Goal: Task Accomplishment & Management: Use online tool/utility

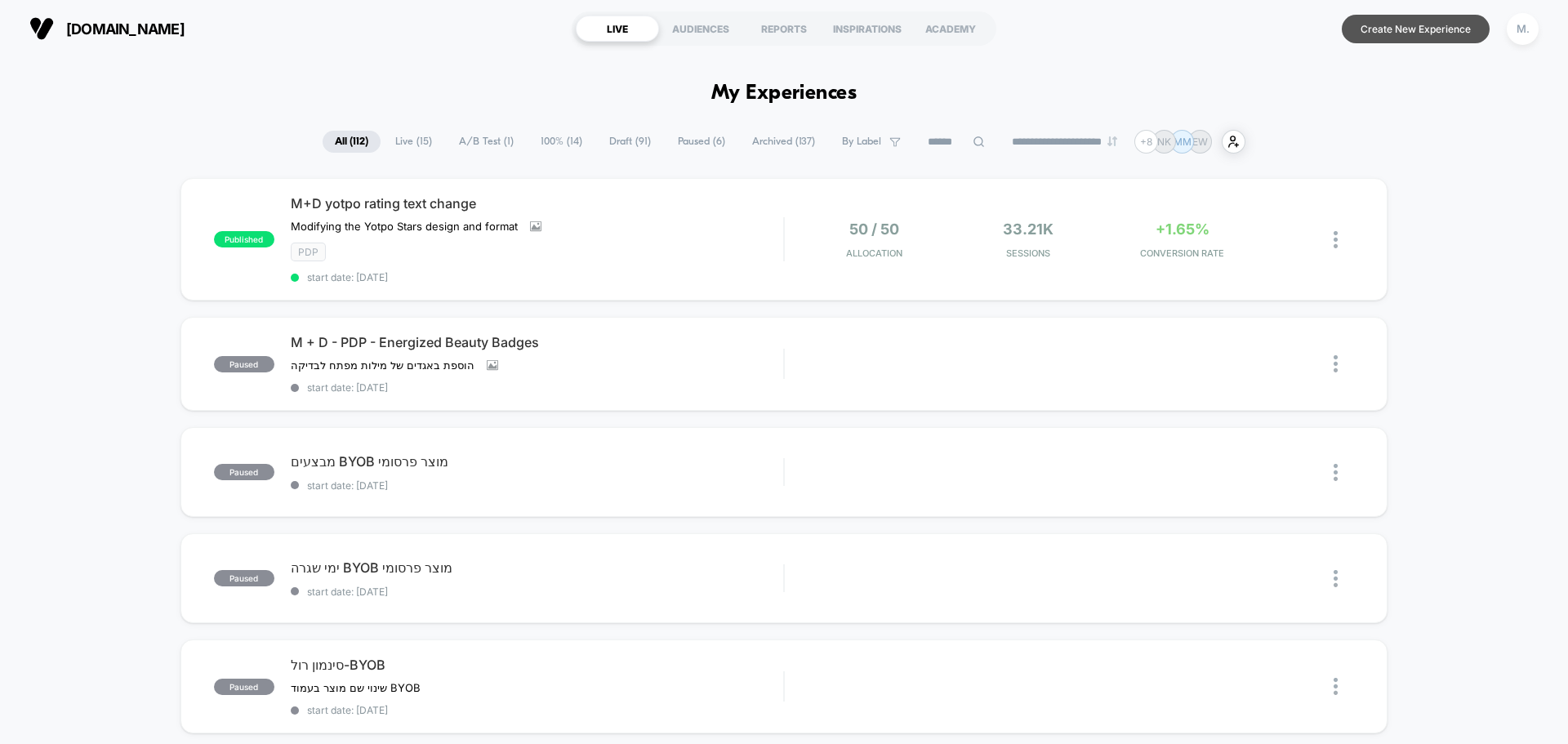
click at [1371, 36] on button "Create New Experience" at bounding box center [1415, 29] width 148 height 29
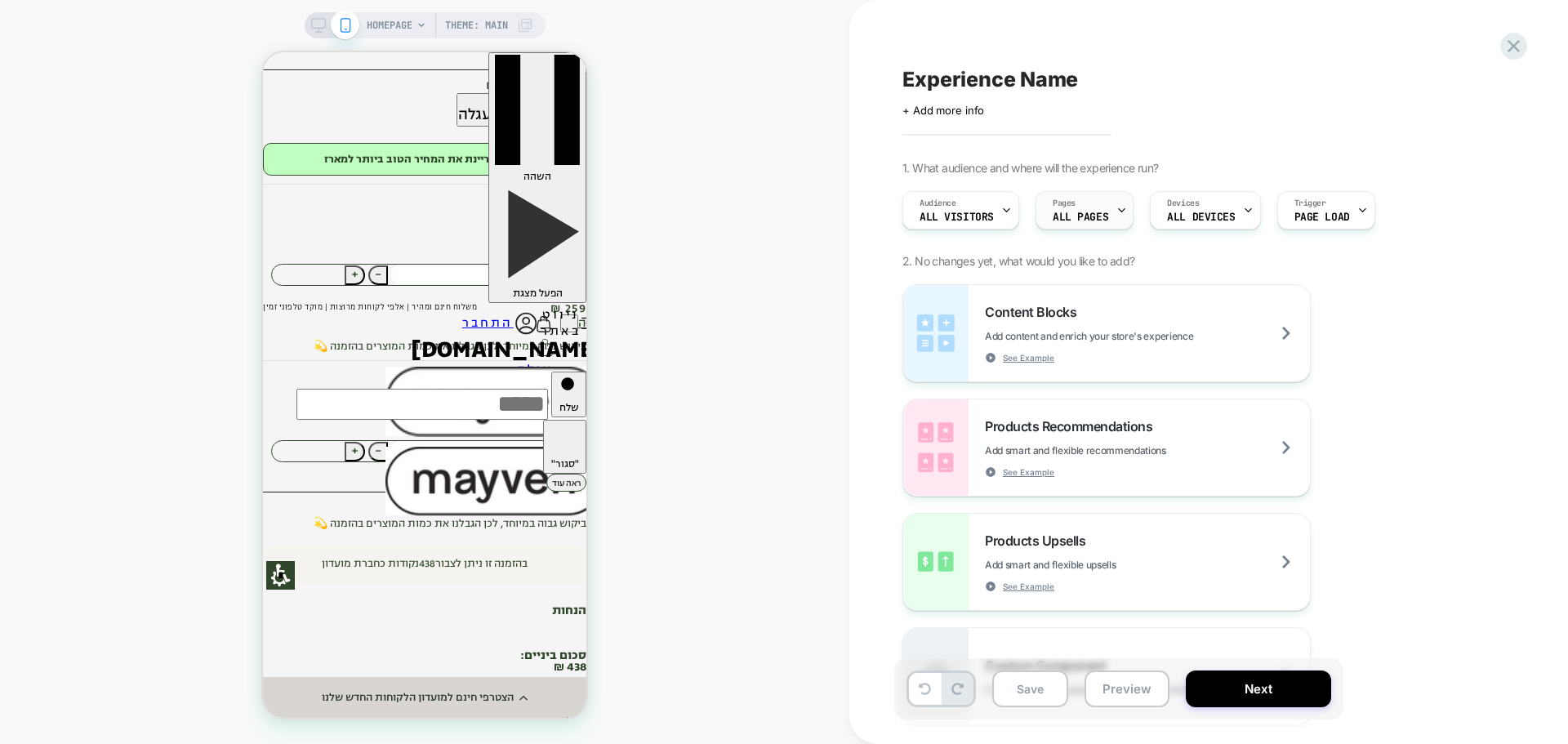
click at [1090, 213] on span "ALL PAGES" at bounding box center [1080, 217] width 56 height 12
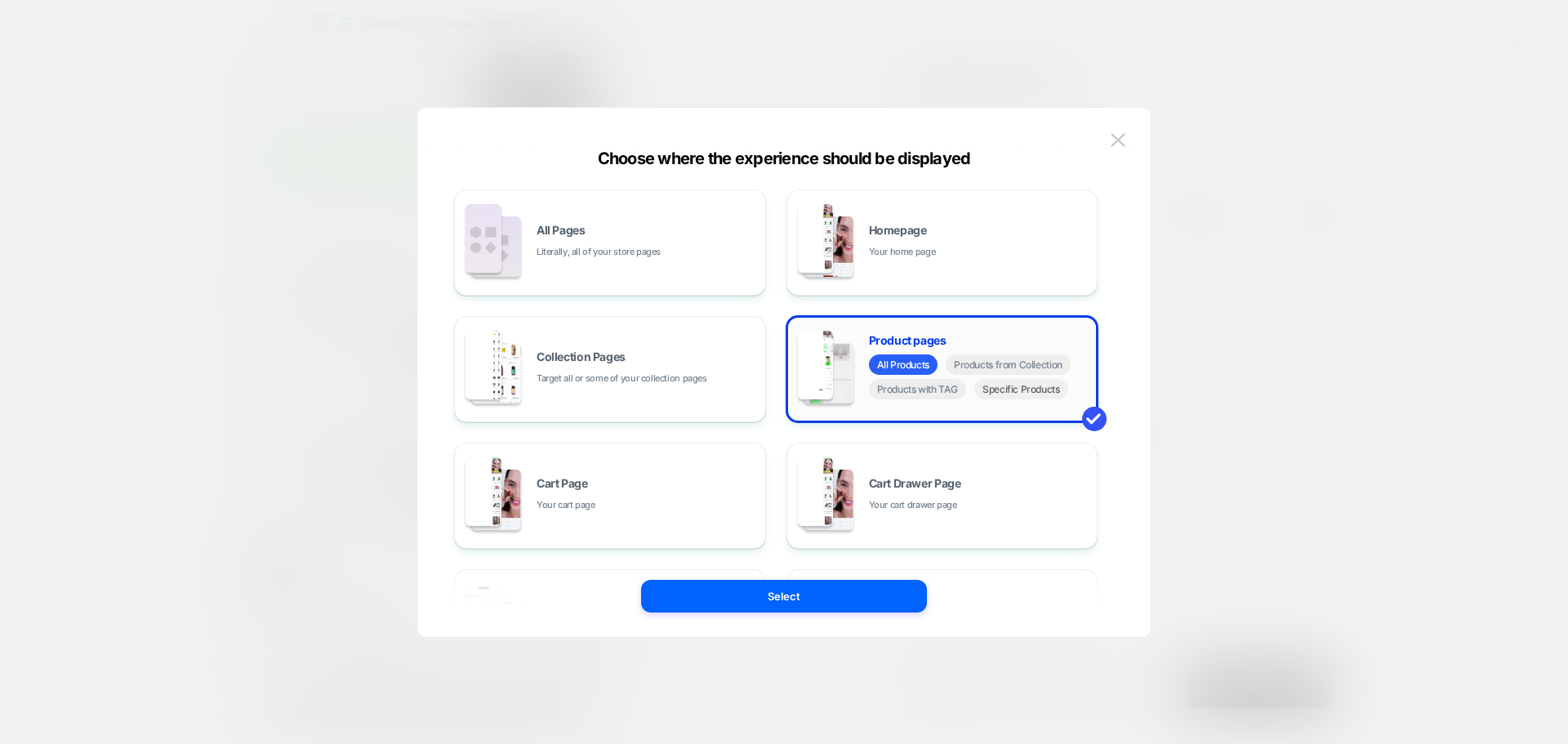
click at [1016, 388] on span "Specific Products" at bounding box center [1021, 389] width 94 height 20
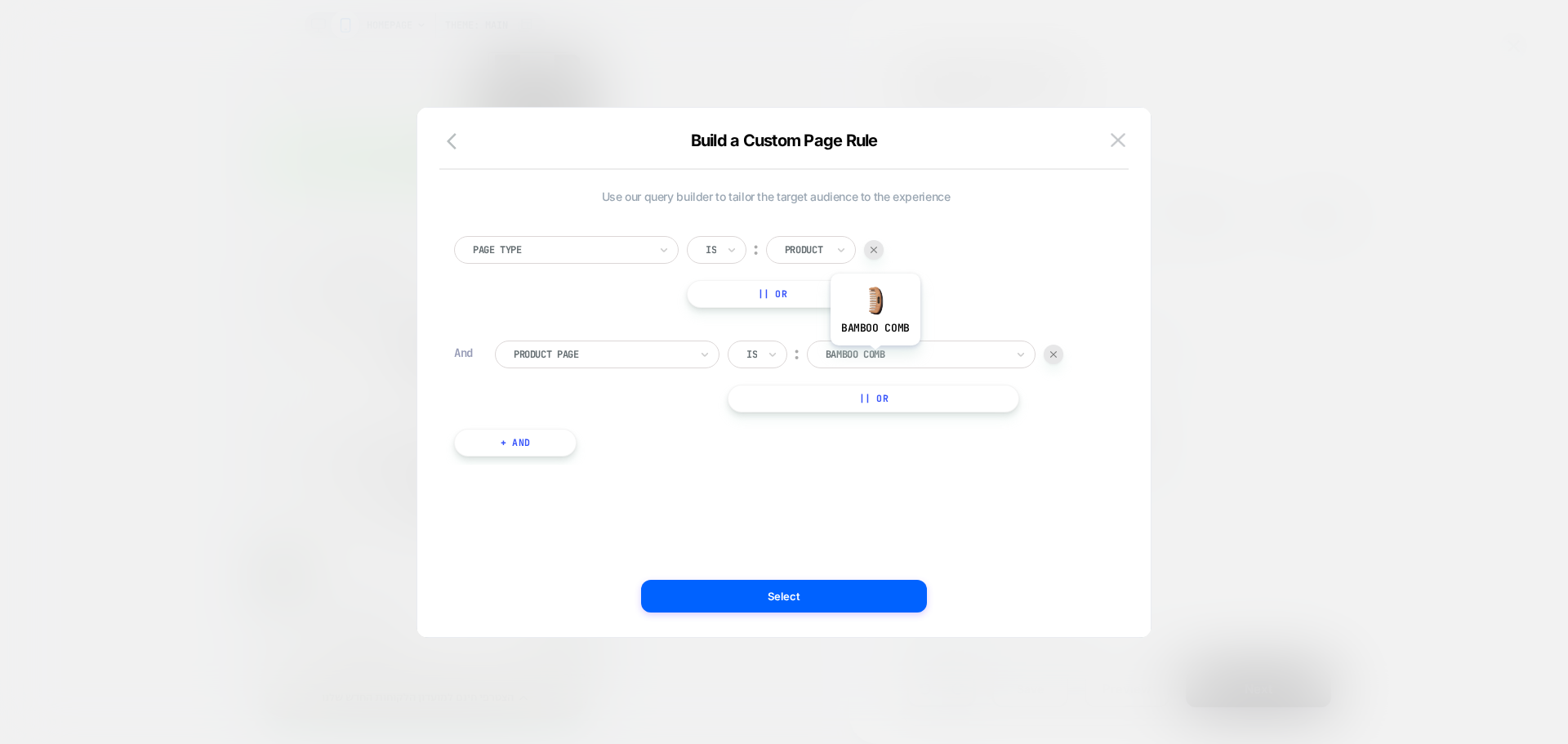
click at [876, 357] on div at bounding box center [915, 353] width 180 height 14
type input "*"
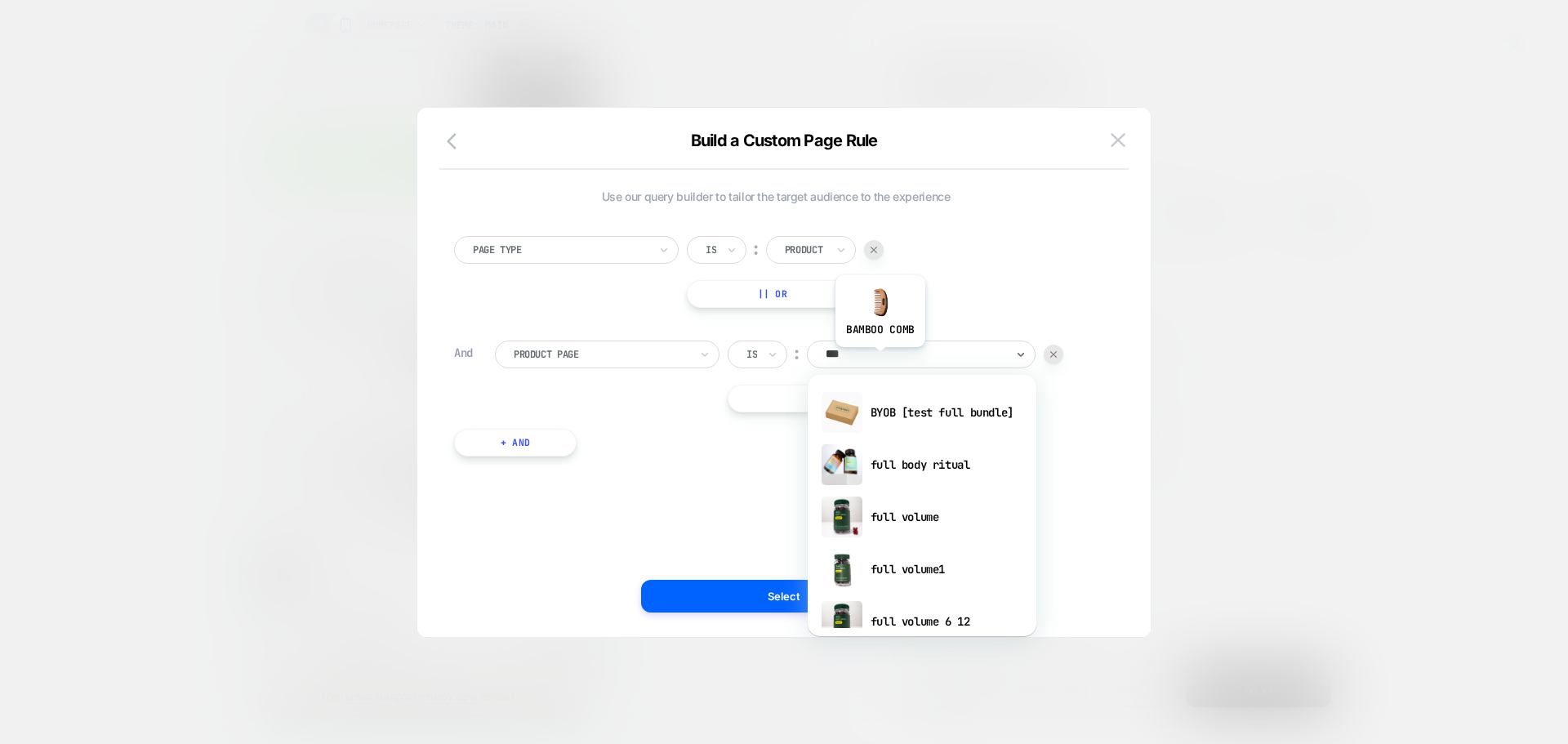
type input "****"
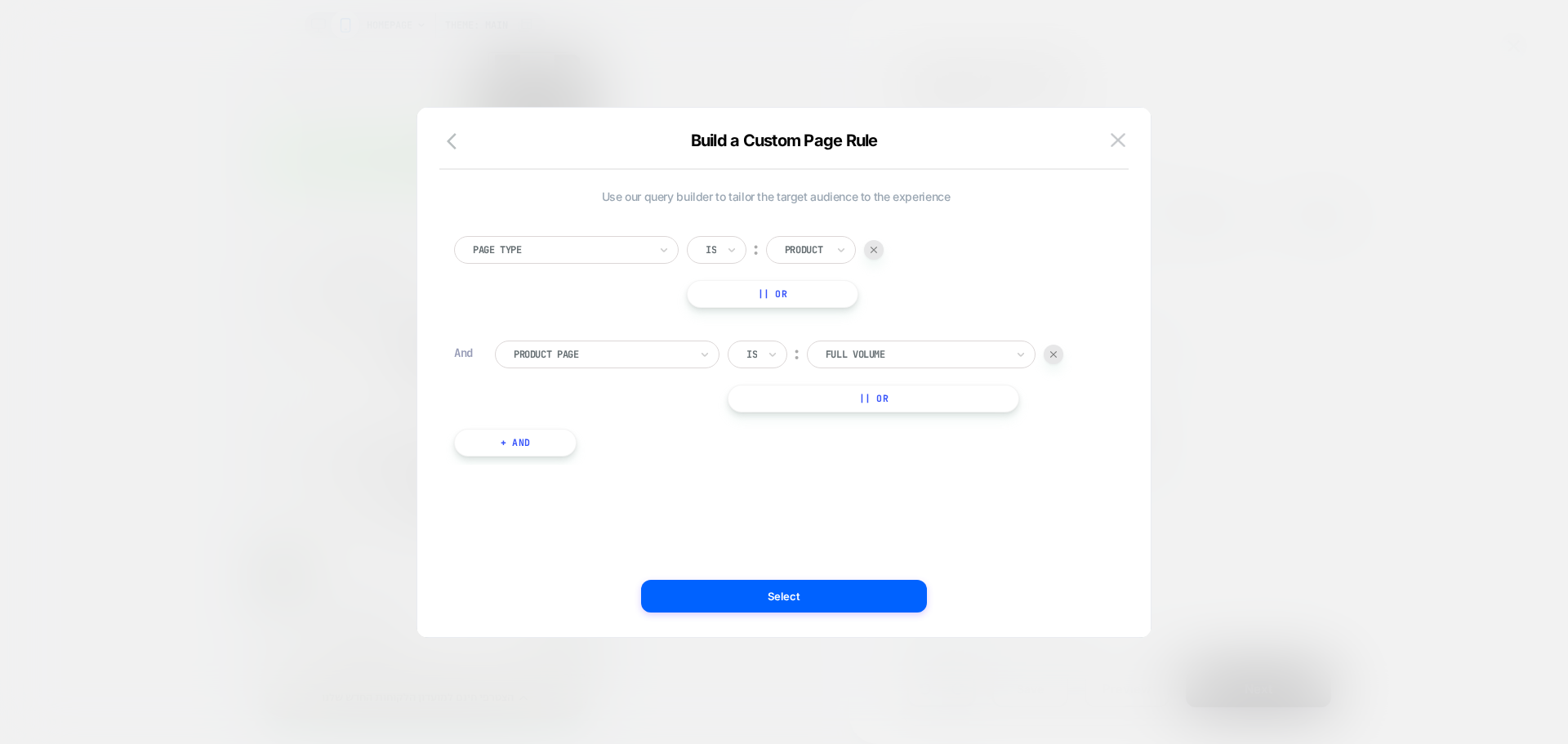
click at [889, 406] on button "|| Or" at bounding box center [874, 398] width 292 height 28
click at [926, 396] on div at bounding box center [915, 397] width 180 height 14
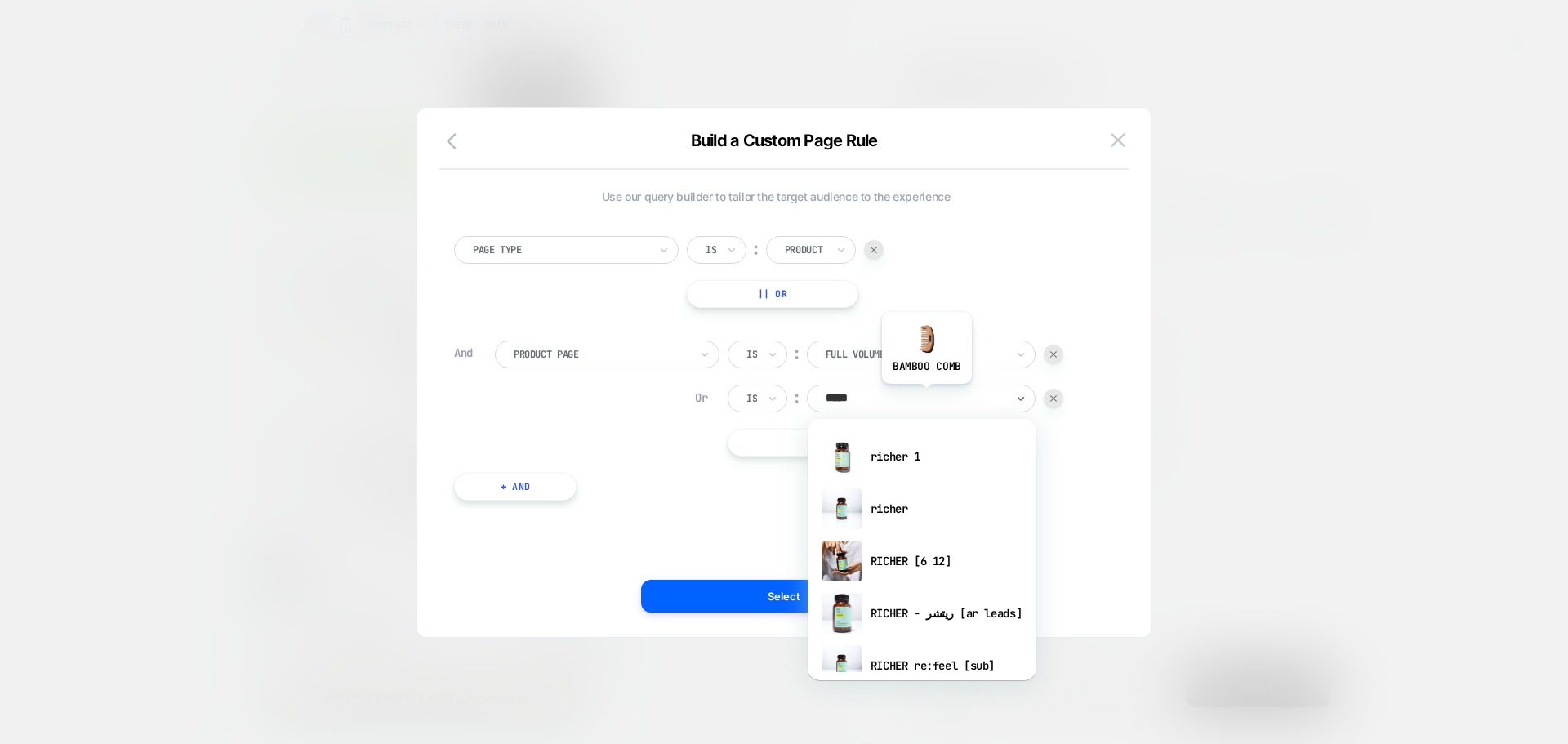
type input "******"
click at [0, 0] on div "richer" at bounding box center [0, 0] width 0 height 0
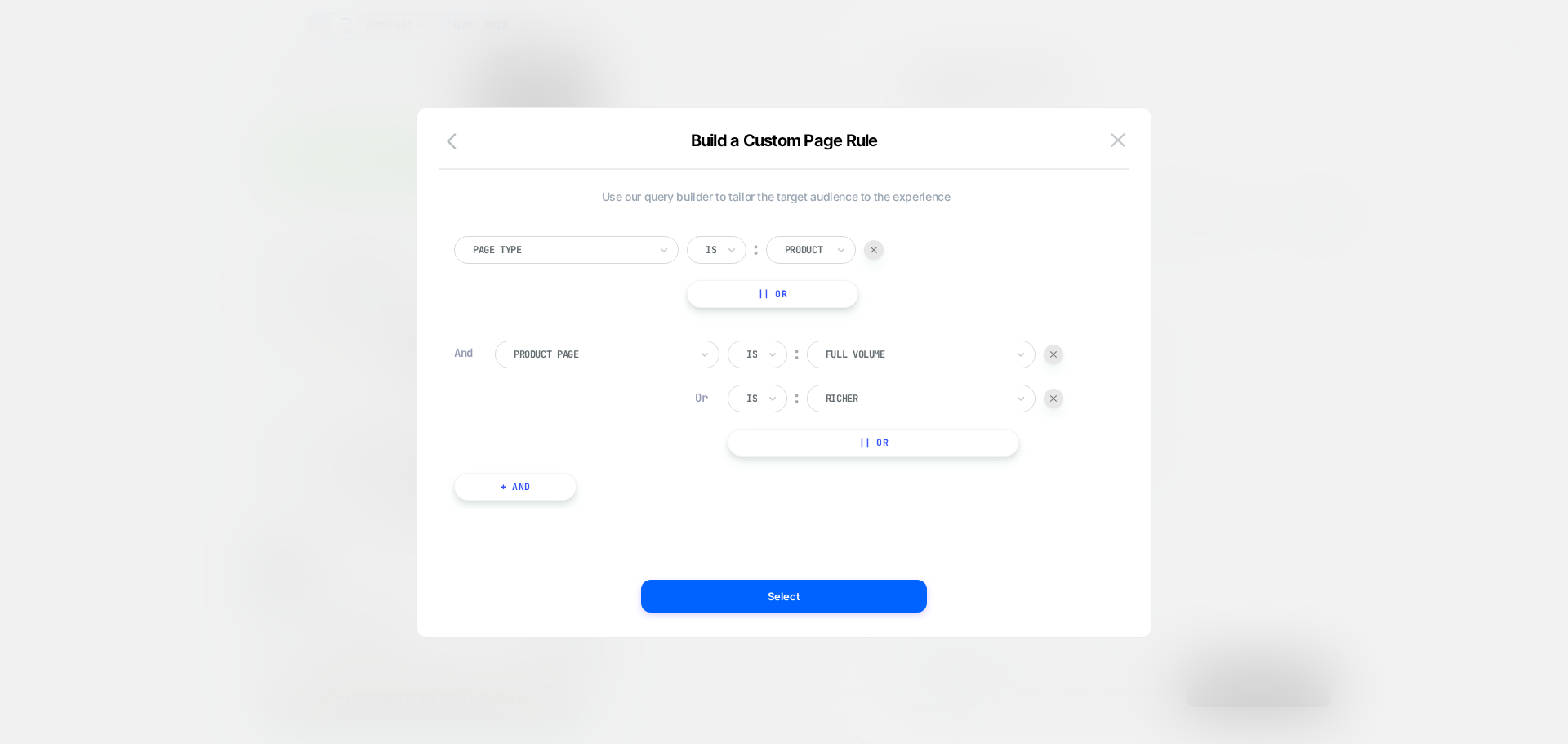
click at [788, 603] on button "Select" at bounding box center [784, 596] width 286 height 33
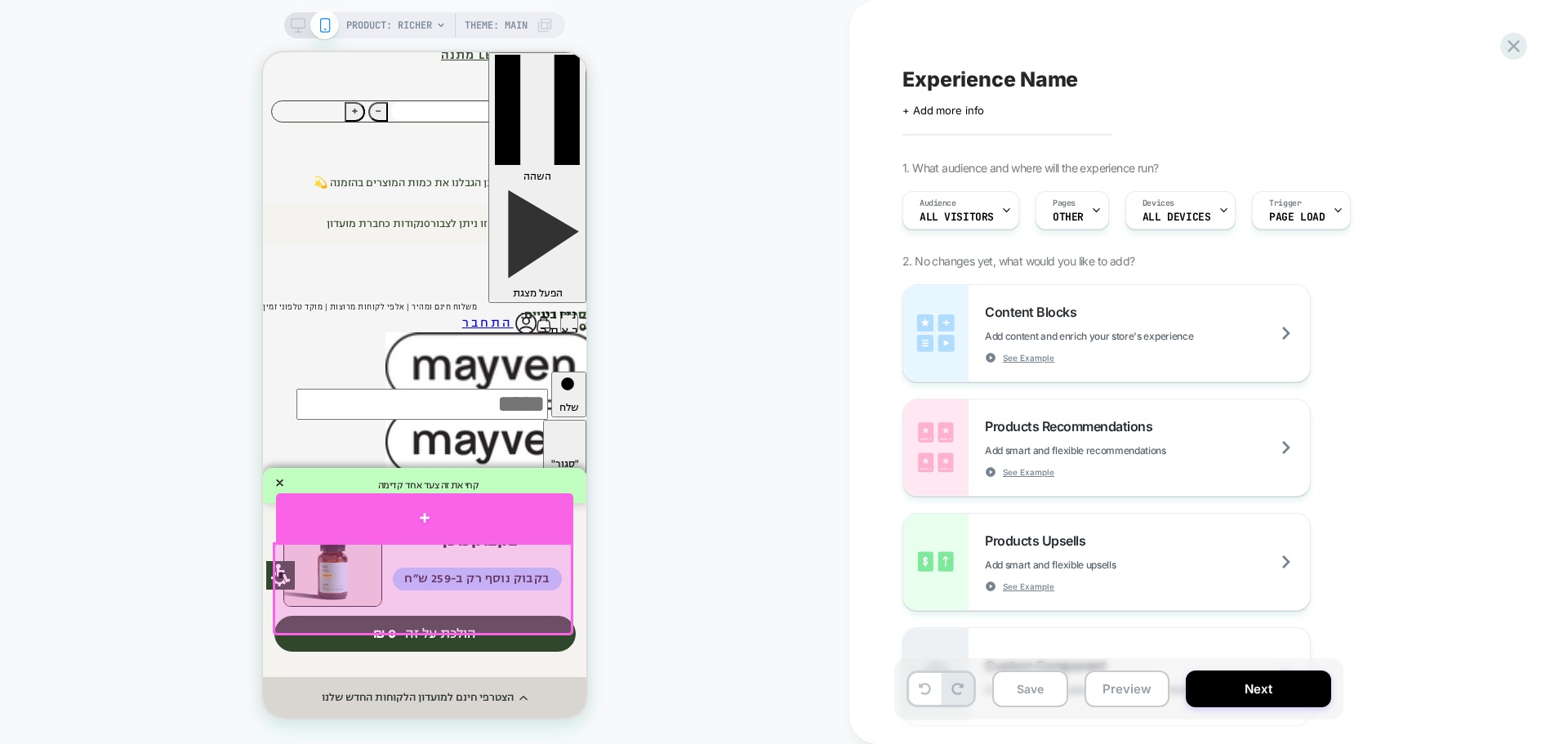
click at [468, 531] on div at bounding box center [424, 517] width 298 height 49
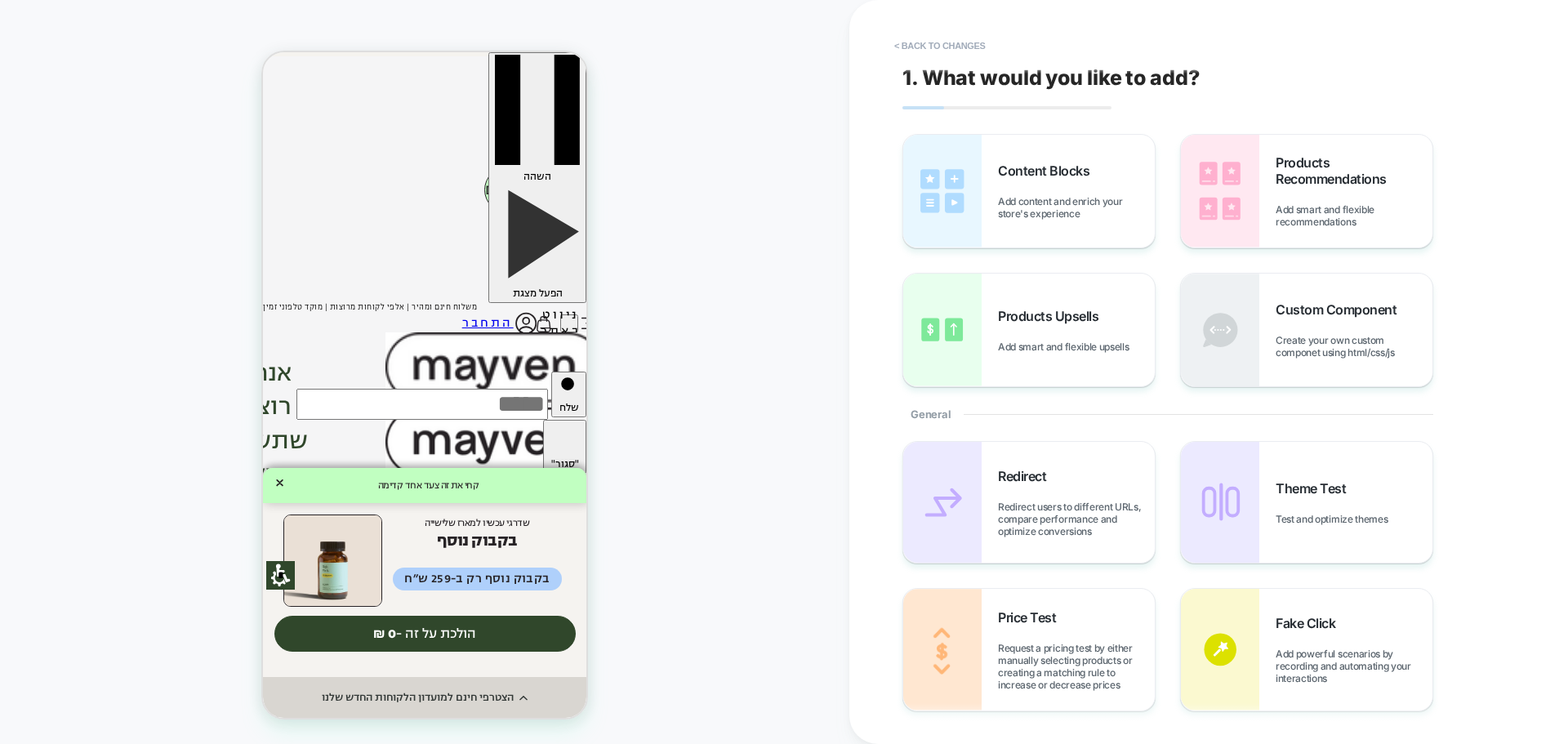
scroll to position [353, 0]
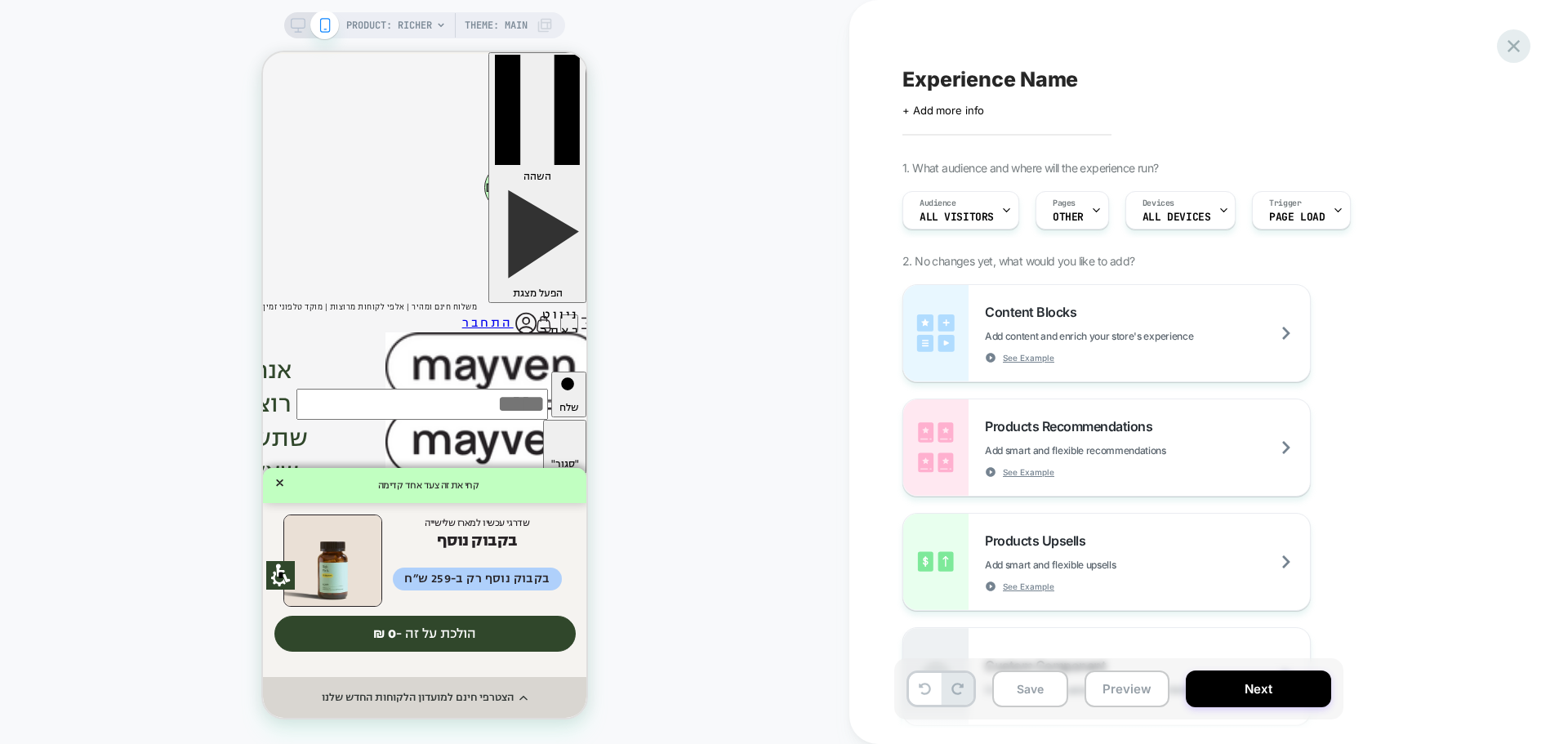
click at [1521, 43] on icon at bounding box center [1513, 46] width 22 height 22
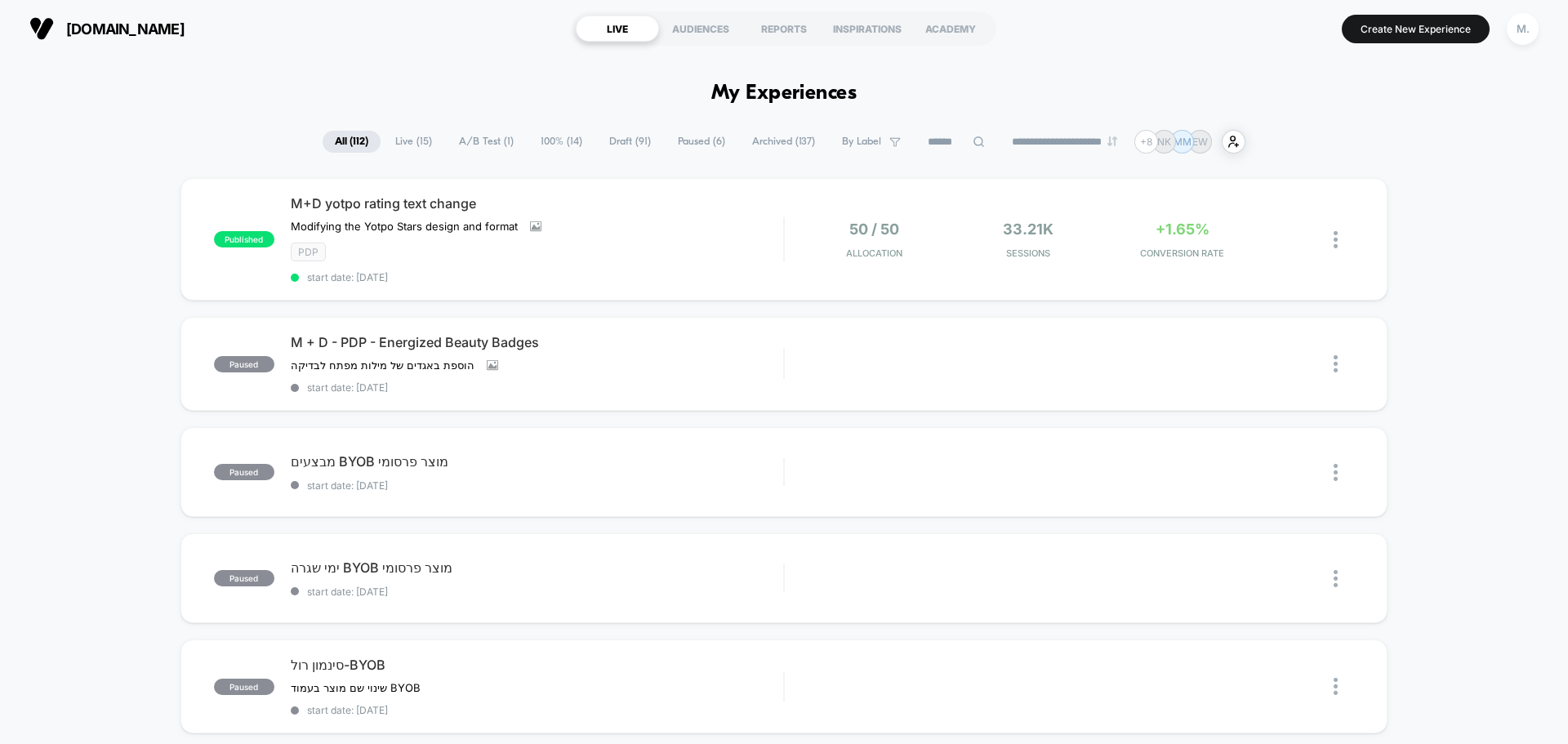
click at [416, 140] on span "Live ( 15 )" at bounding box center [414, 141] width 61 height 22
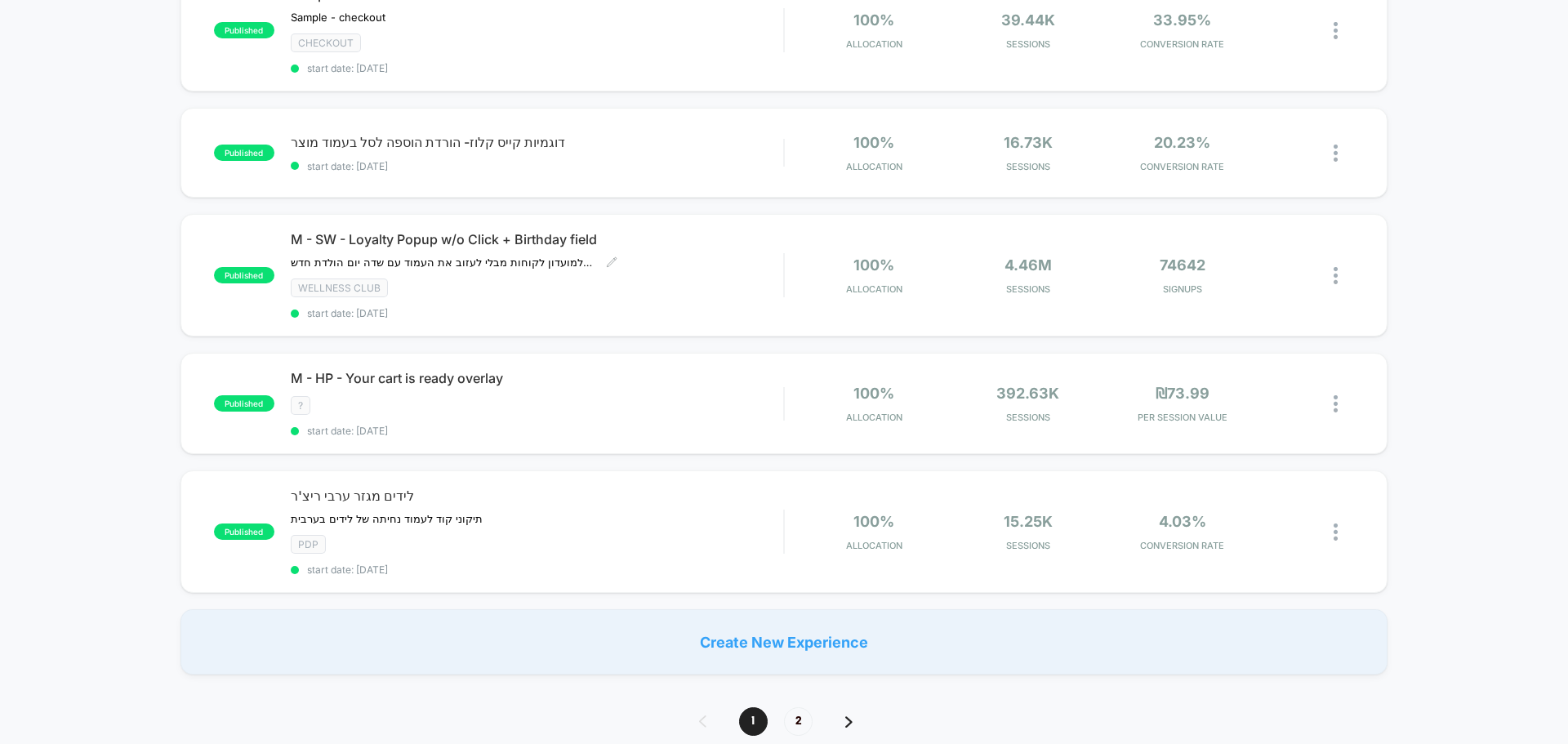
scroll to position [1061, 0]
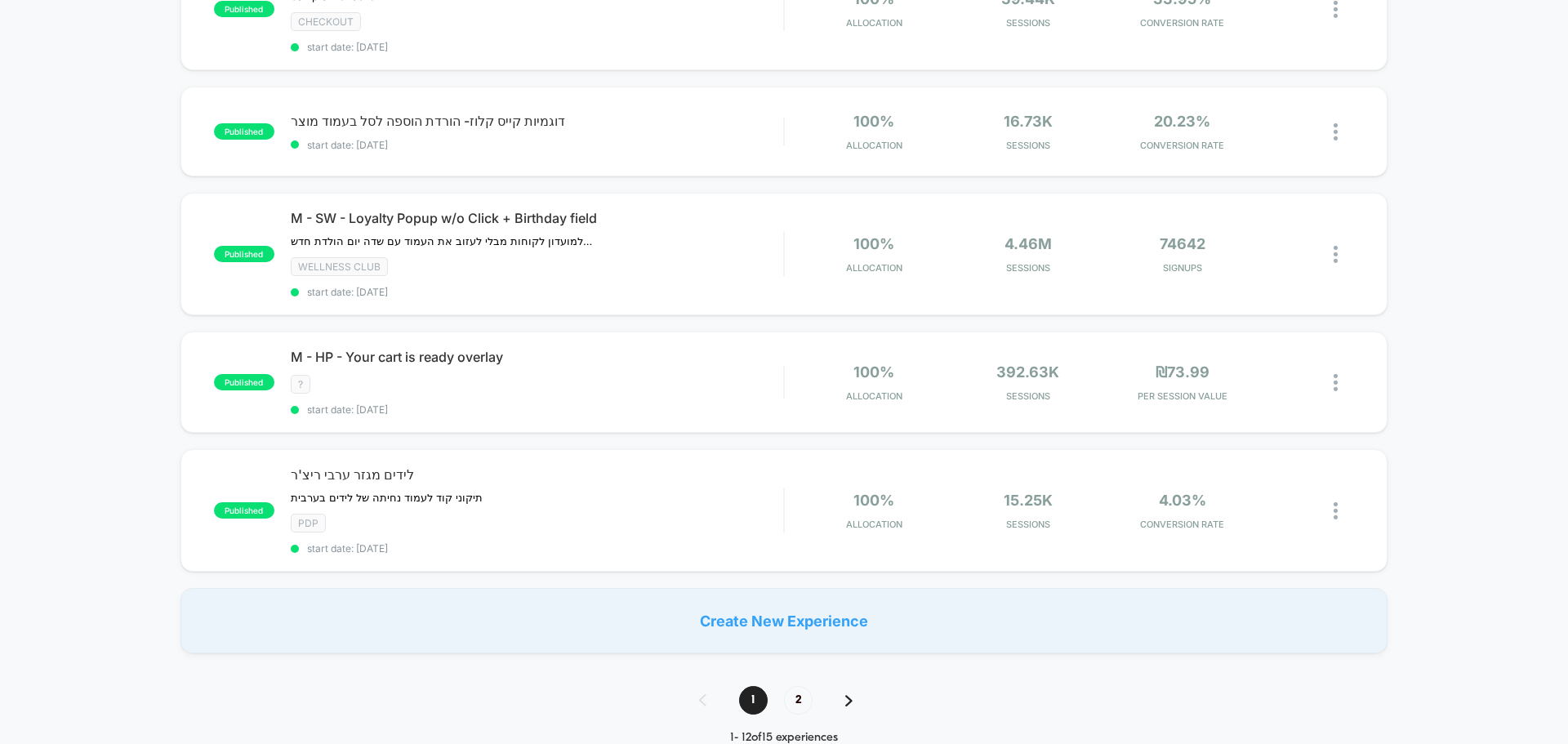
click at [848, 702] on img at bounding box center [849, 701] width 8 height 12
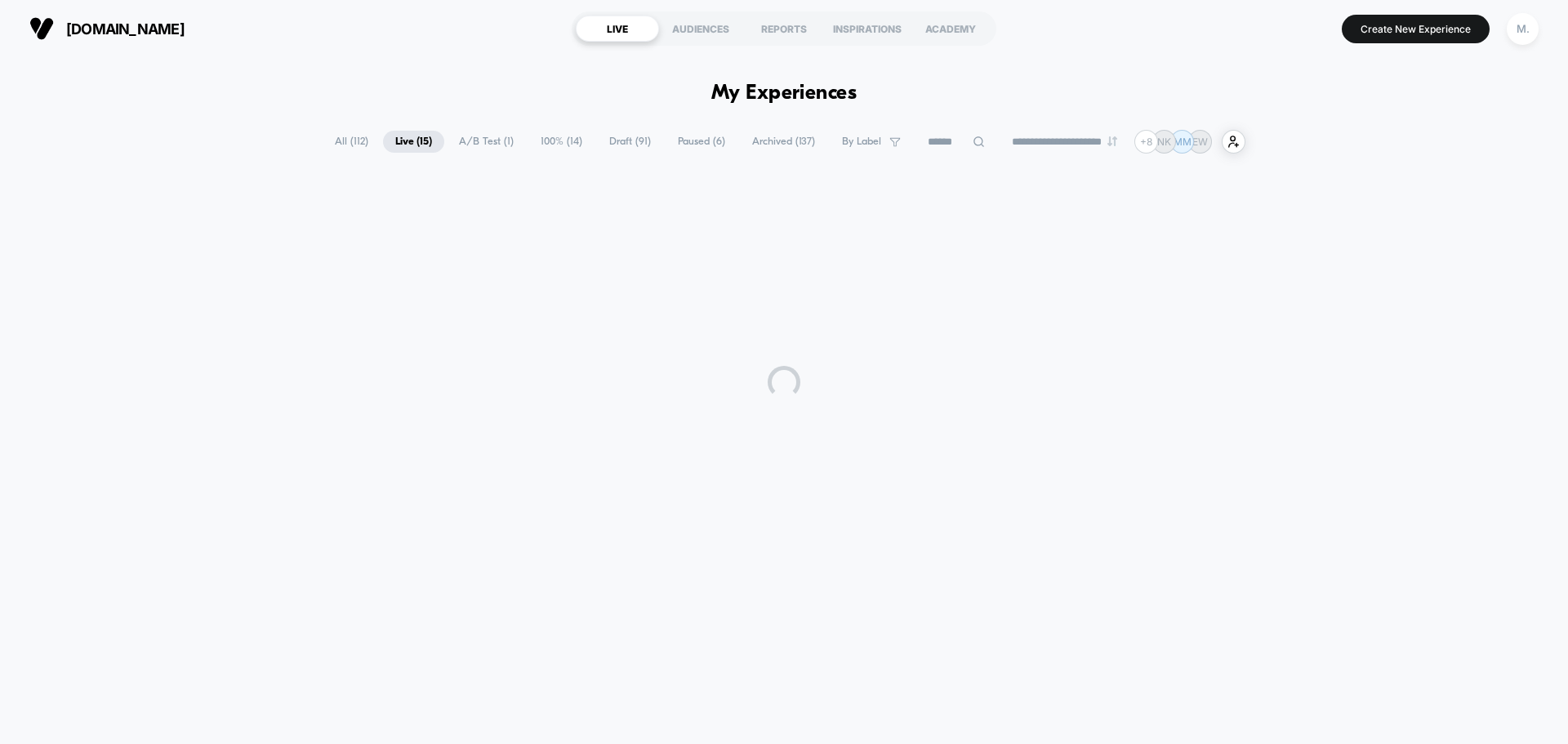
scroll to position [0, 0]
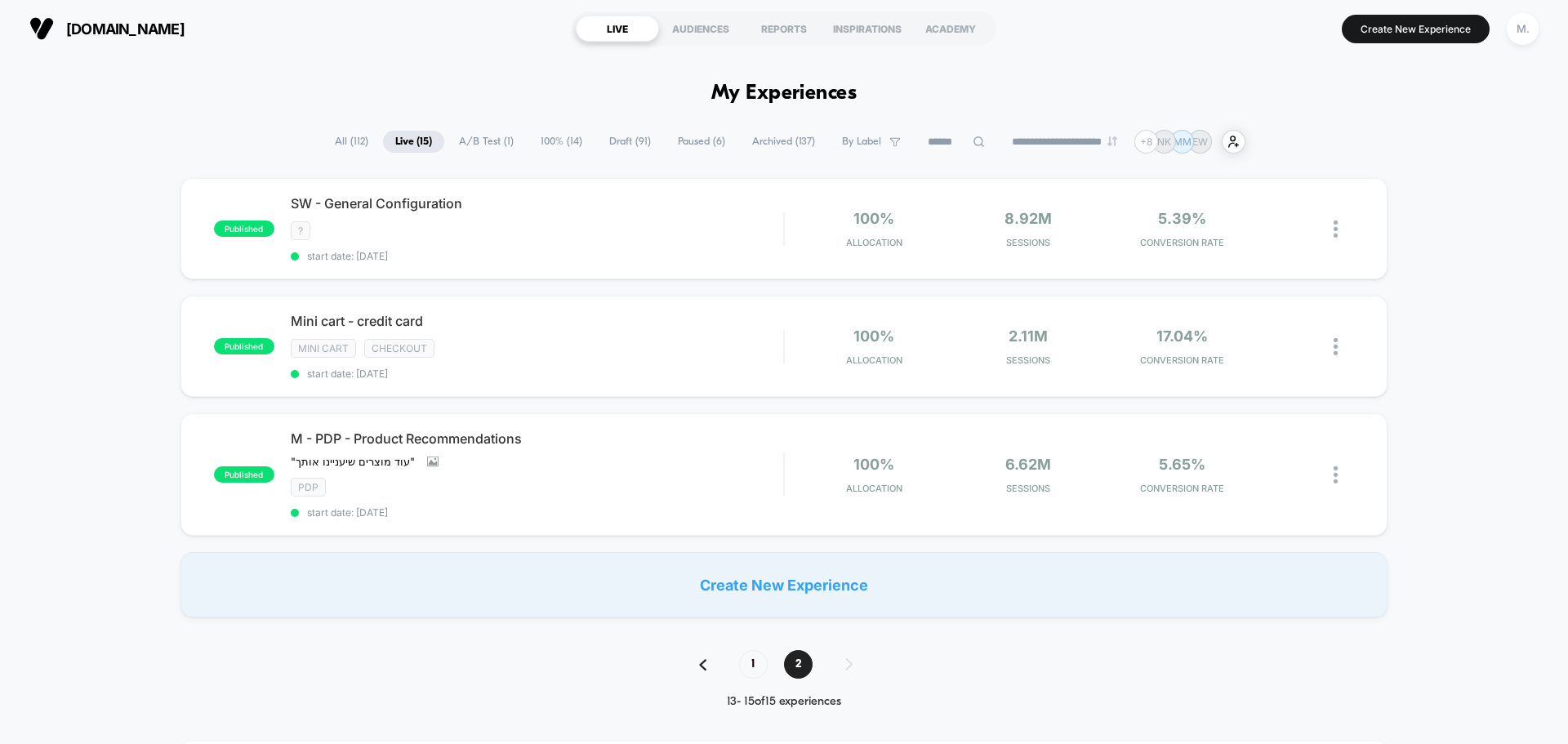
click at [620, 139] on span "Draft ( 91 )" at bounding box center [630, 141] width 66 height 22
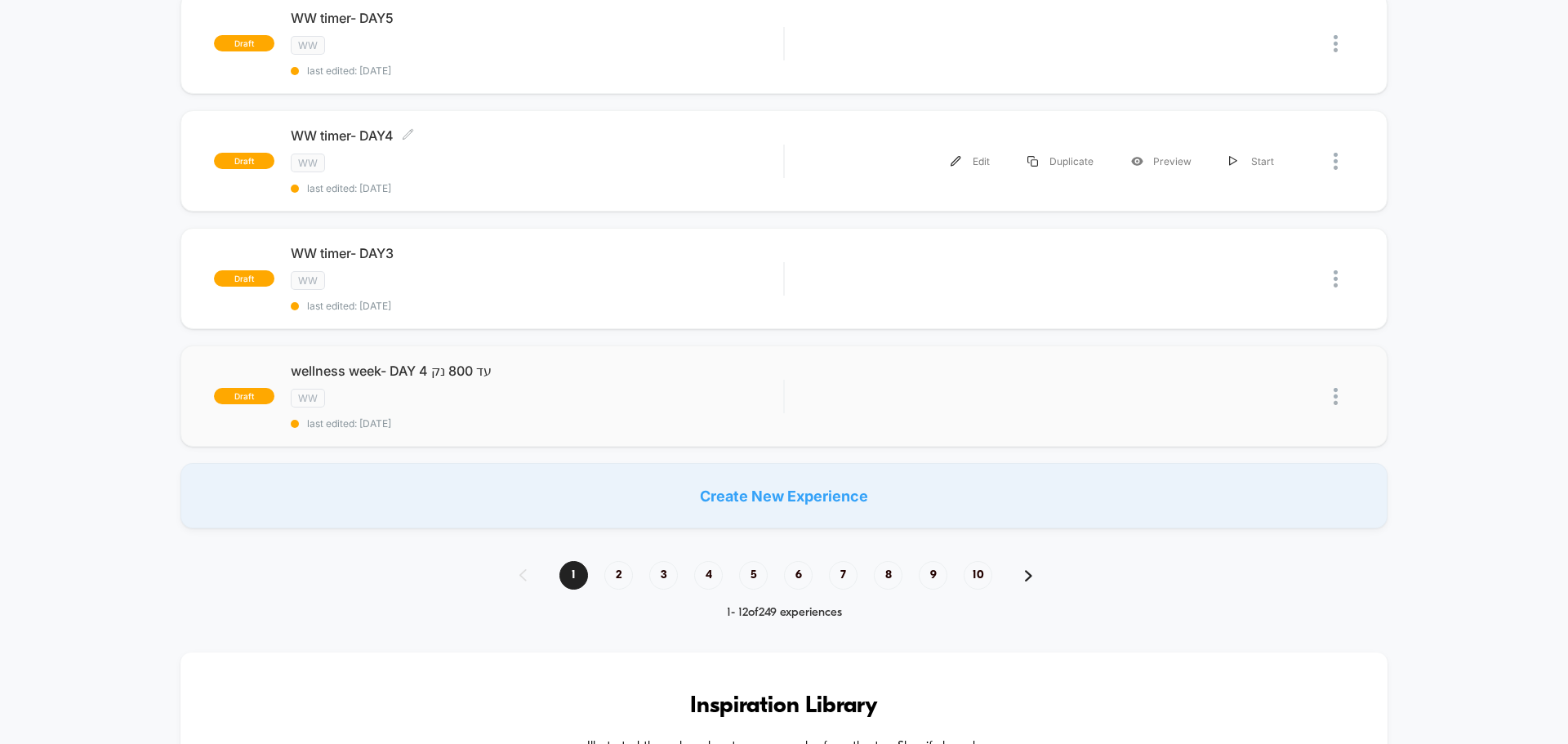
scroll to position [1224, 0]
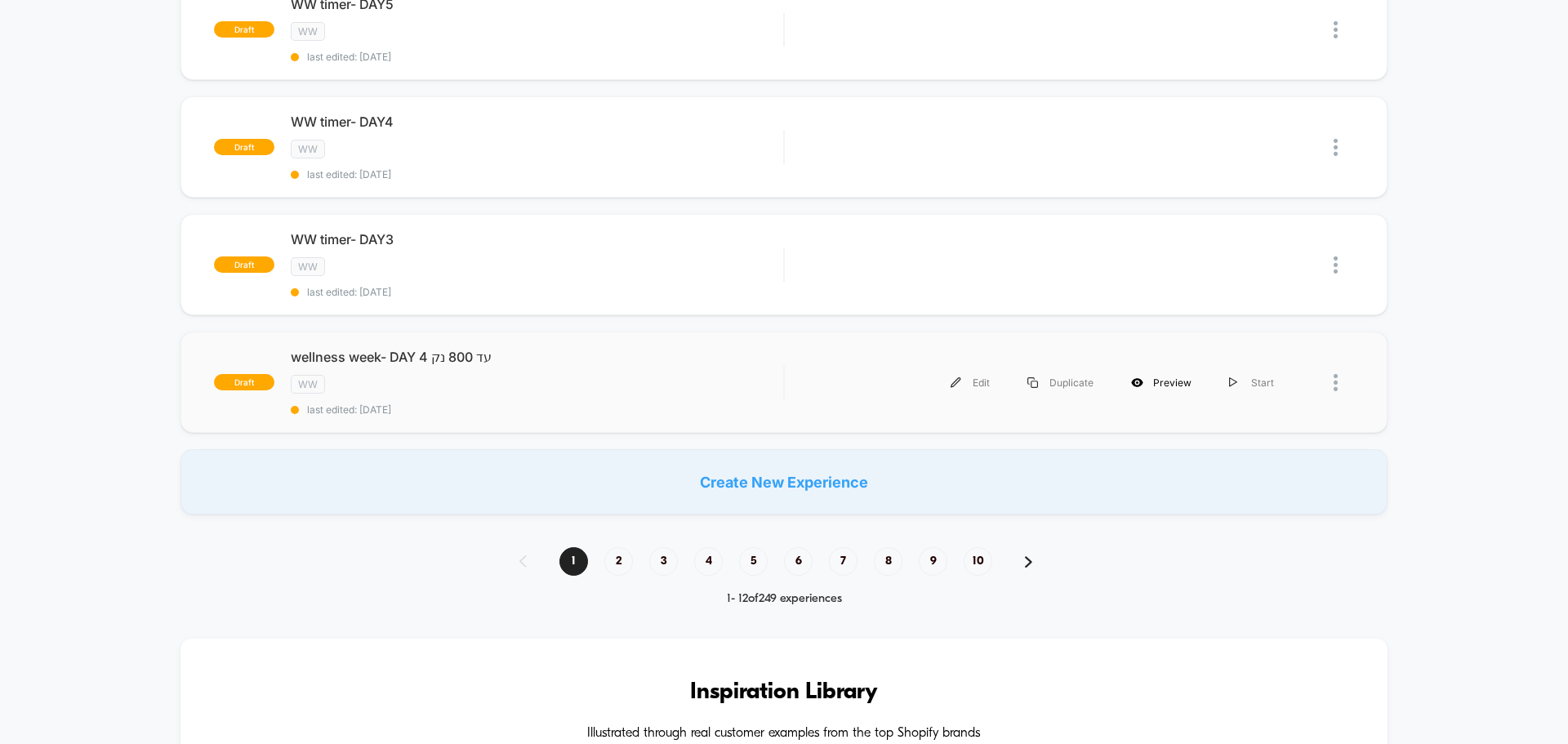
click at [1150, 382] on div "Preview" at bounding box center [1161, 382] width 98 height 36
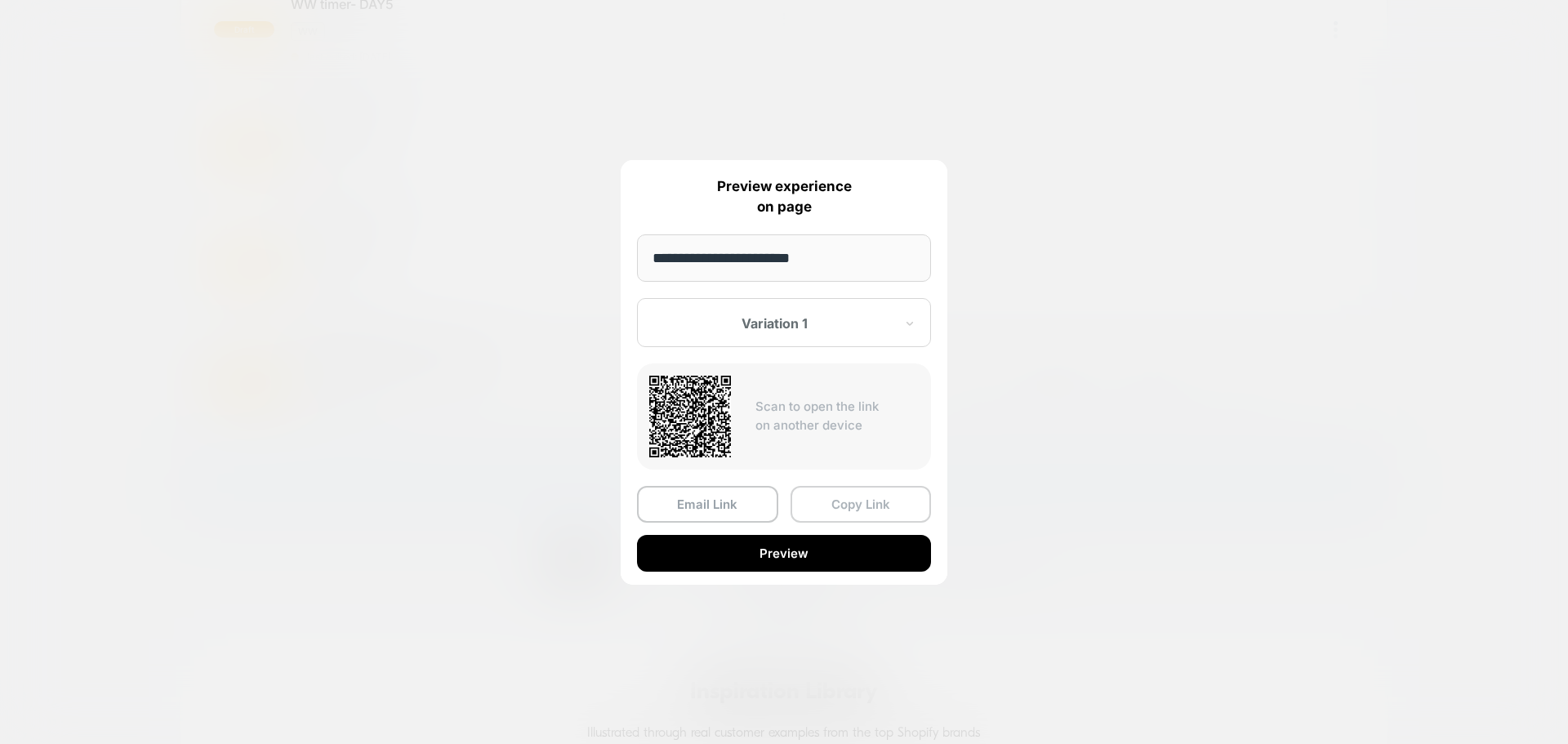
click at [864, 509] on button "Copy Link" at bounding box center [860, 504] width 141 height 36
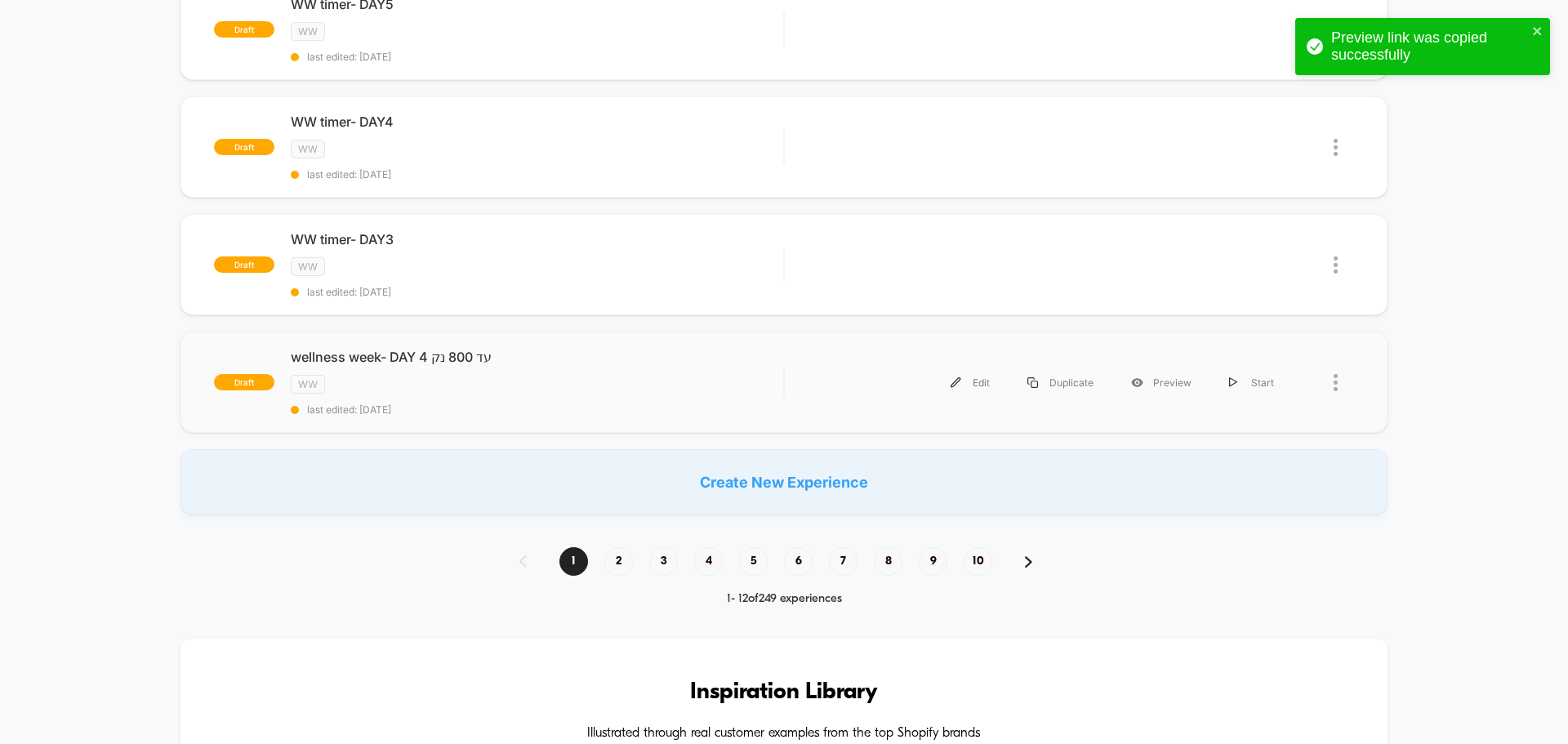
click at [845, 395] on div "Edit Duplicate Preview Start" at bounding box center [1047, 382] width 492 height 36
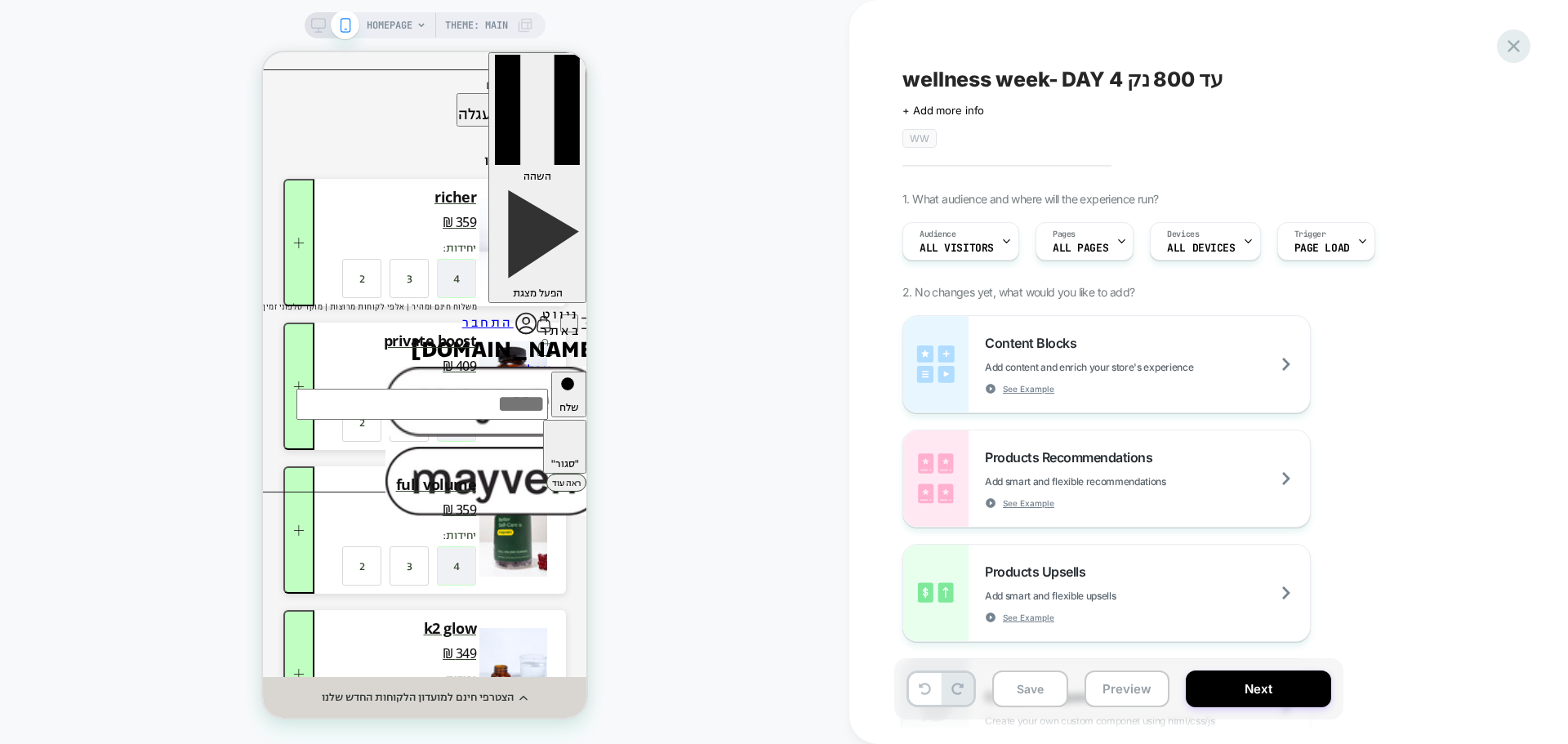
click at [1519, 47] on icon at bounding box center [1513, 46] width 22 height 22
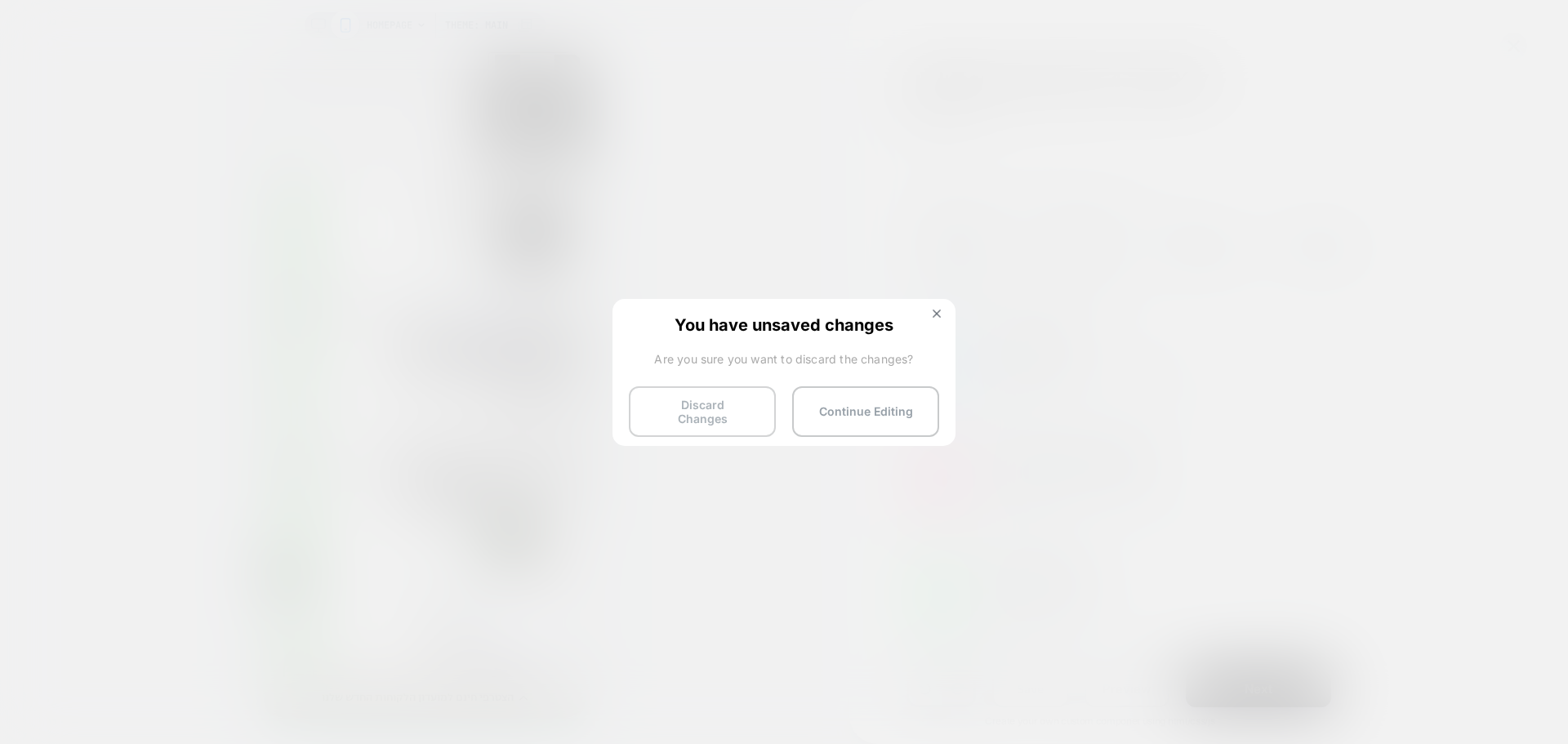
click at [707, 412] on button "Discard Changes" at bounding box center [702, 411] width 147 height 51
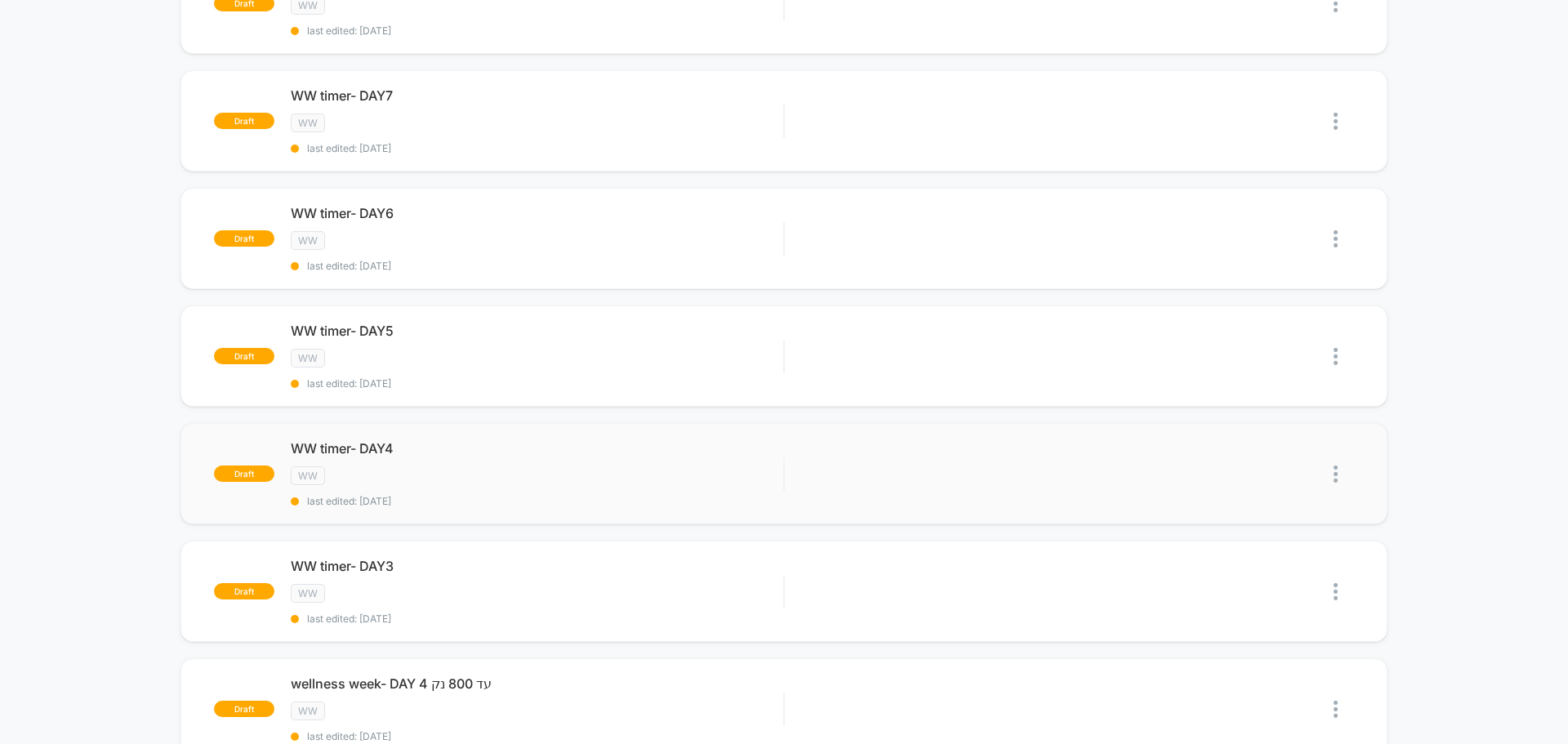
scroll to position [1061, 0]
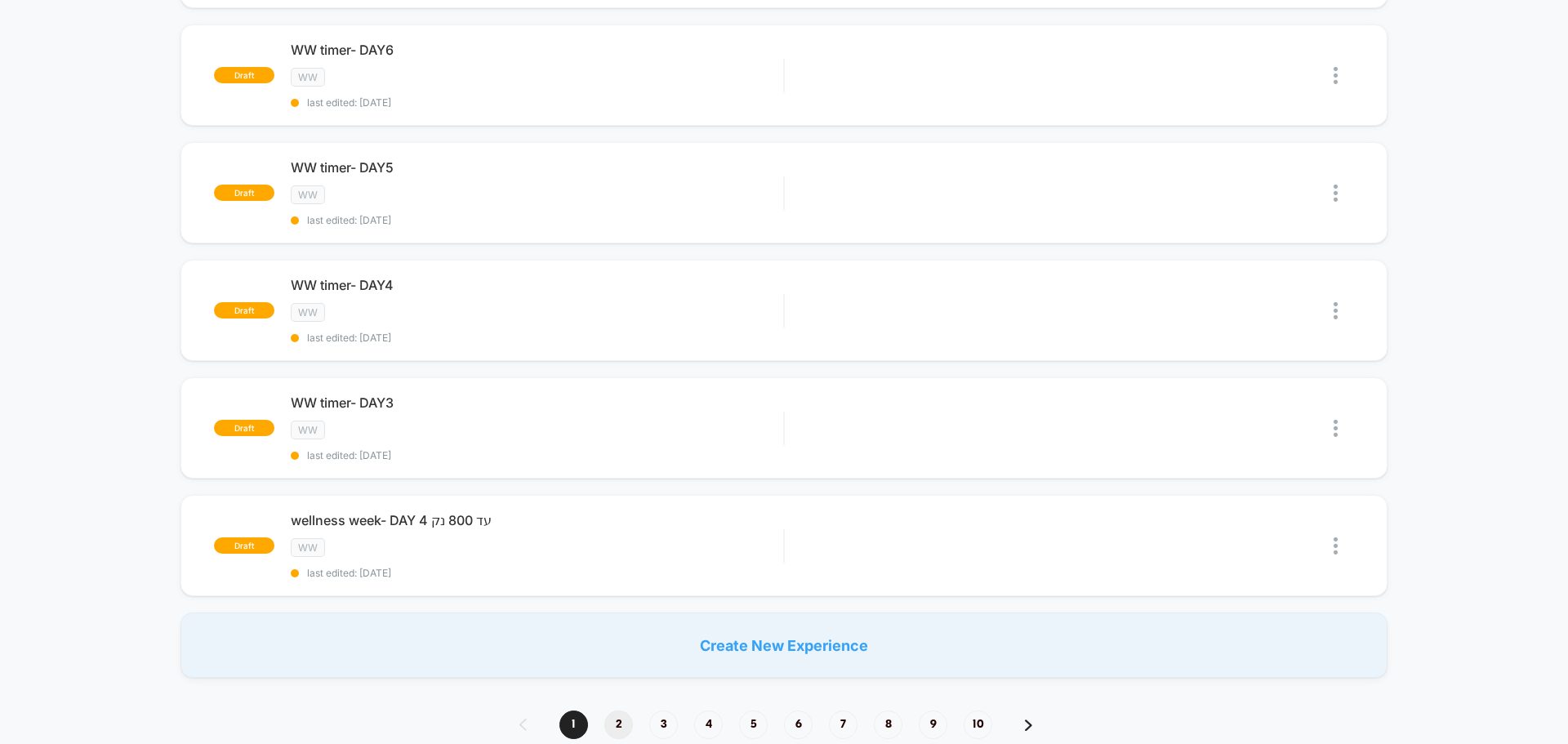
click at [622, 722] on span "2" at bounding box center [618, 725] width 29 height 29
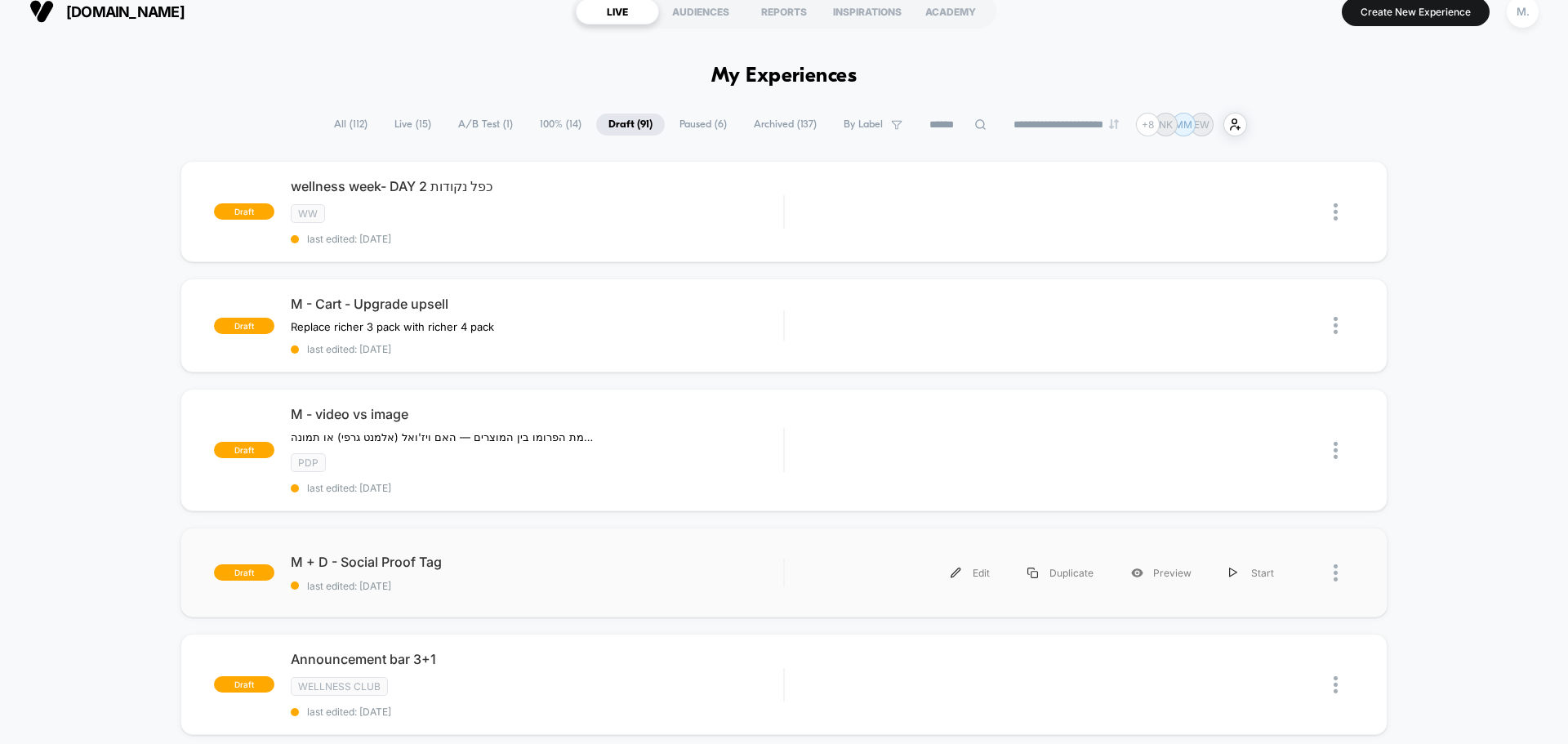
scroll to position [0, 0]
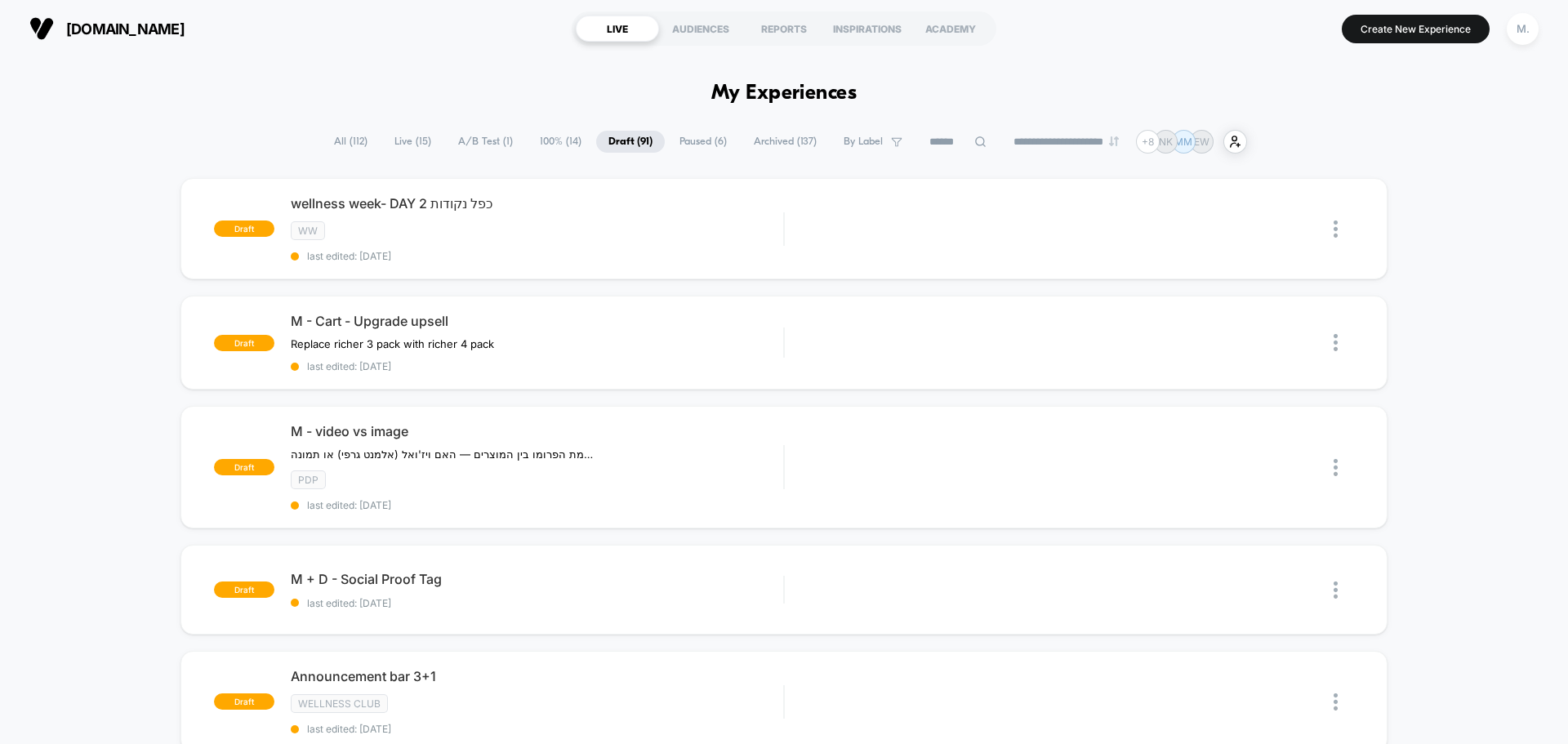
click at [669, 143] on span "Paused ( 6 )" at bounding box center [703, 141] width 72 height 22
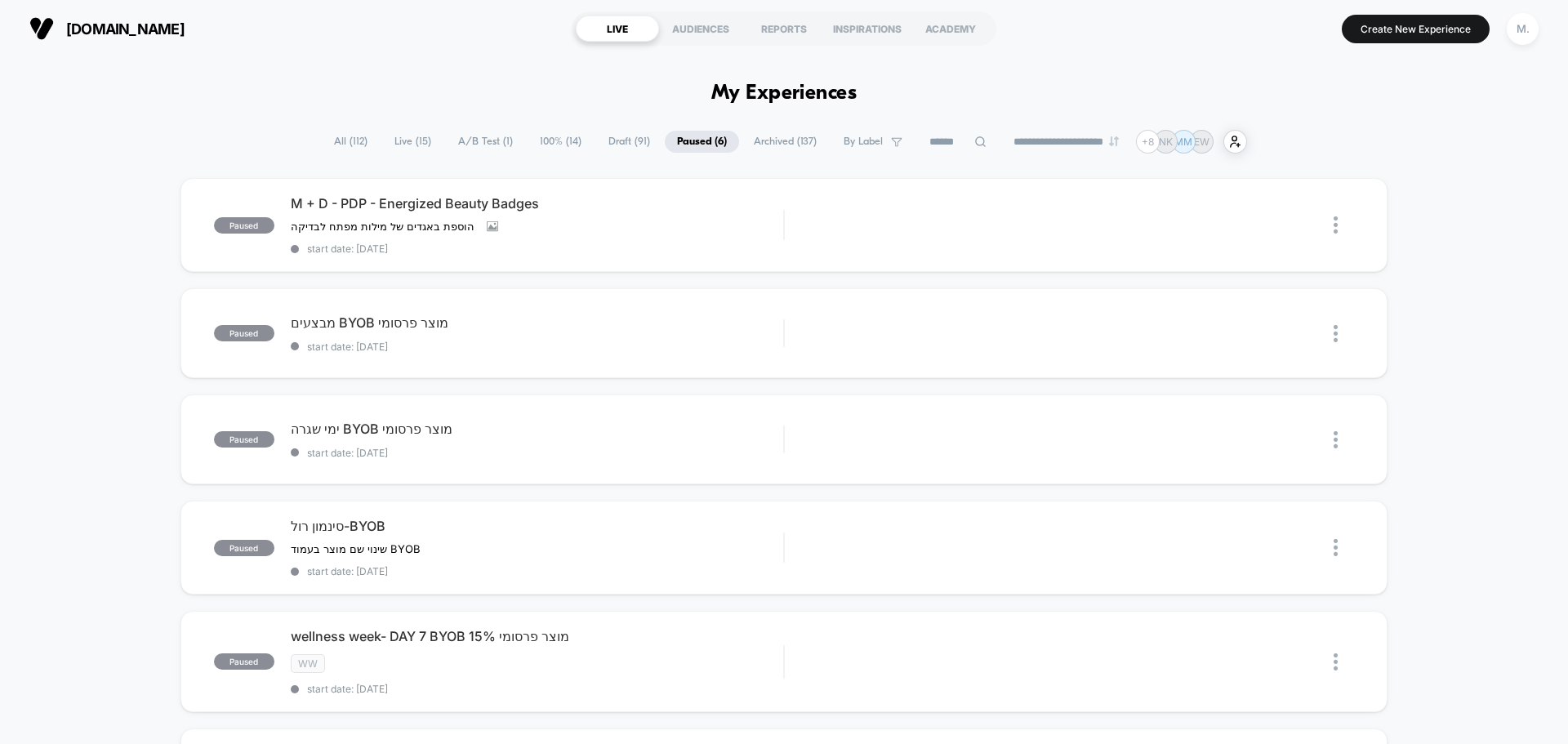
click at [554, 140] on span "100% ( 14 )" at bounding box center [560, 141] width 66 height 22
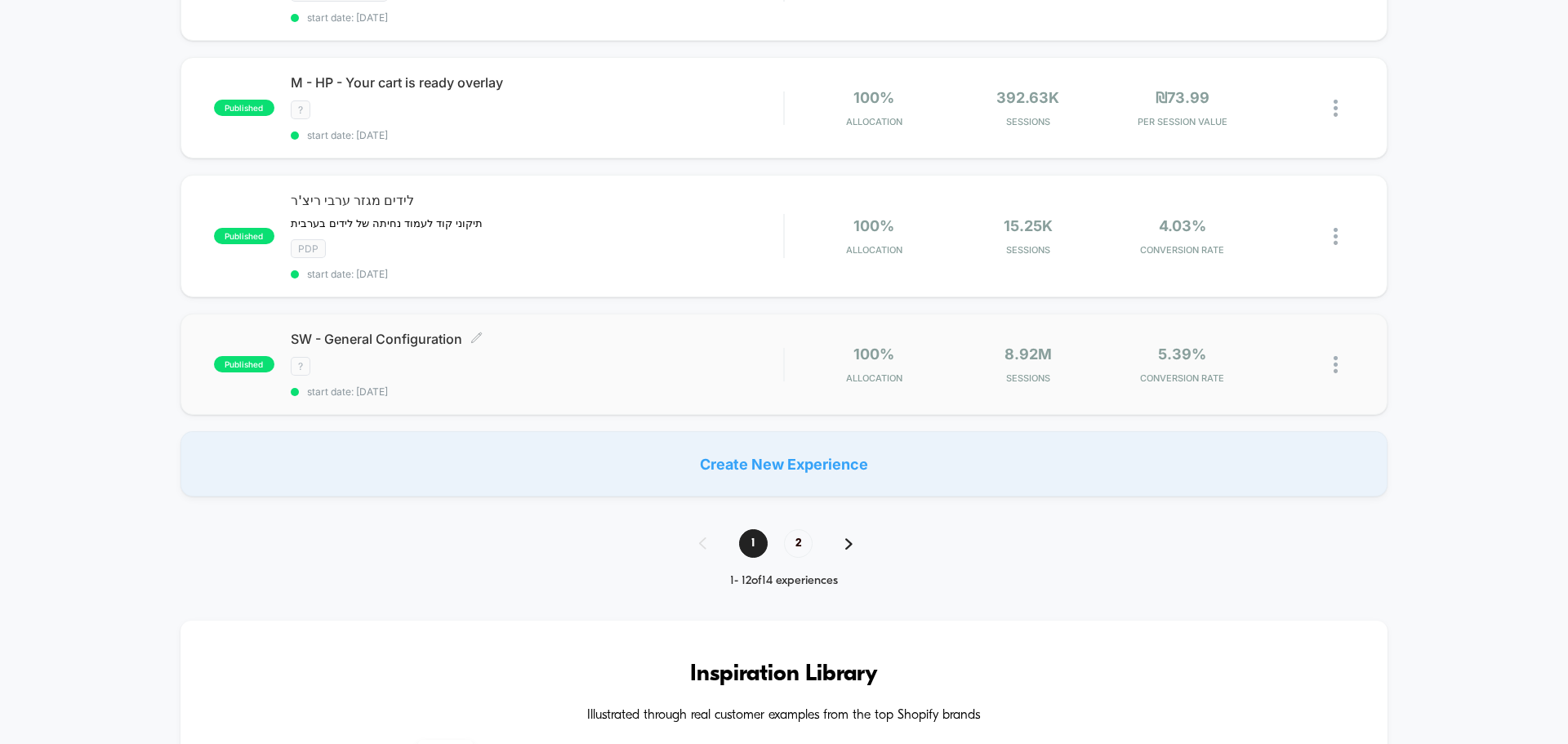
scroll to position [1307, 0]
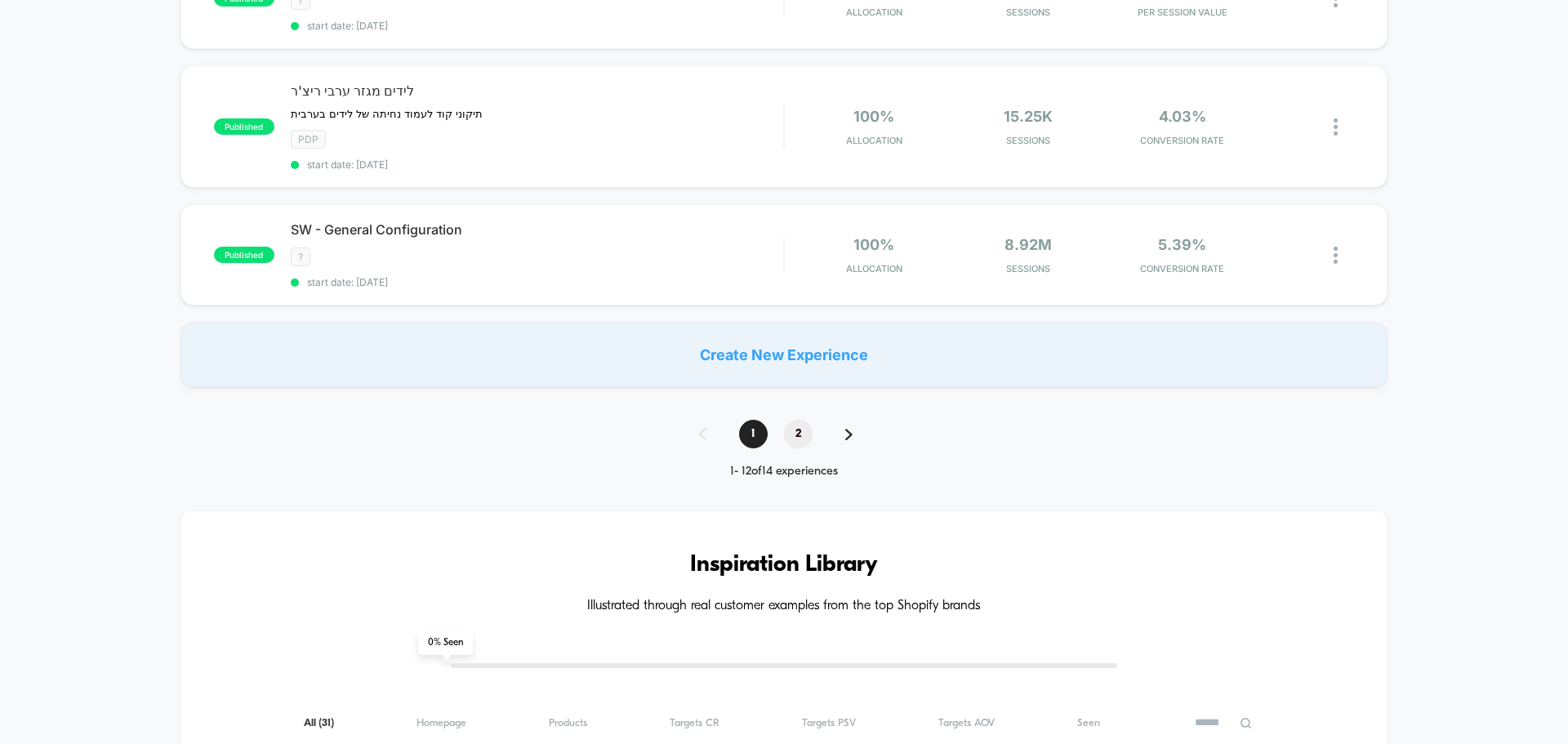
click at [799, 443] on span "2" at bounding box center [798, 434] width 29 height 29
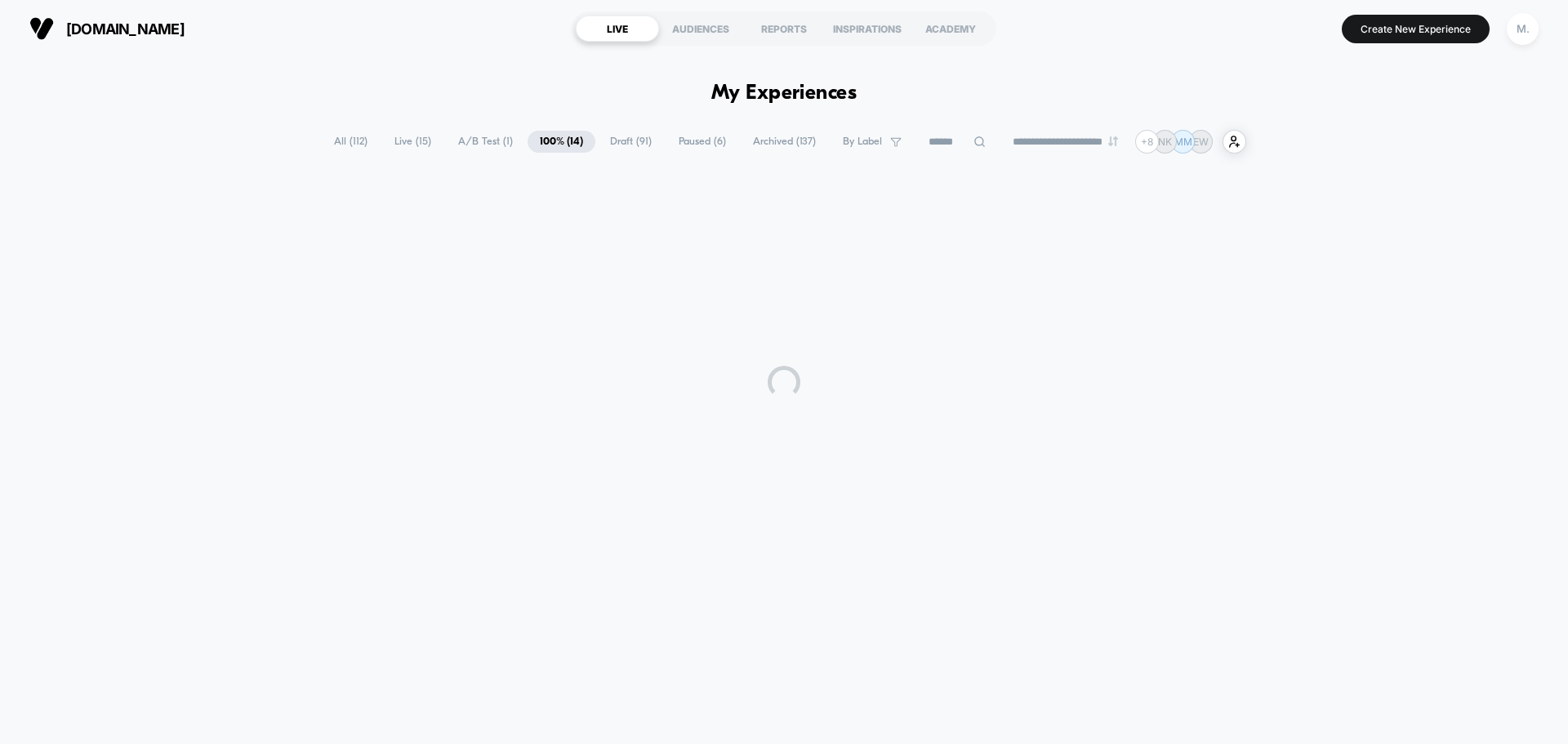
scroll to position [0, 0]
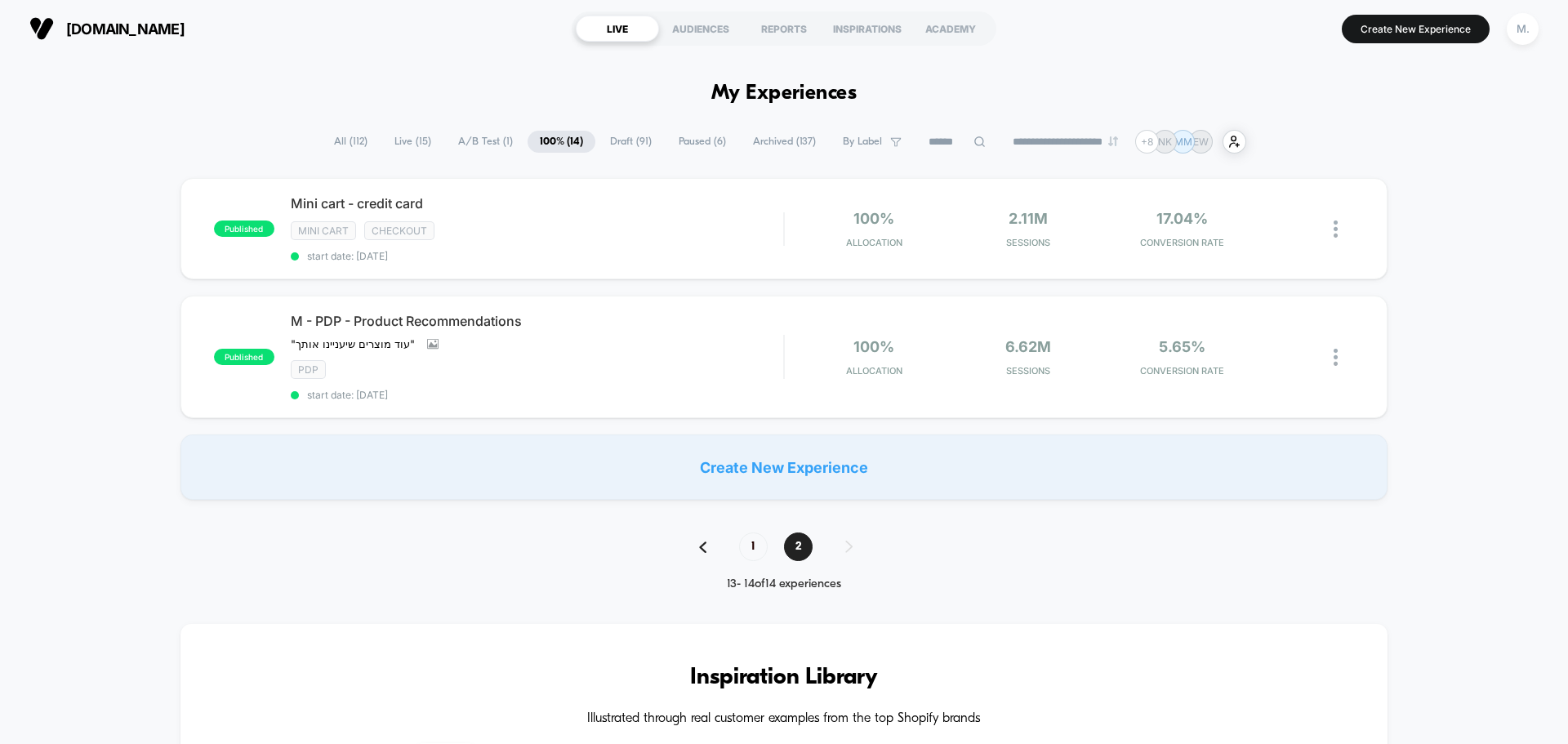
click at [690, 141] on span "Paused ( 6 )" at bounding box center [702, 141] width 72 height 22
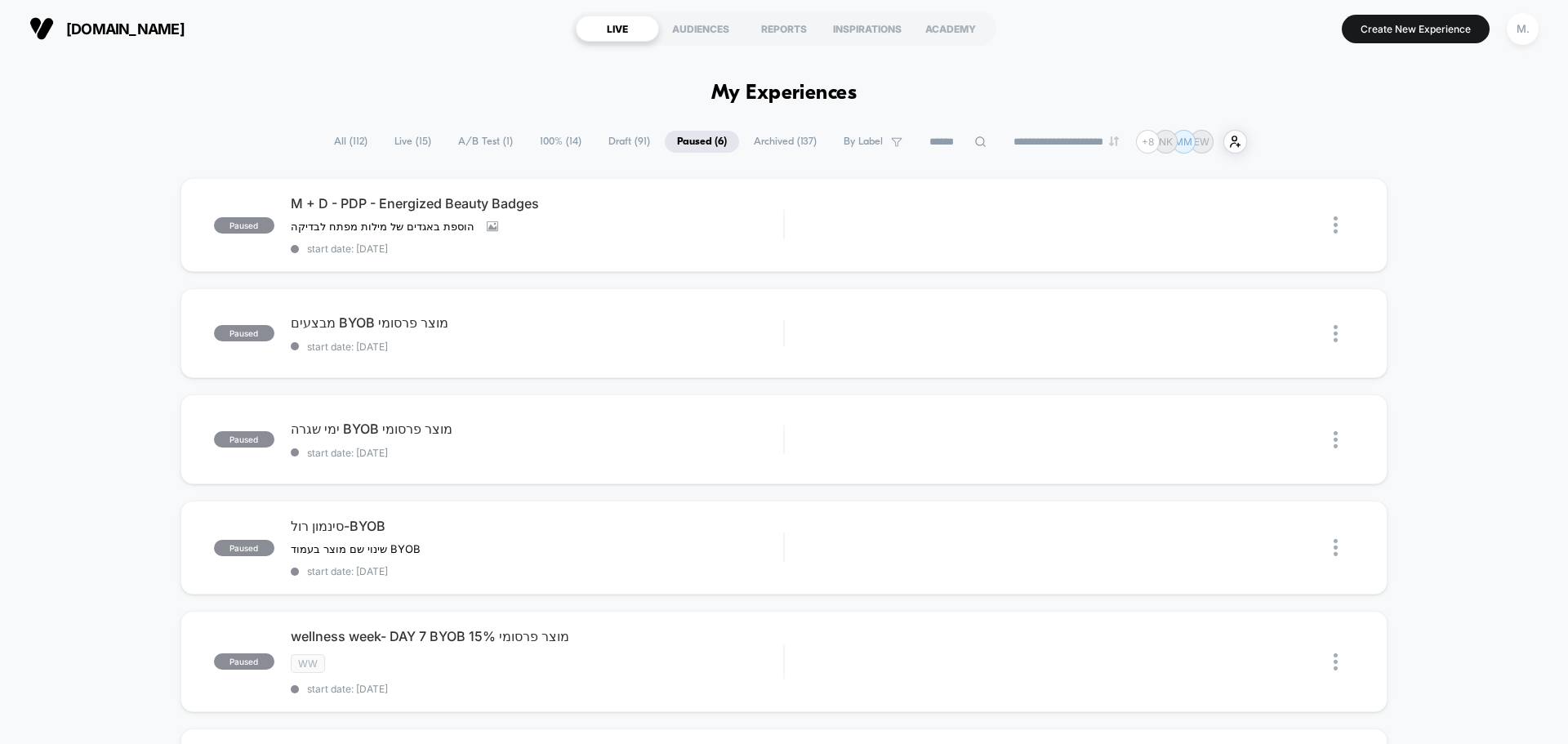
click at [769, 138] on span "Archived ( 137 )" at bounding box center [784, 141] width 87 height 22
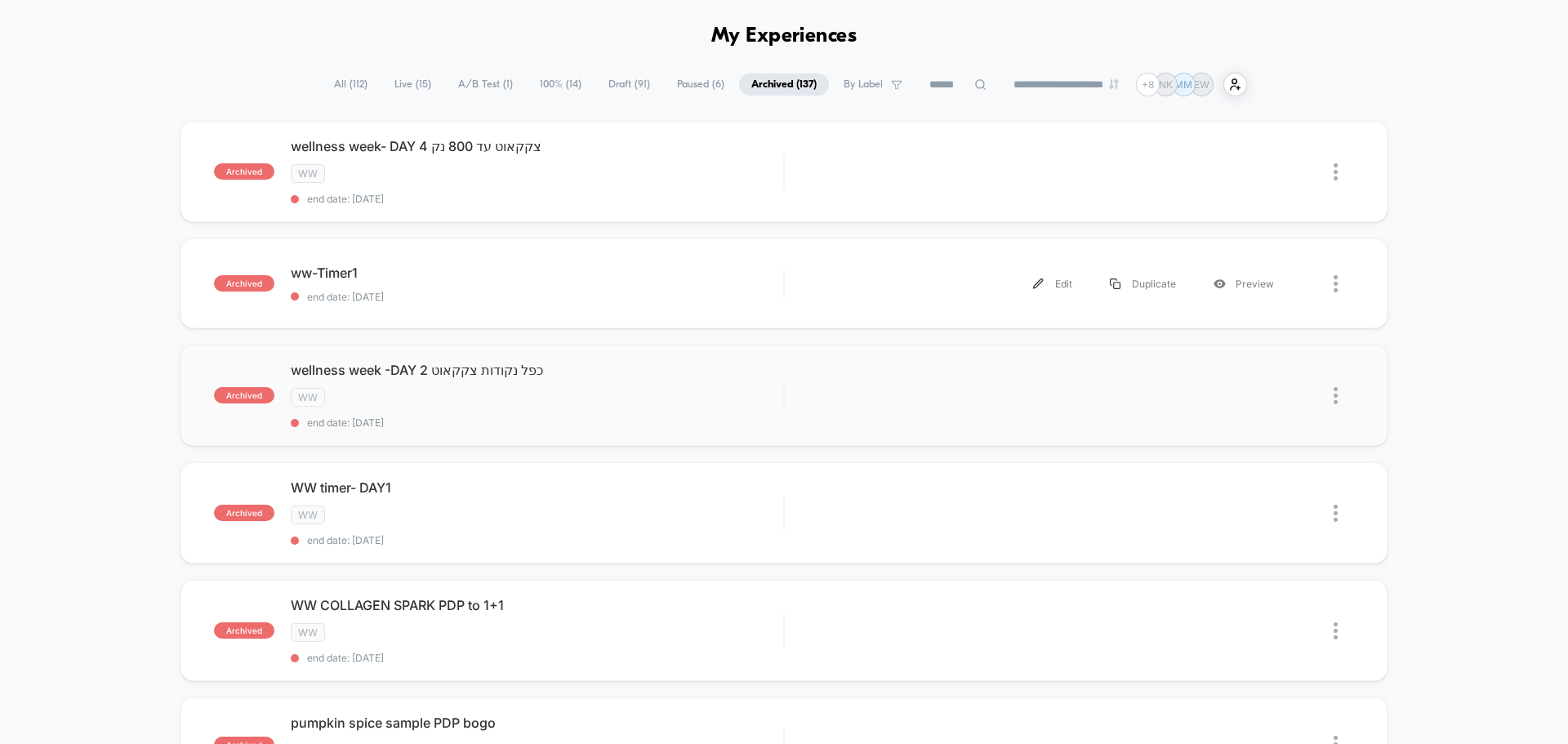
scroll to position [82, 0]
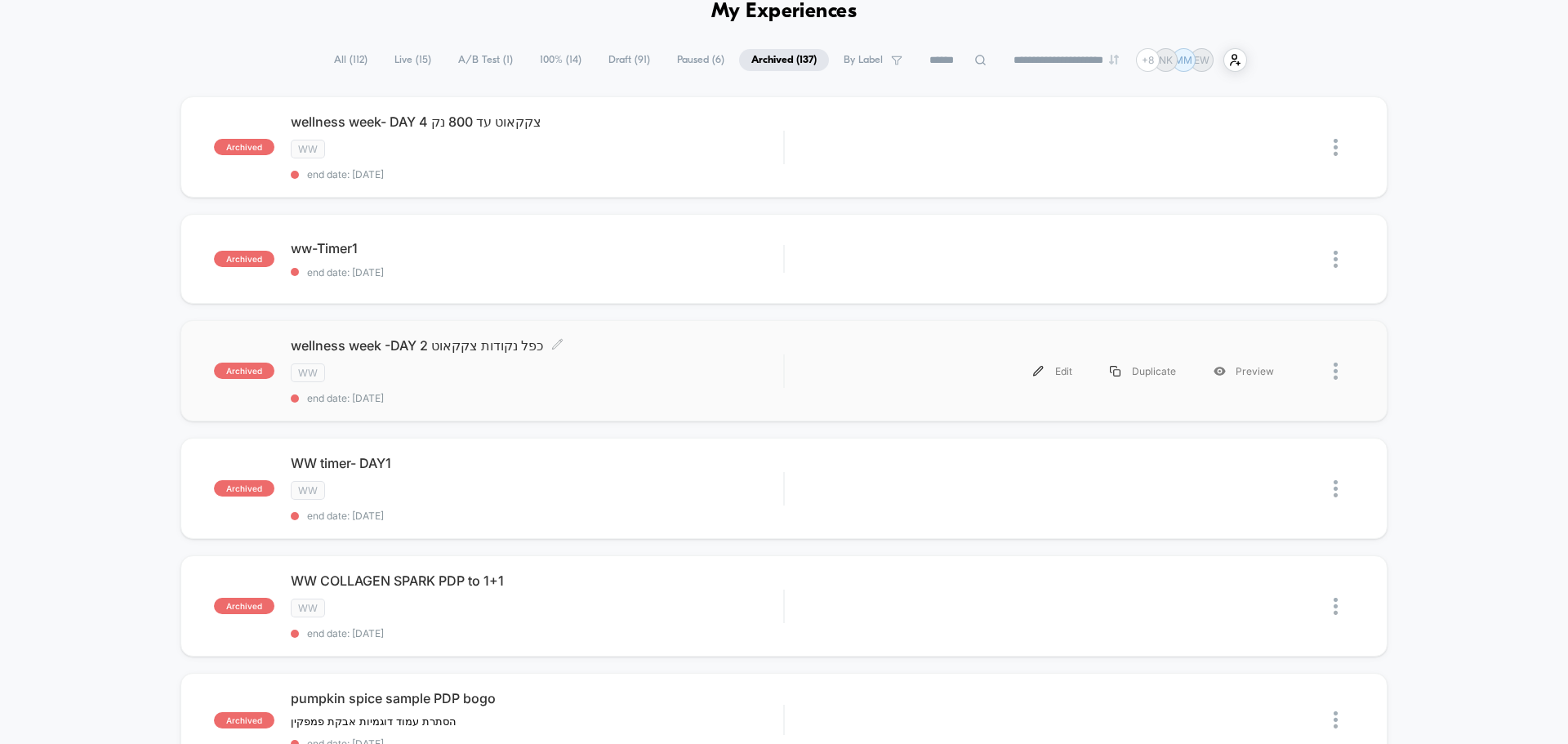
click at [778, 368] on div "WW" at bounding box center [537, 372] width 493 height 19
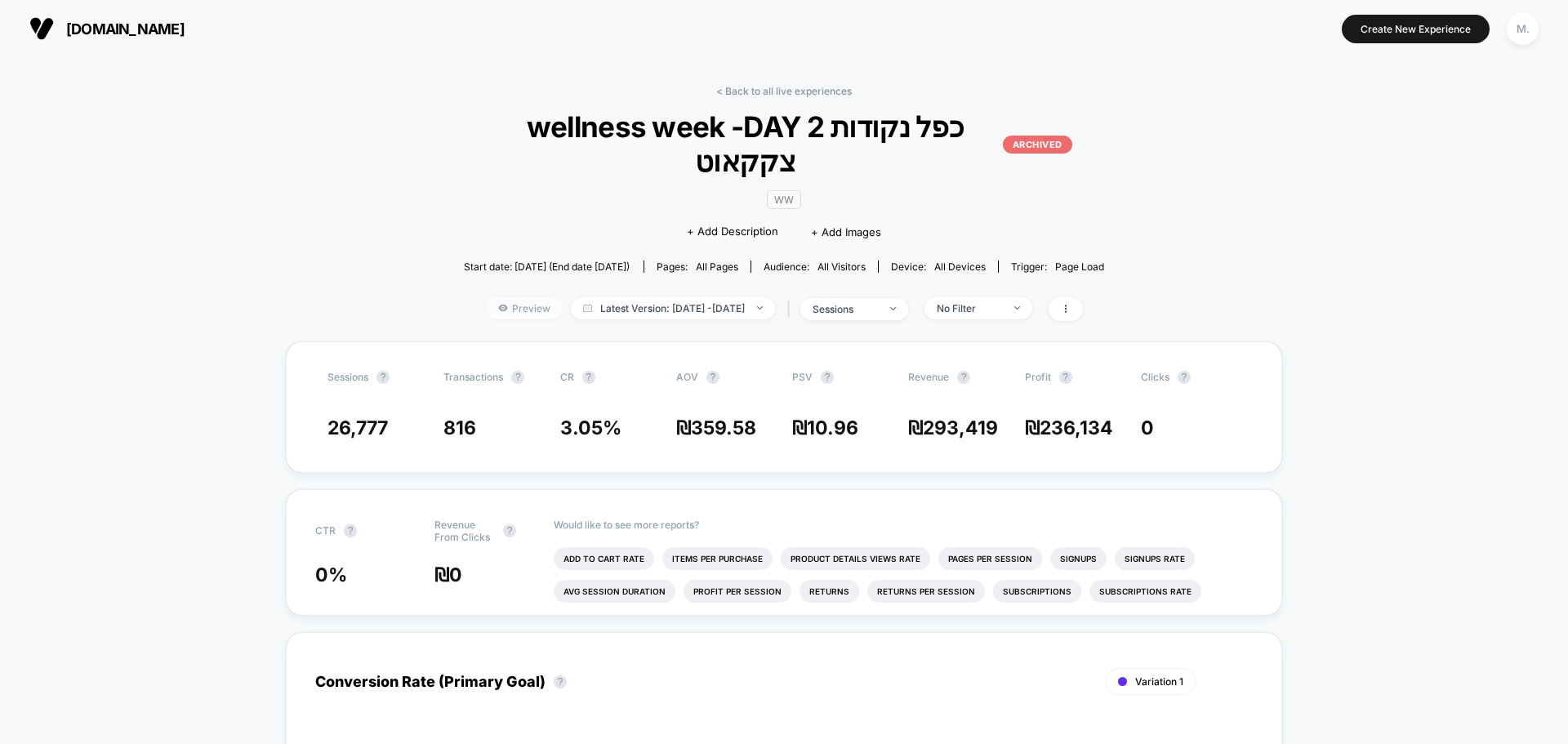
click at [501, 298] on span "Preview" at bounding box center [524, 308] width 77 height 22
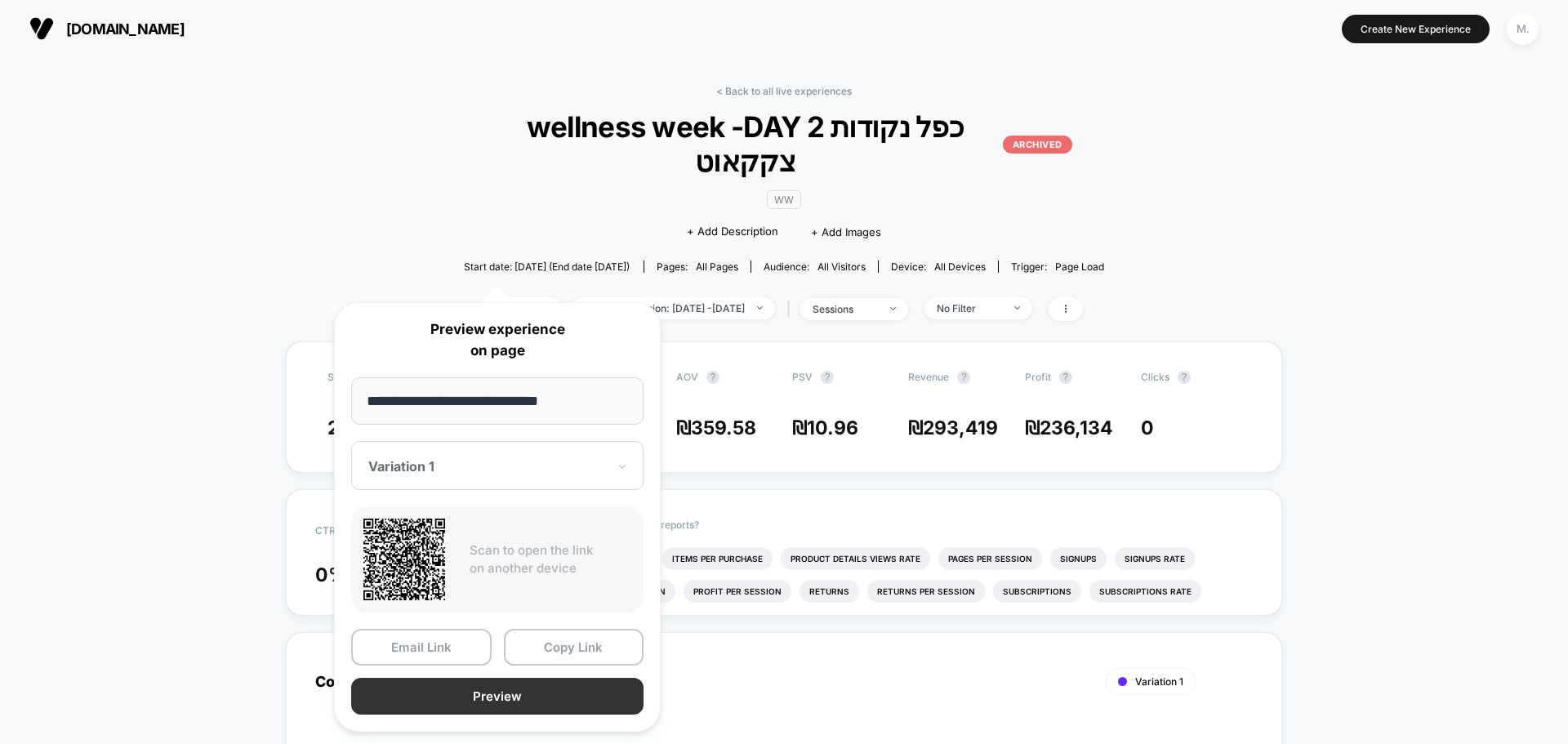
click at [542, 695] on button "Preview" at bounding box center [497, 696] width 292 height 36
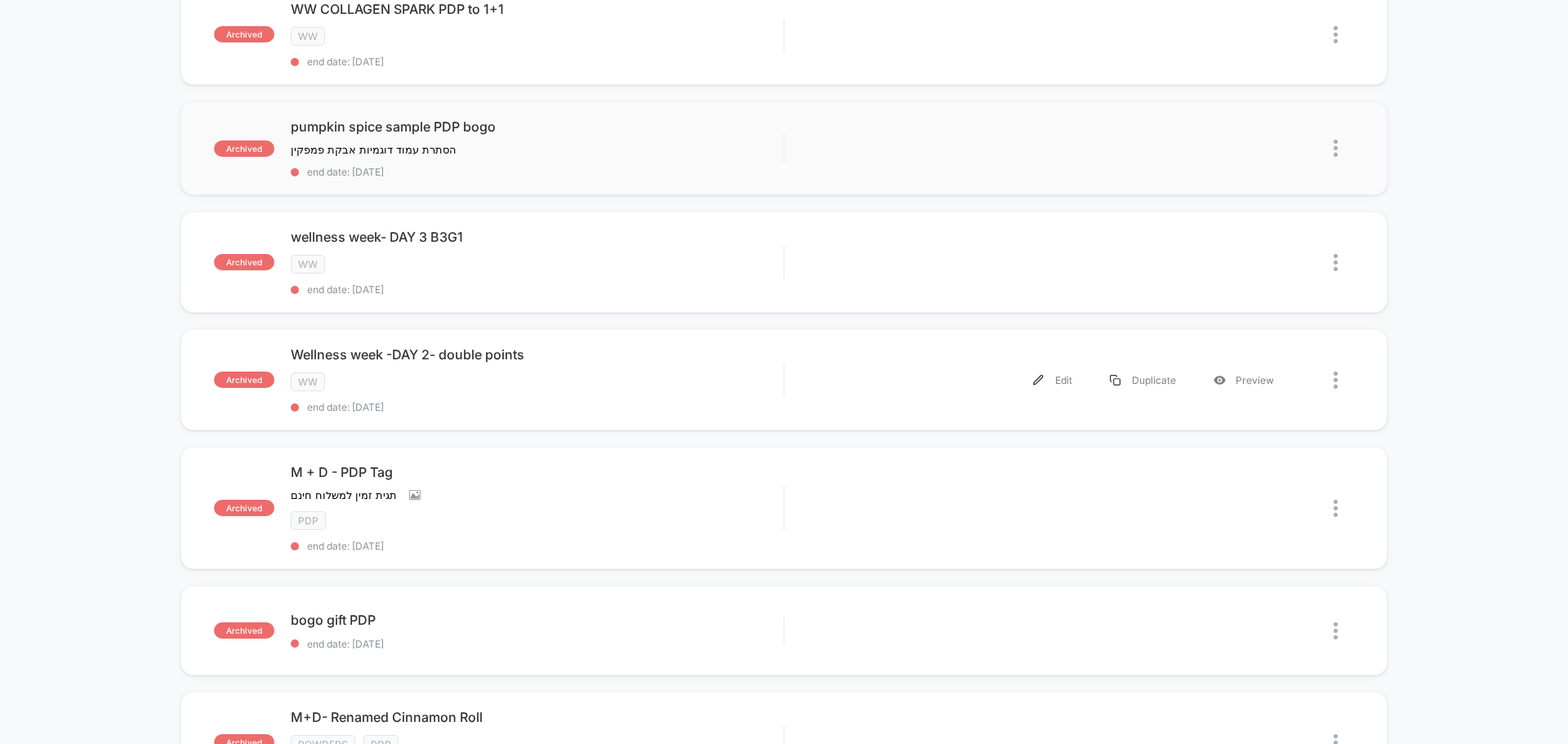
scroll to position [734, 0]
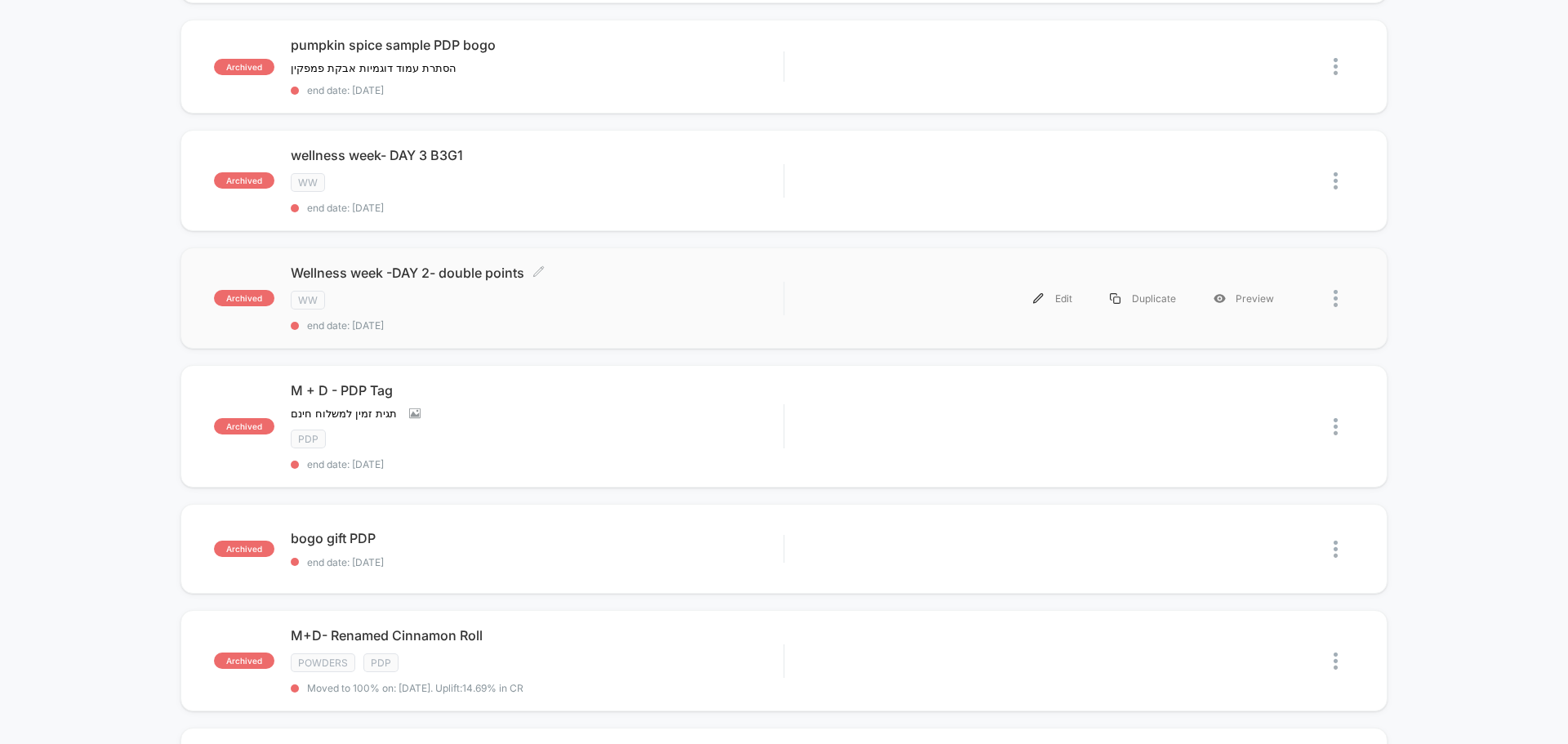
click at [623, 296] on div "WW" at bounding box center [537, 300] width 493 height 19
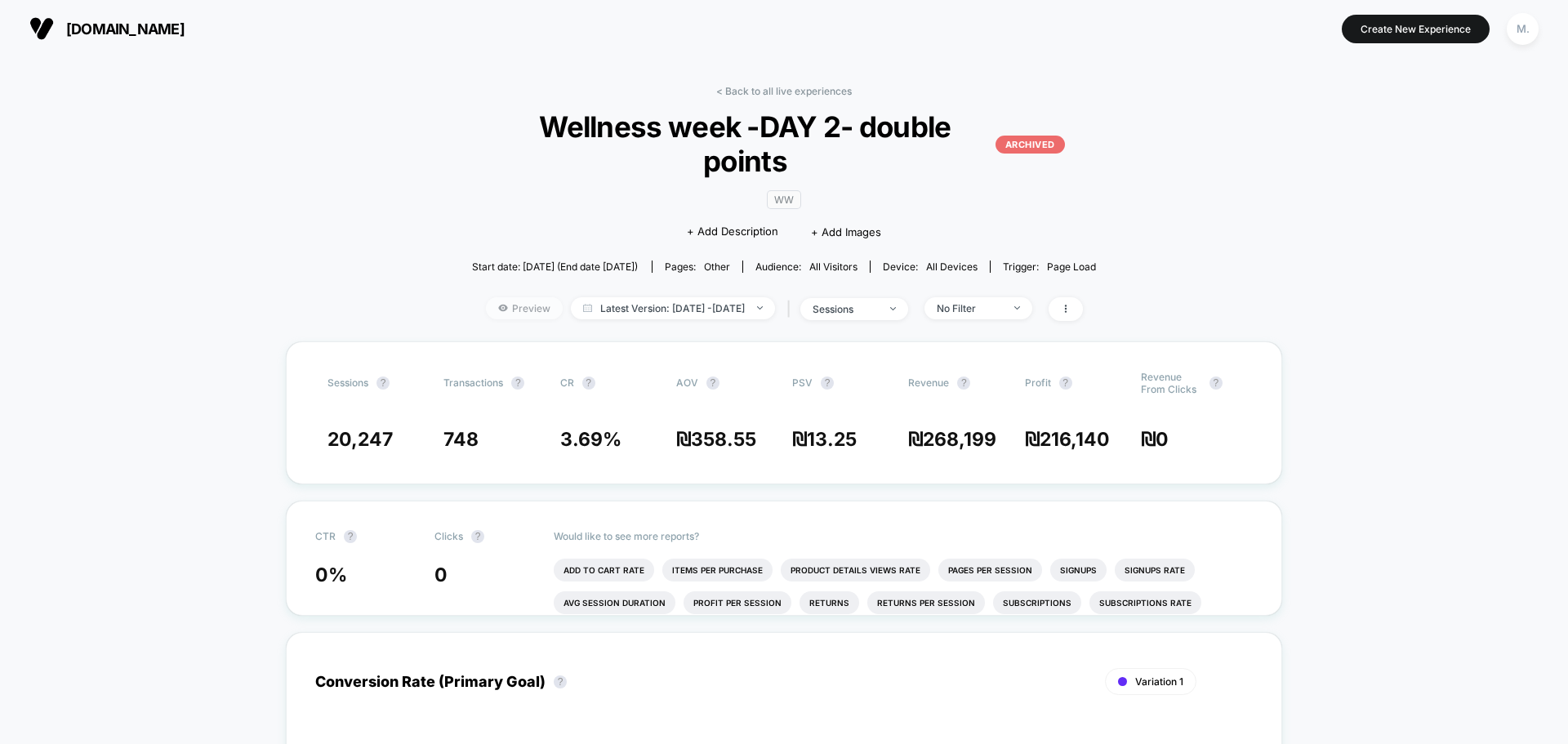
click at [499, 298] on span "Preview" at bounding box center [524, 308] width 77 height 22
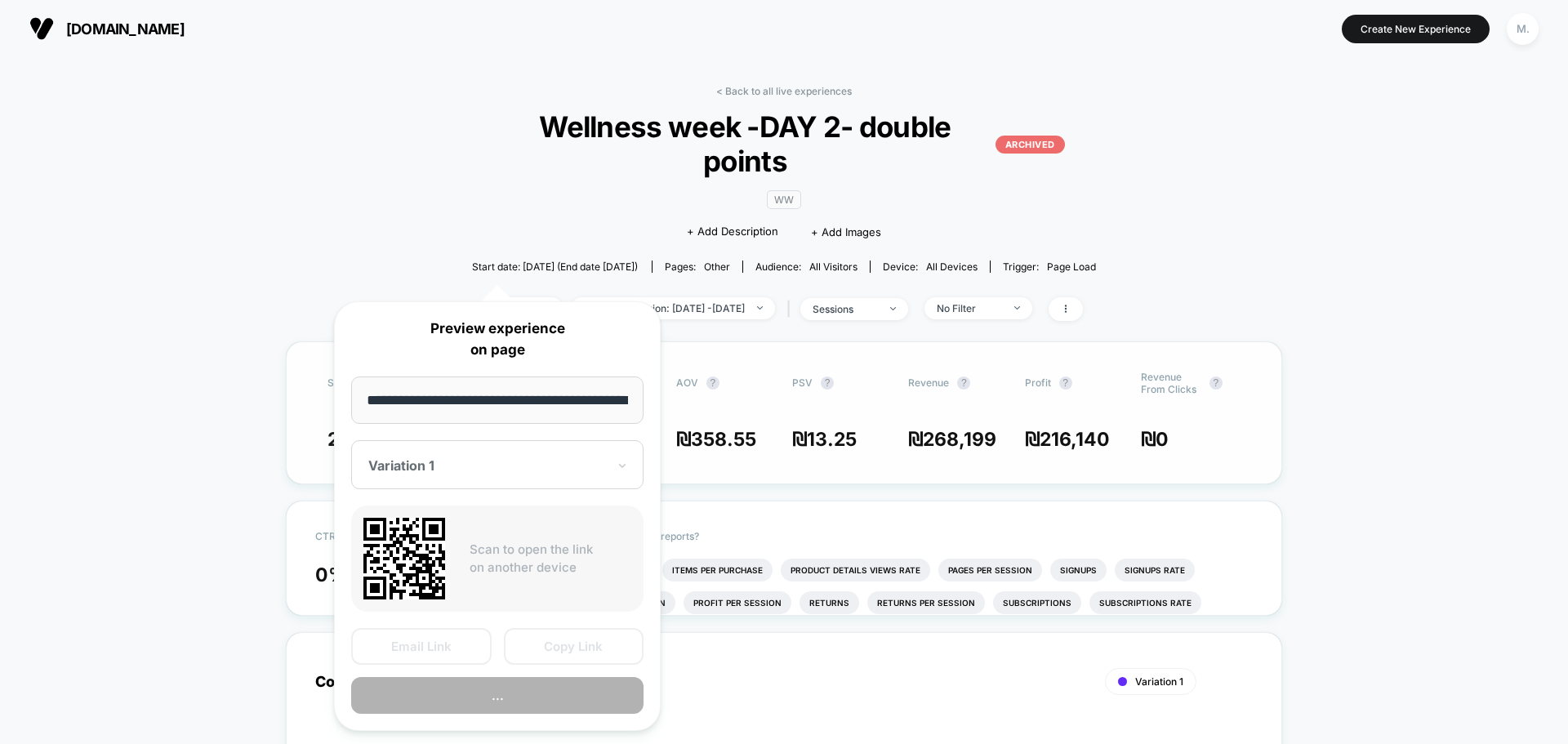
scroll to position [0, 55]
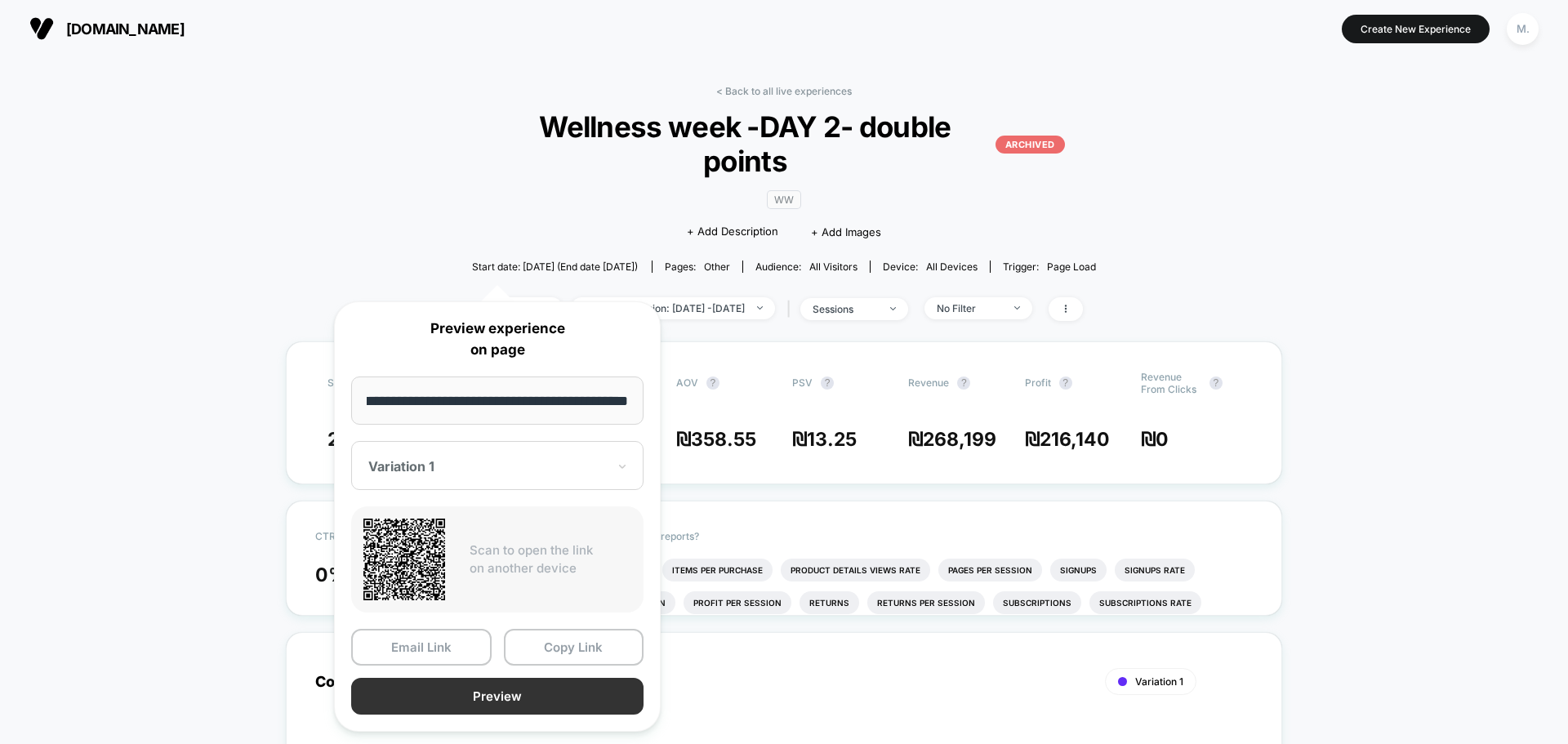
click at [564, 685] on button "Preview" at bounding box center [497, 696] width 292 height 36
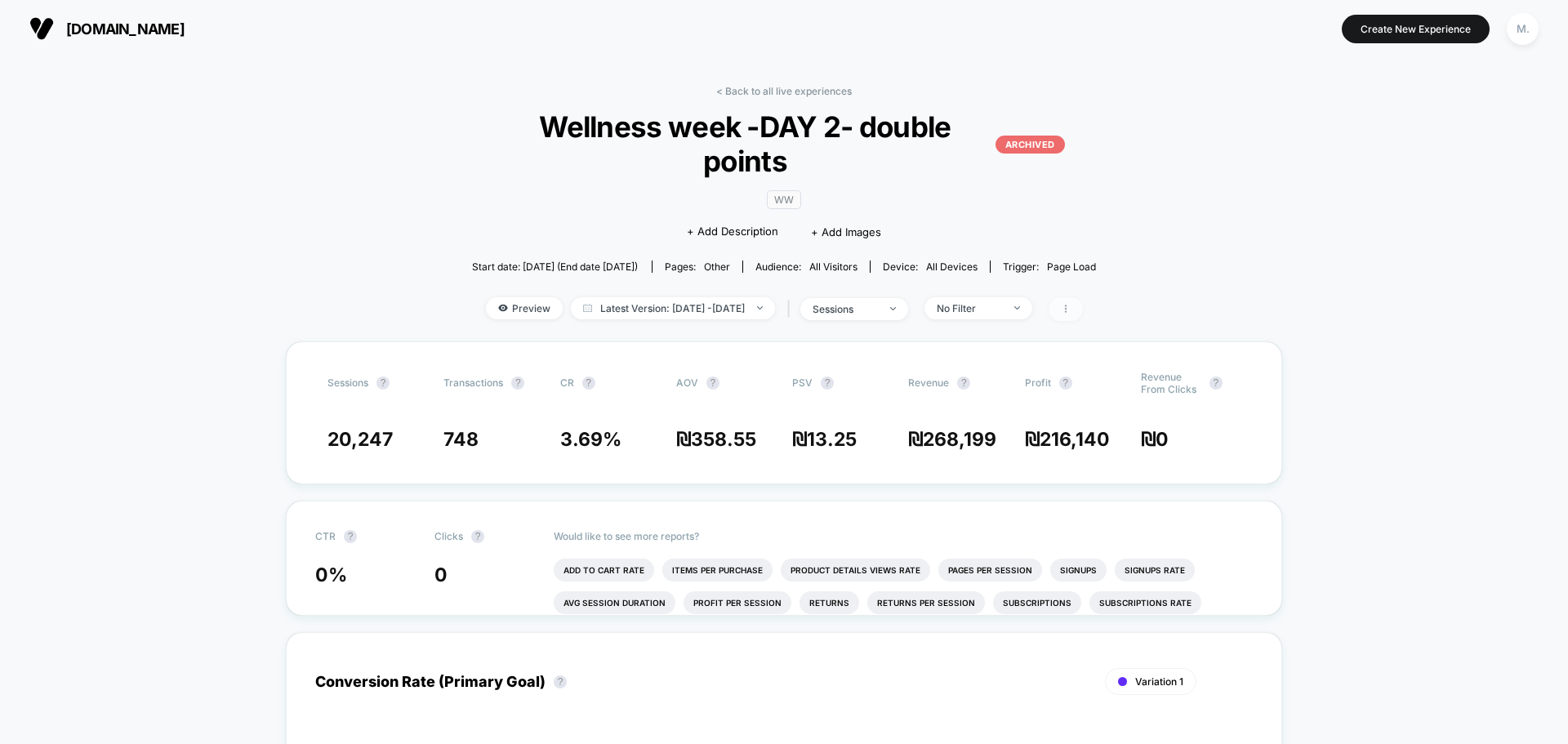
click at [1071, 303] on icon at bounding box center [1066, 308] width 10 height 10
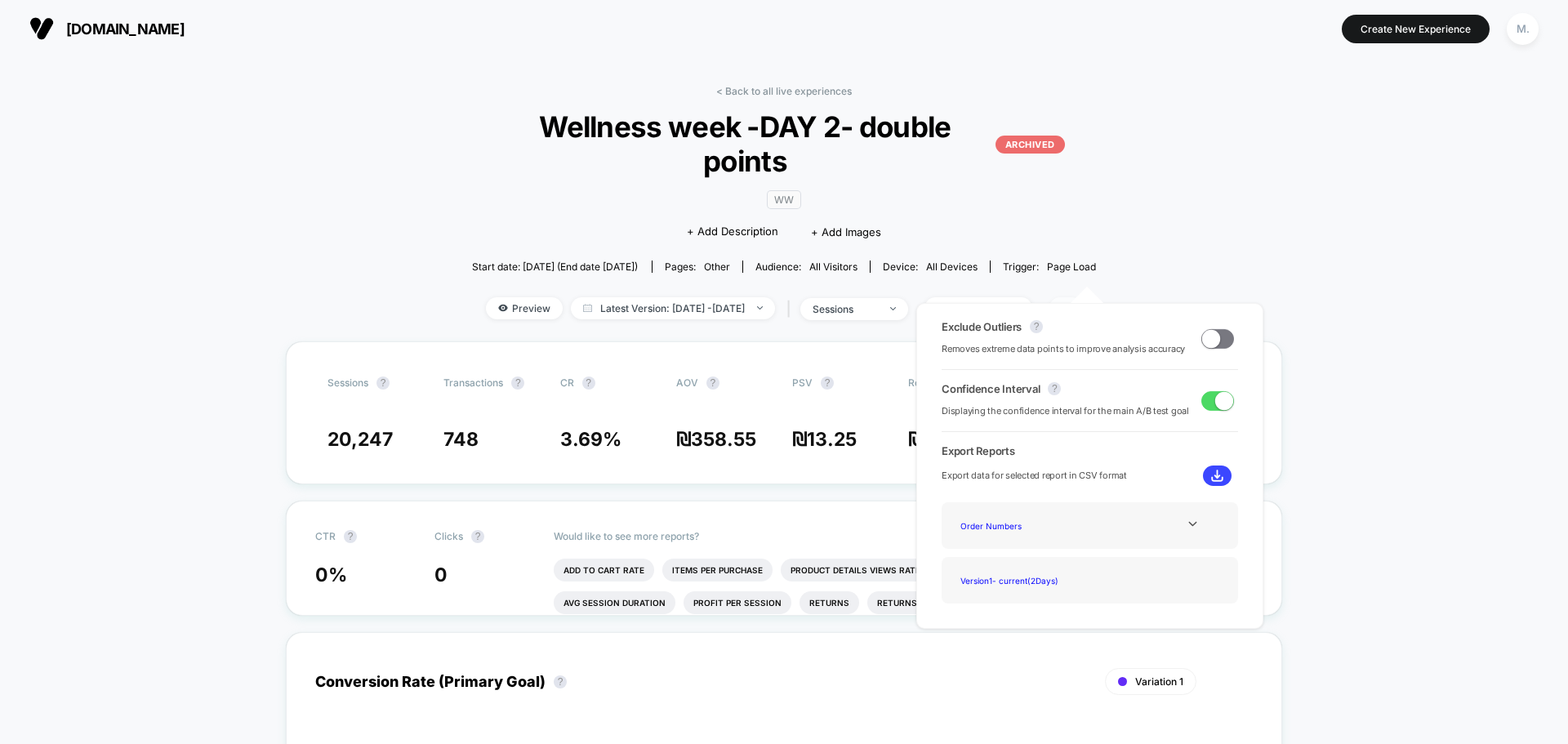
click at [1071, 303] on icon at bounding box center [1066, 308] width 10 height 10
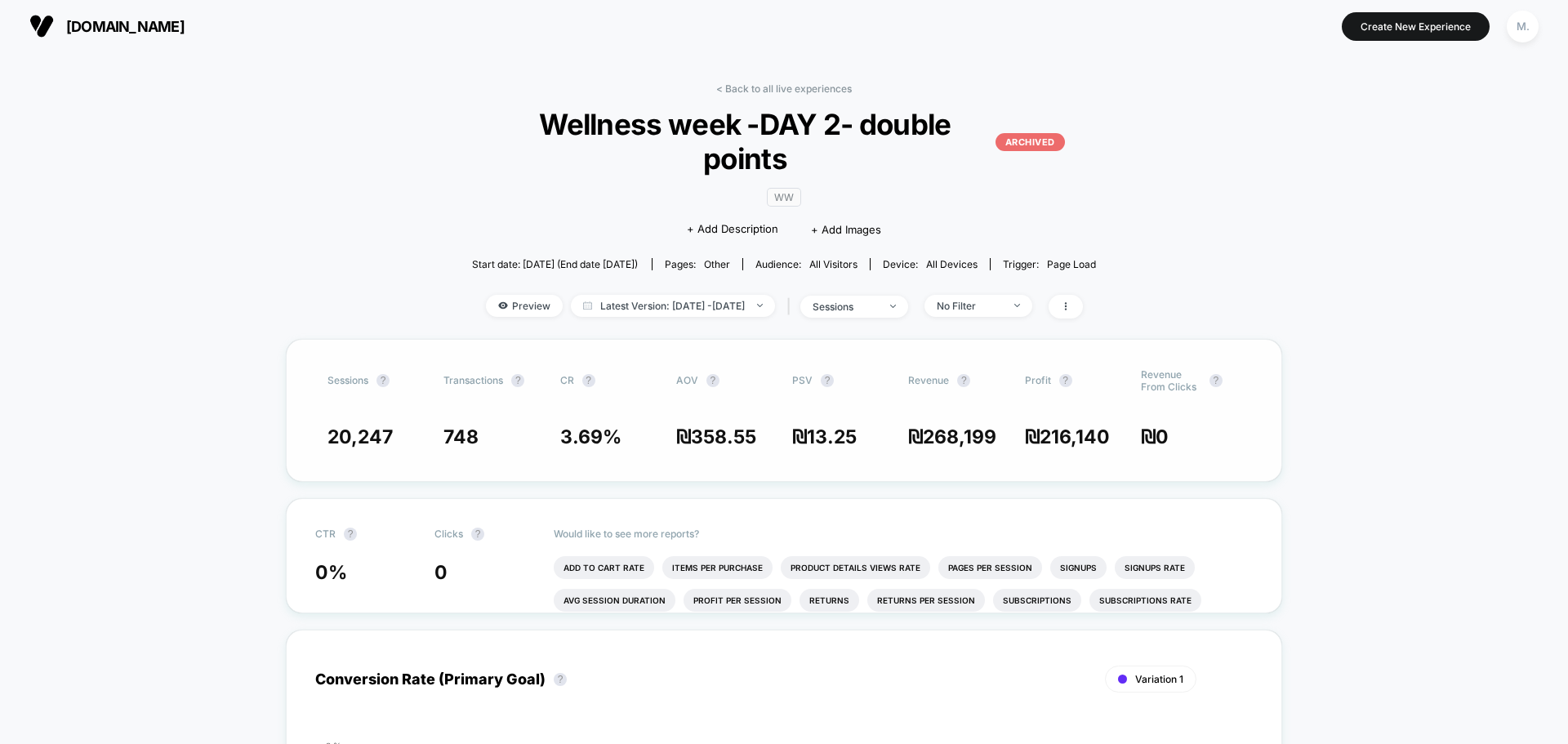
scroll to position [0, 0]
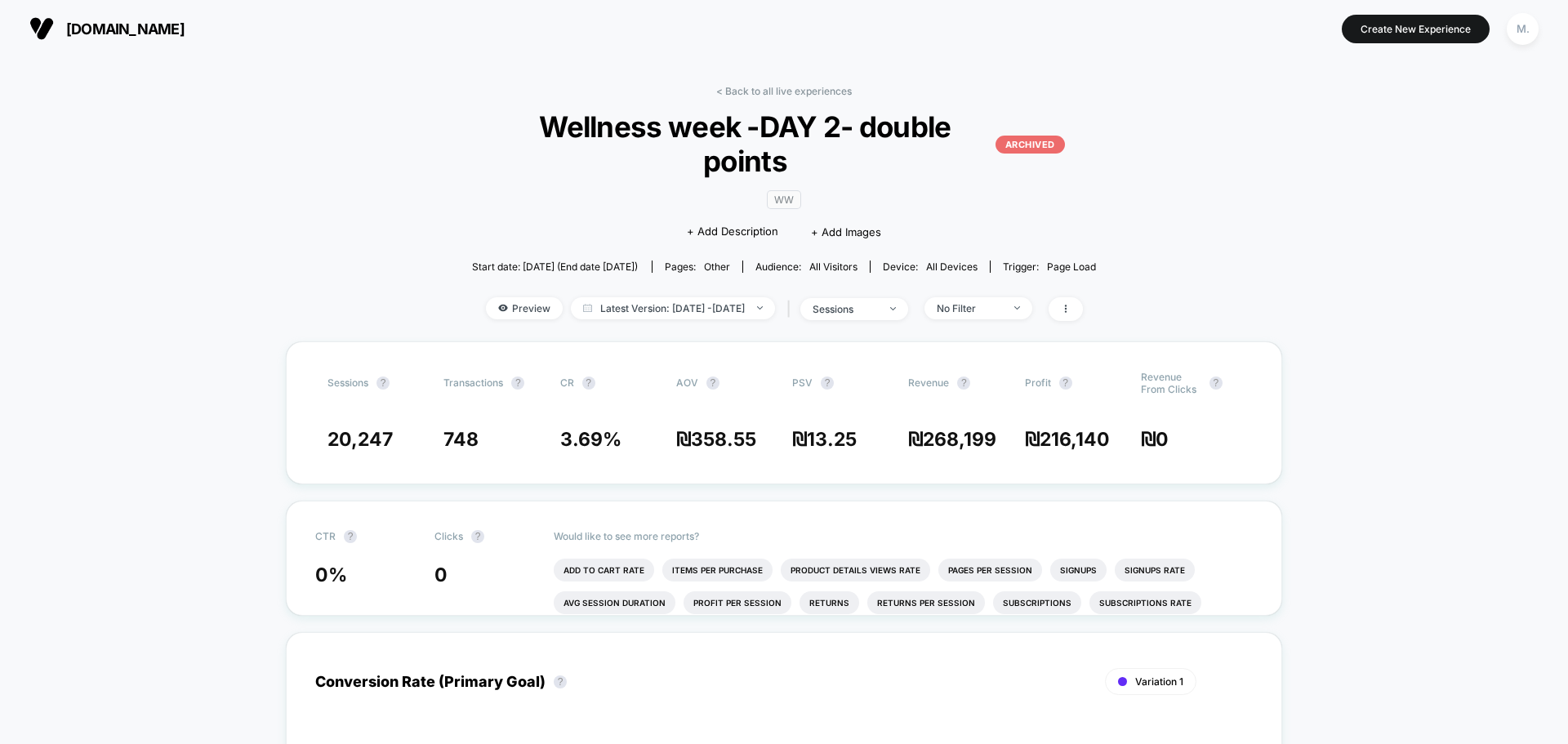
click at [701, 133] on span "Wellness week -DAY 2- double points ARCHIVED" at bounding box center [784, 143] width 562 height 68
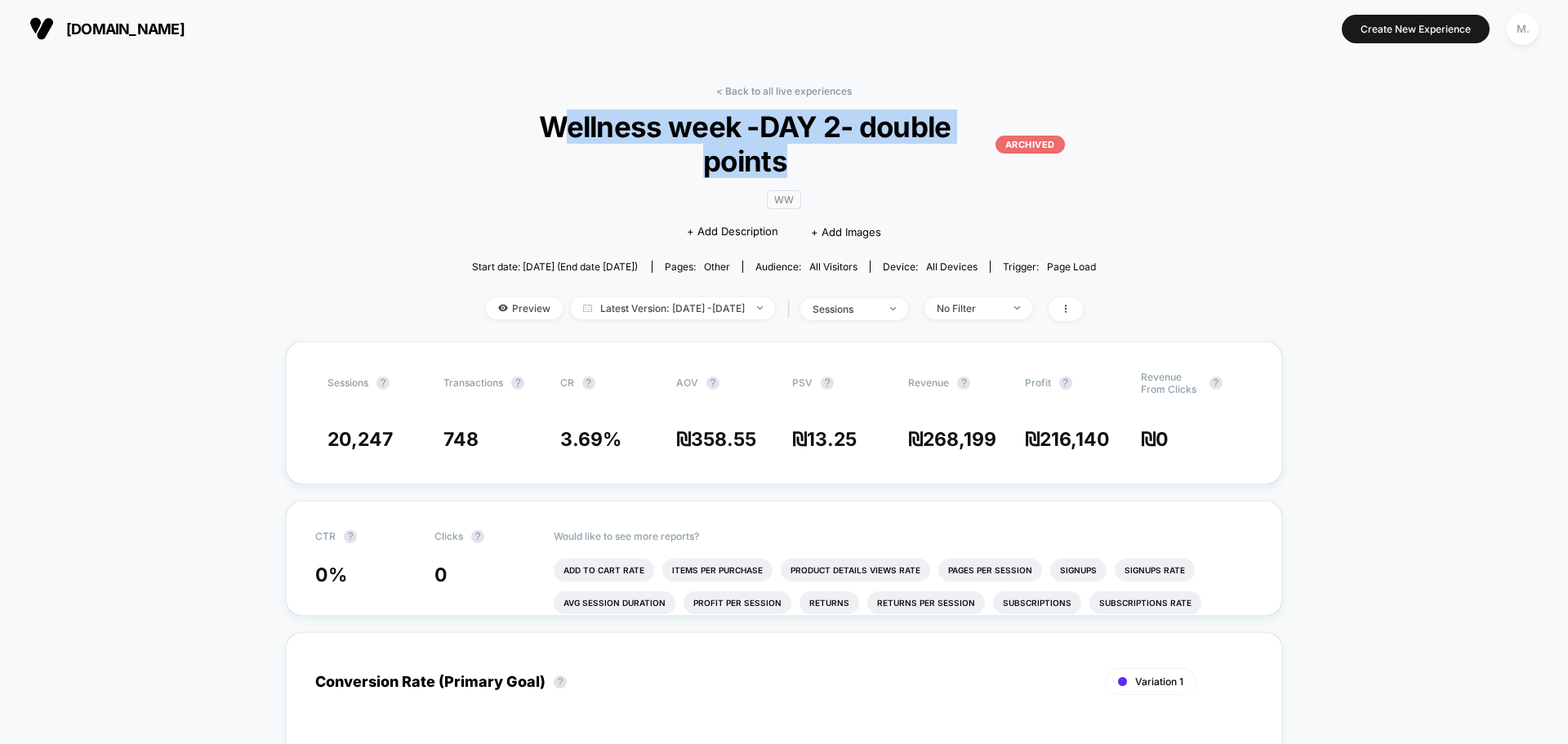
click at [701, 133] on span "Wellness week -DAY 2- double points ARCHIVED" at bounding box center [784, 143] width 562 height 68
copy span "Wellness week -DAY 2- double points"
click at [760, 90] on link "< Back to all live experiences" at bounding box center [784, 90] width 135 height 12
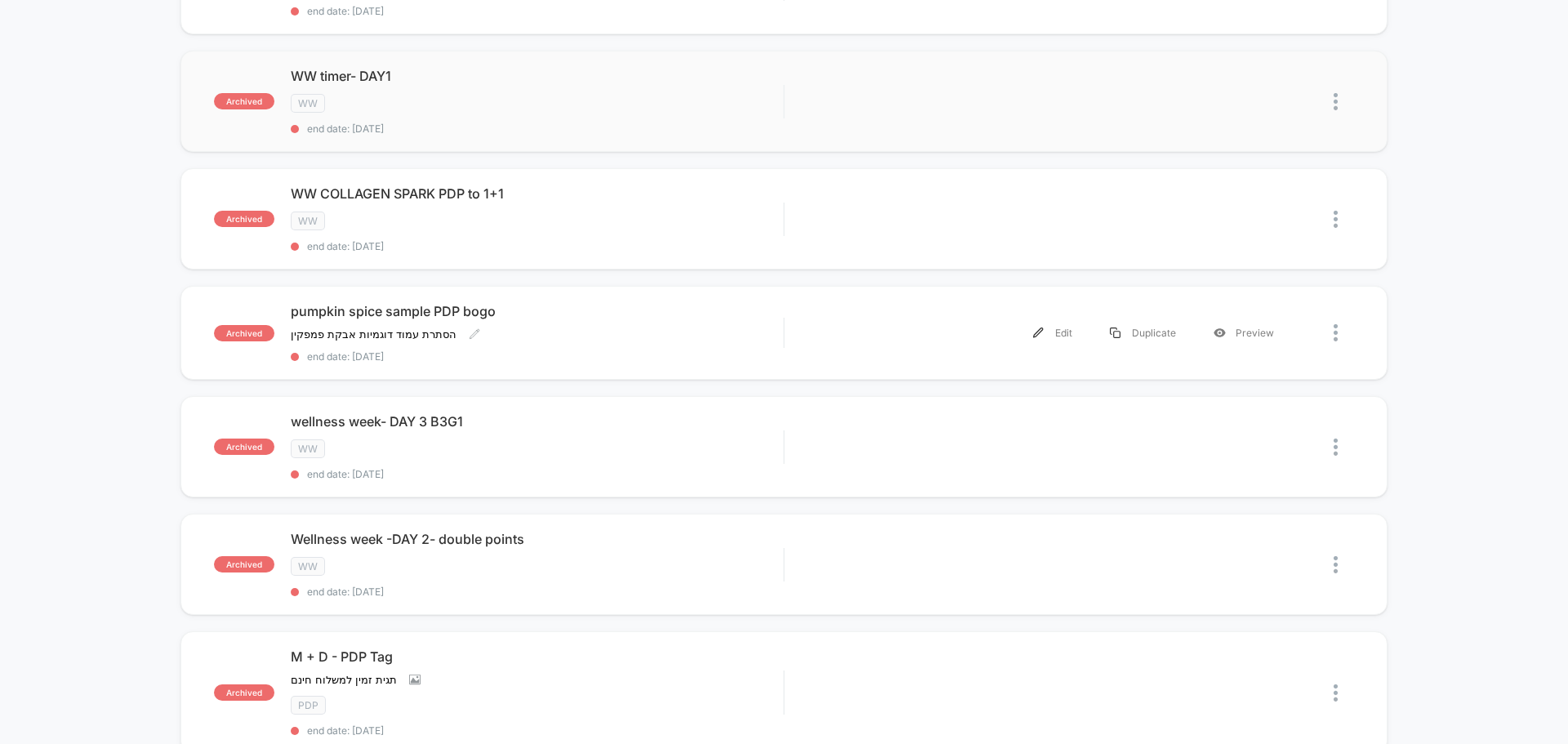
scroll to position [490, 0]
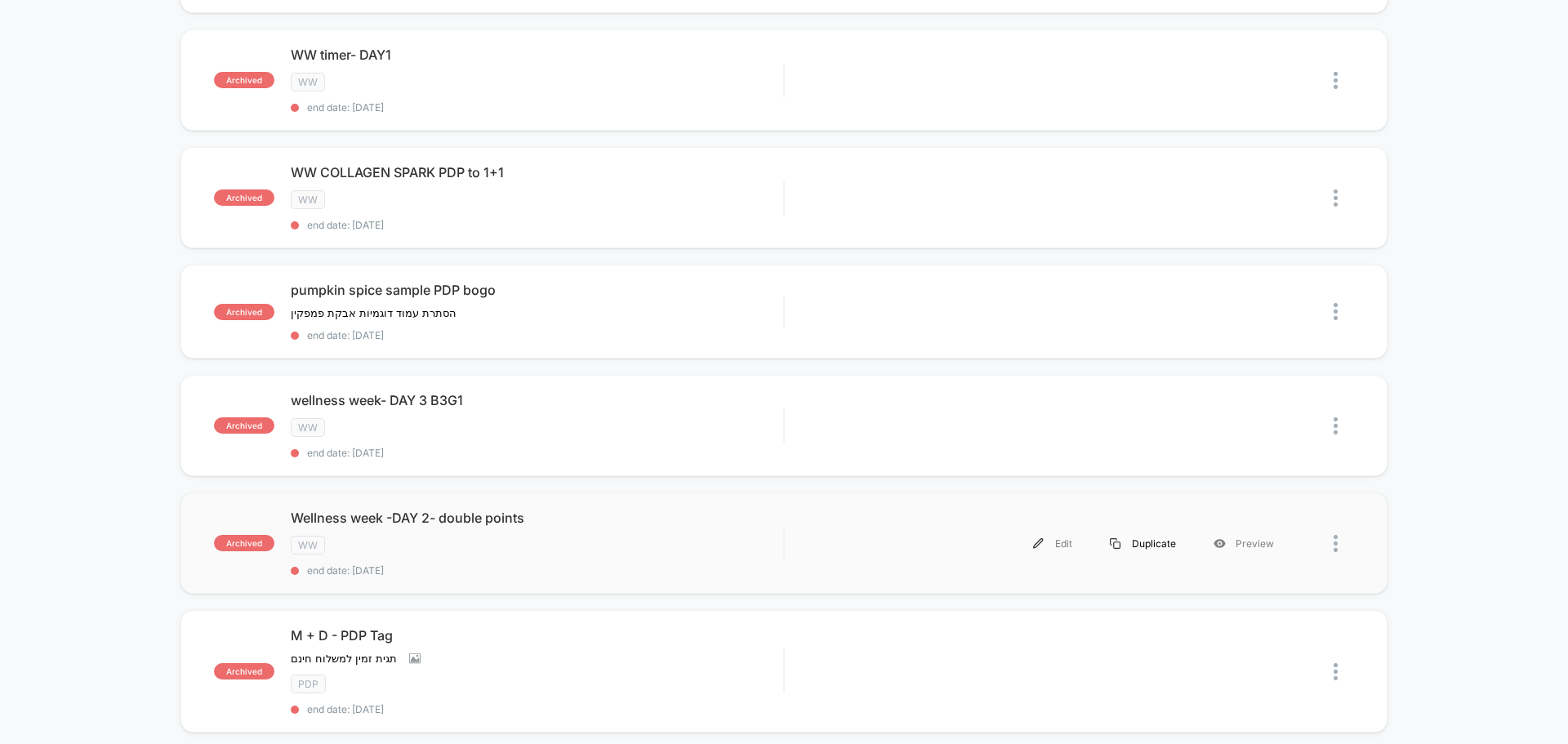
click at [1160, 542] on div "Duplicate" at bounding box center [1143, 543] width 104 height 36
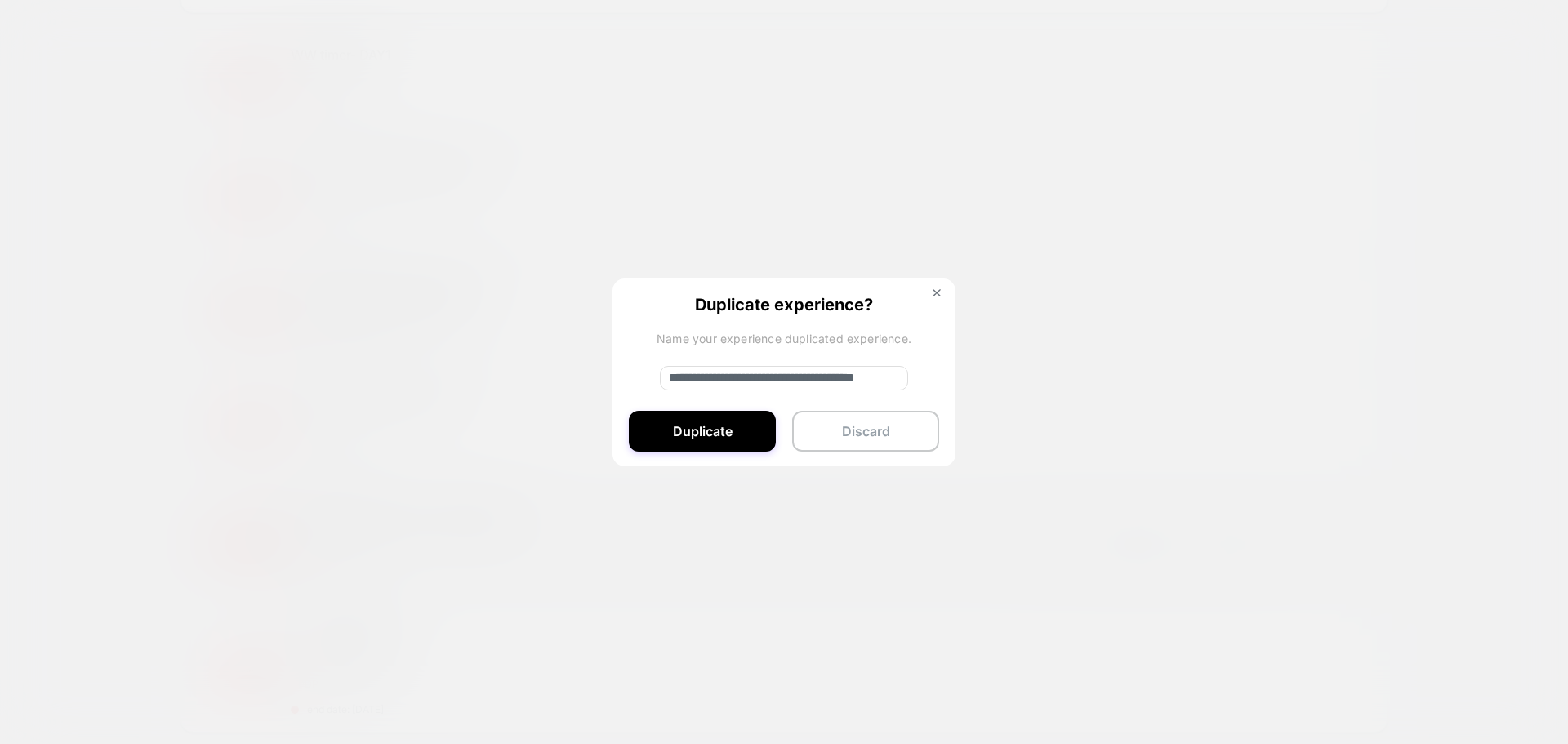
click at [833, 376] on input "**********" at bounding box center [784, 378] width 248 height 25
paste input
type input "**********"
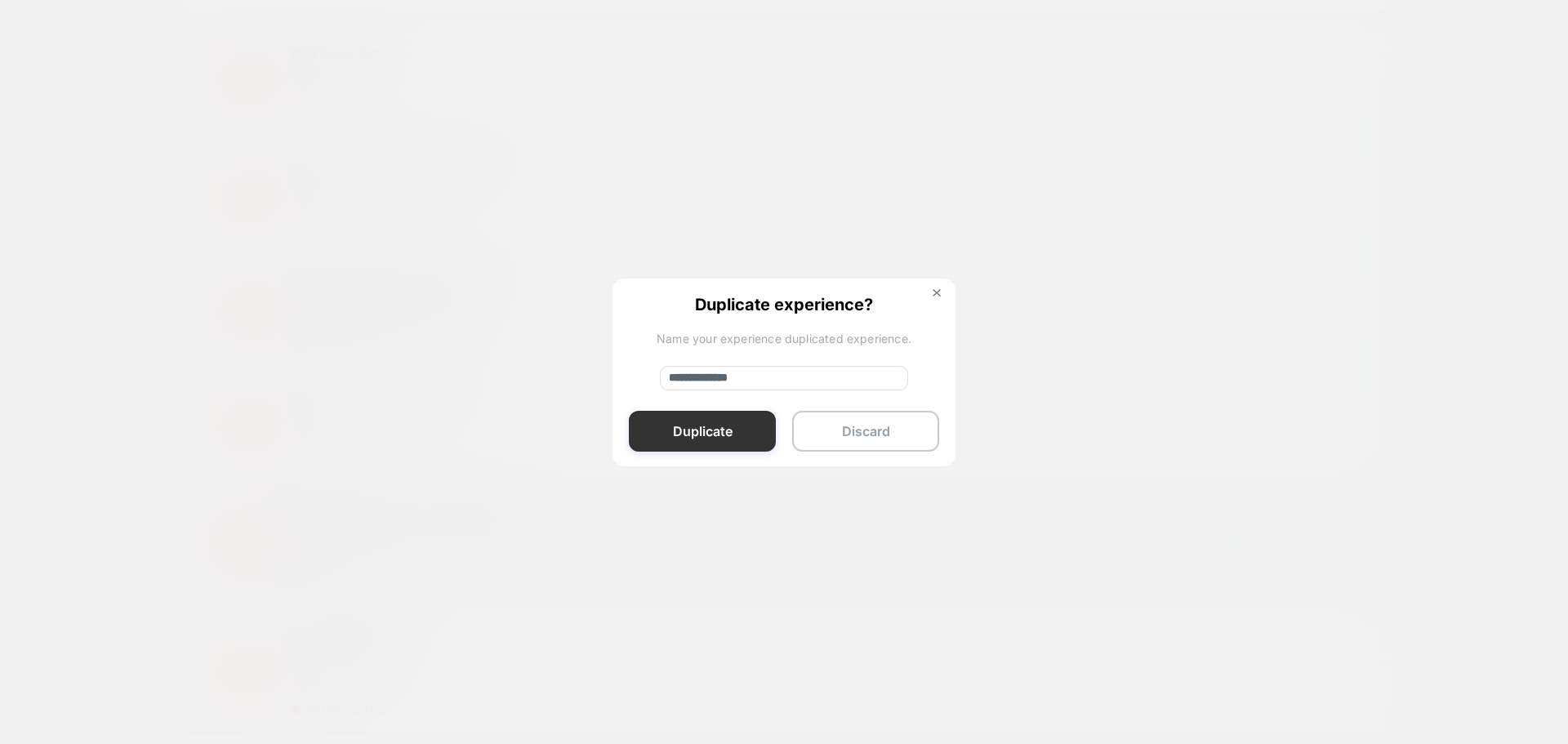
click at [749, 440] on button "Duplicate" at bounding box center [702, 431] width 147 height 41
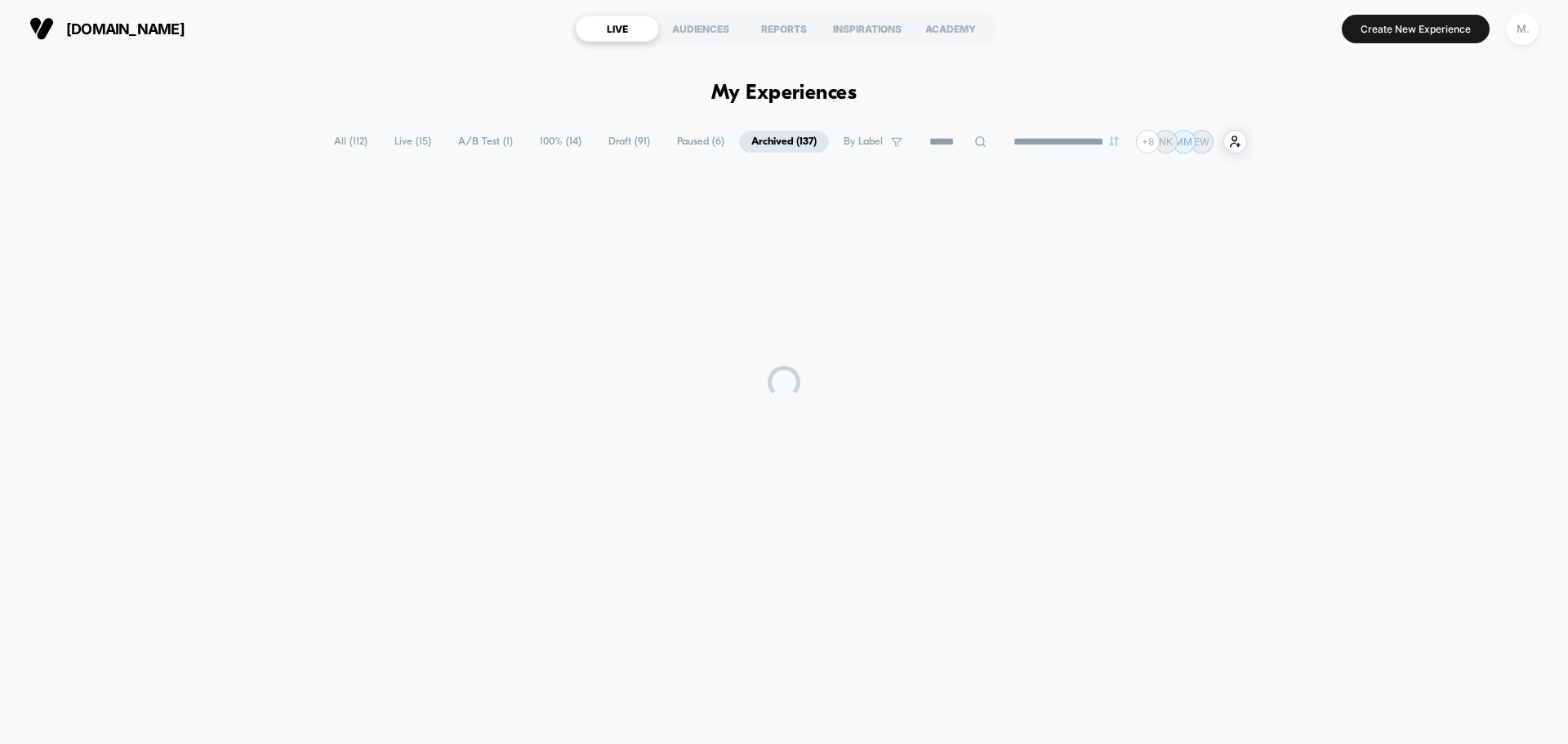
scroll to position [0, 0]
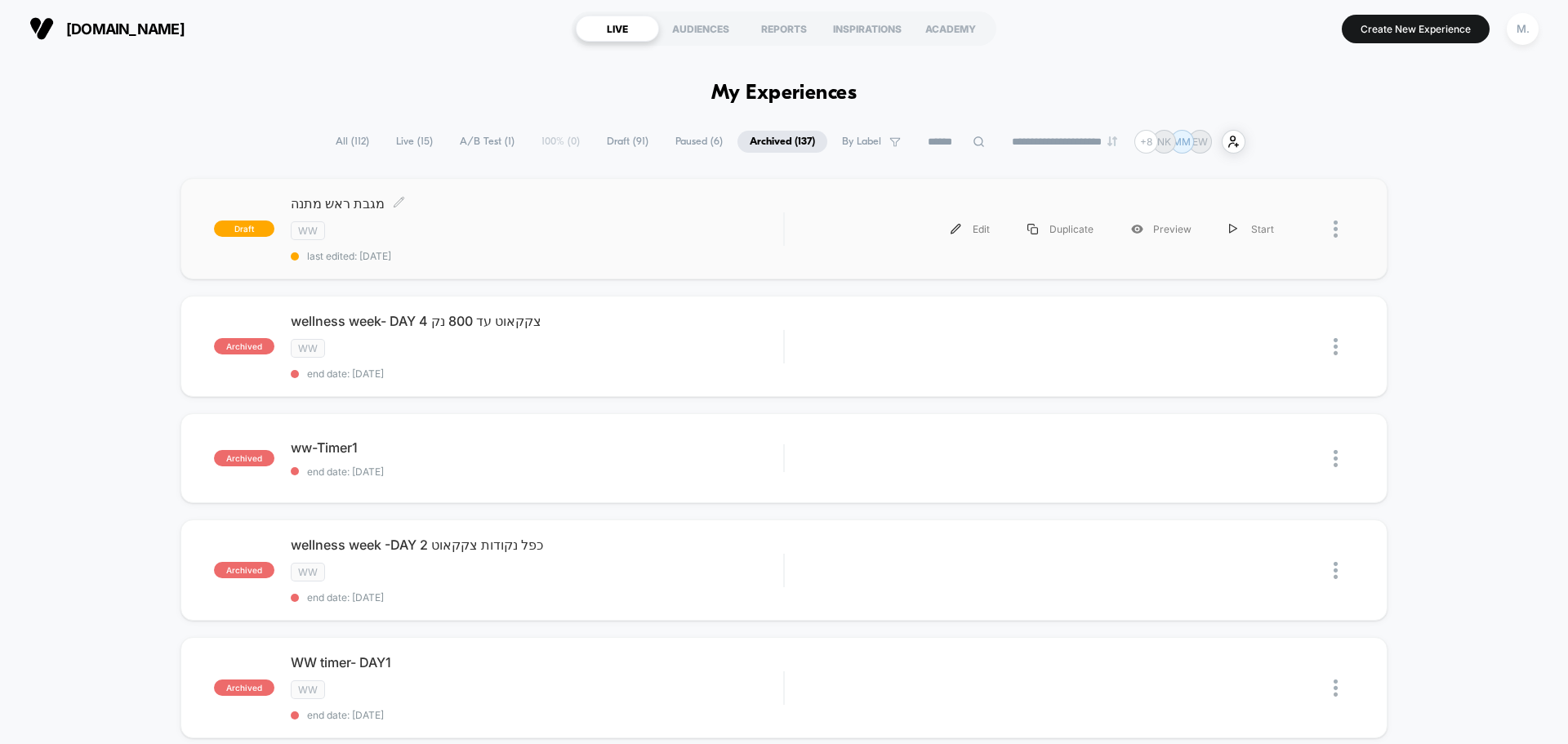
click at [614, 236] on div "WW" at bounding box center [537, 230] width 493 height 19
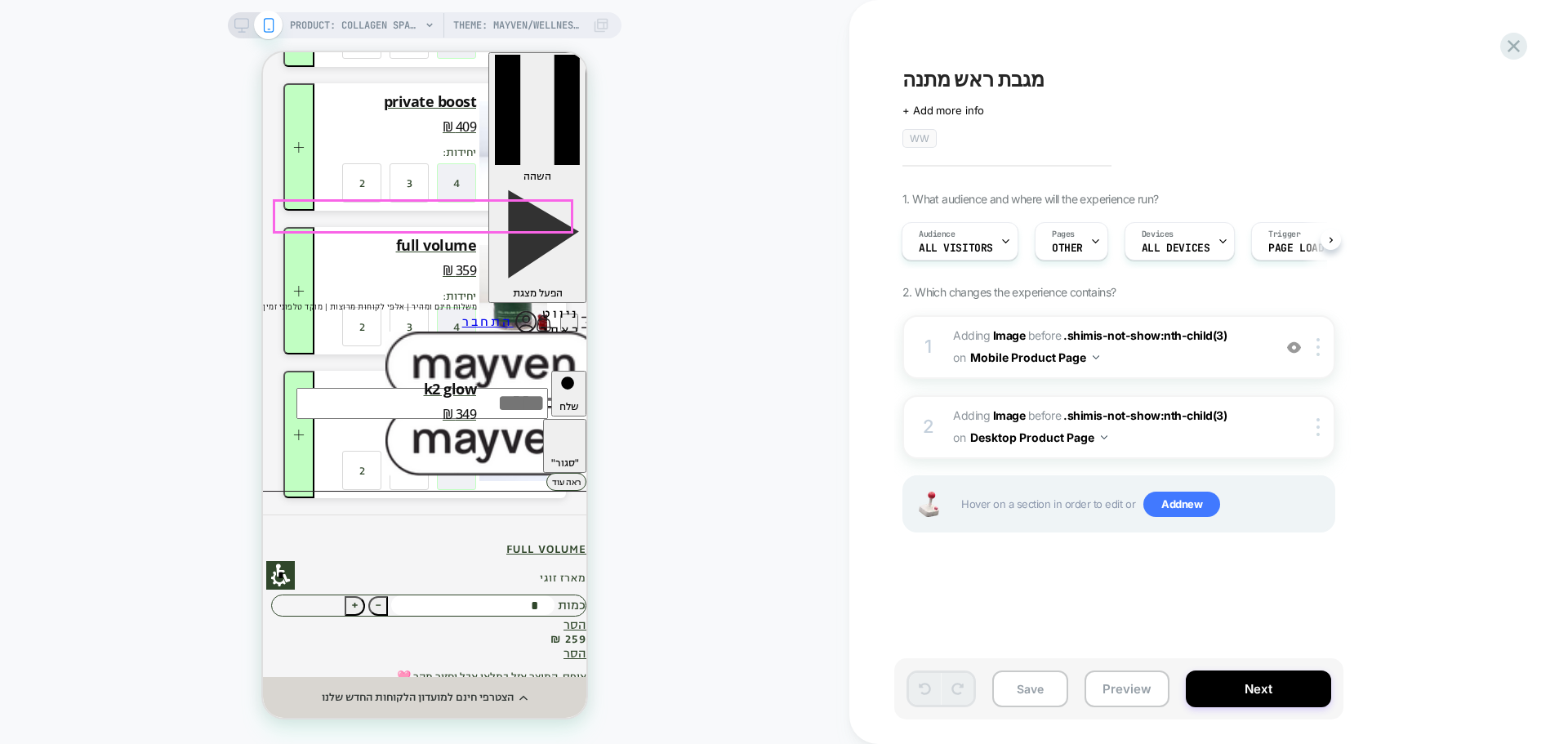
scroll to position [326, 0]
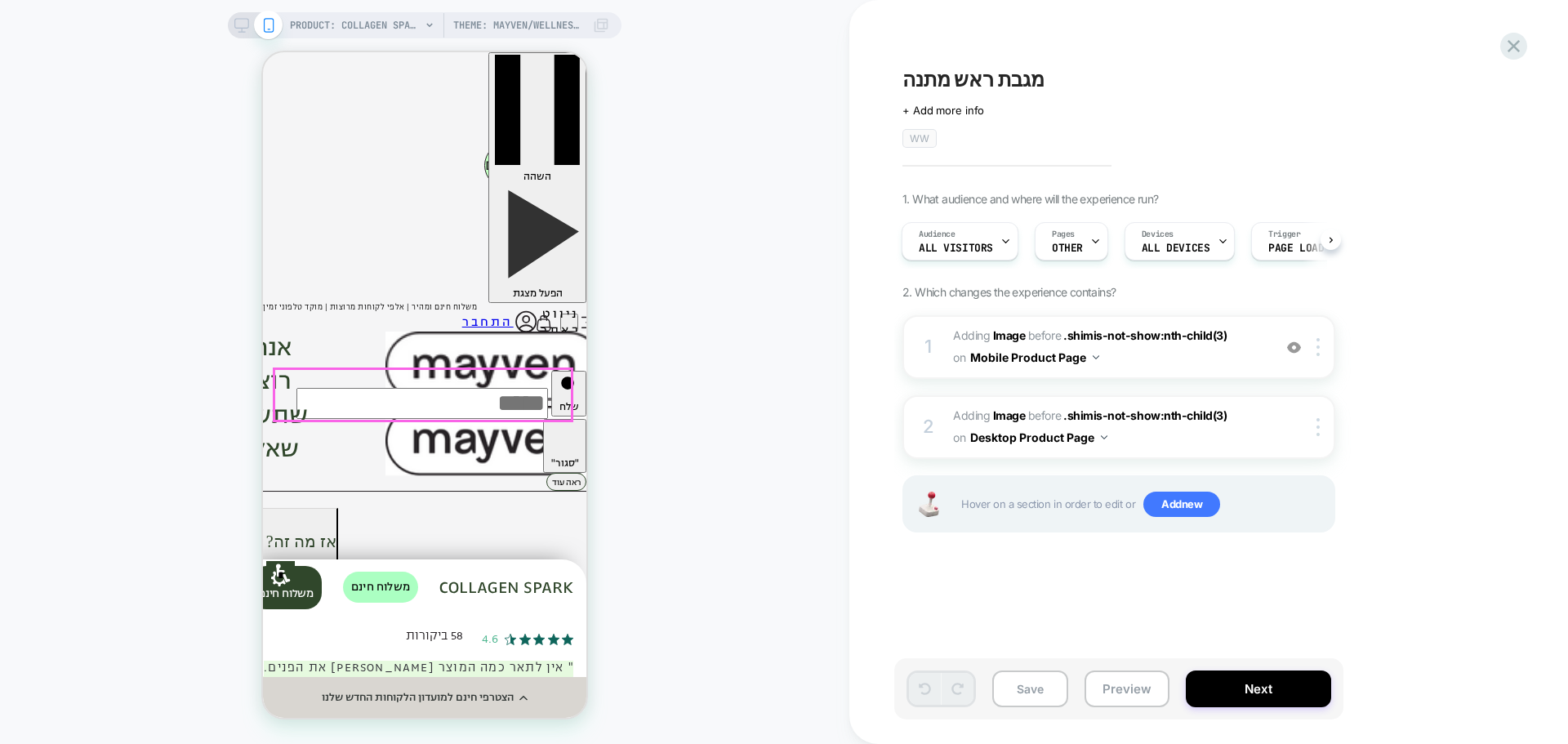
click at [1135, 353] on span "#_loomi_addon_1754207350949_dup1757312913 Adding Image BEFORE .shimis-not-show:…" at bounding box center [1108, 347] width 311 height 44
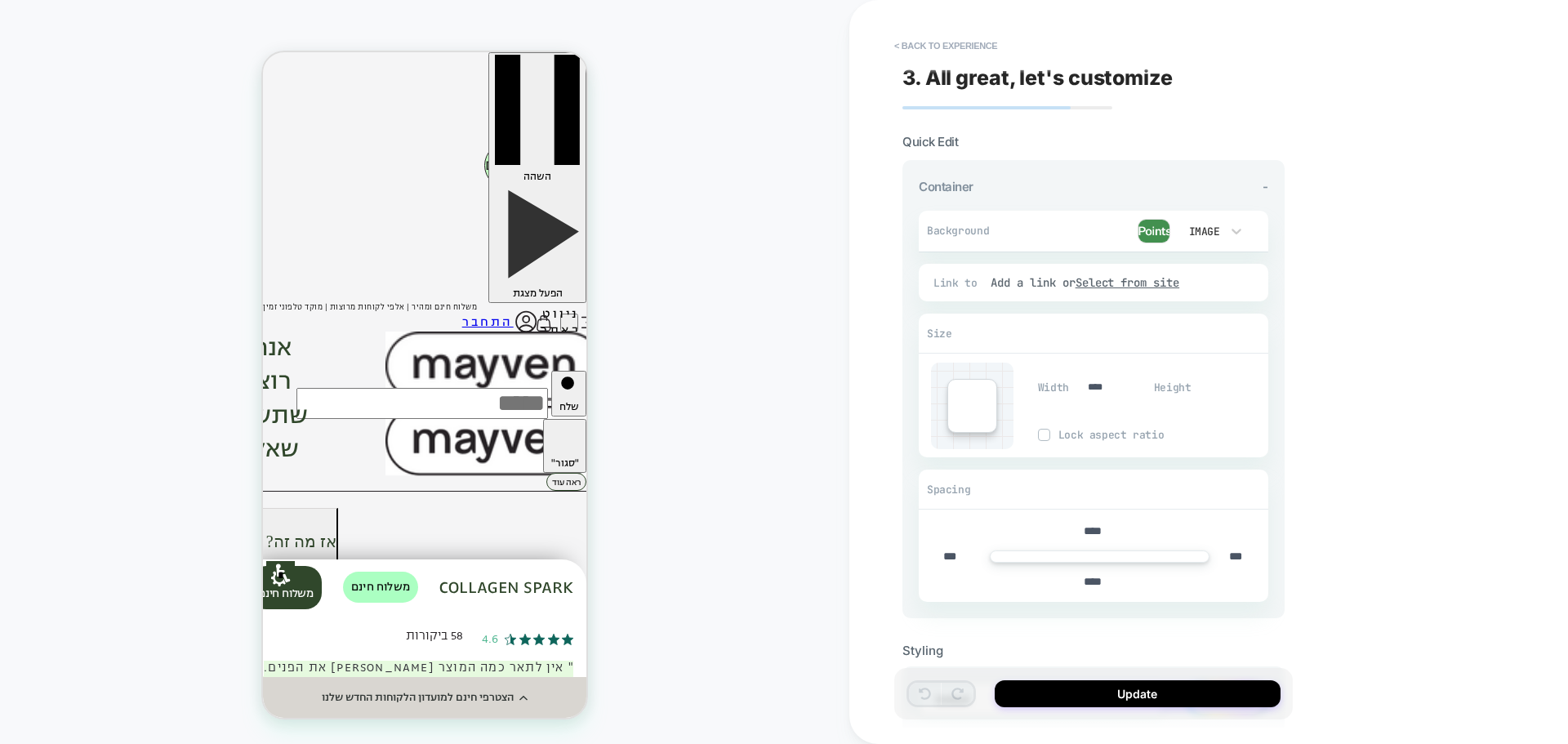
scroll to position [335, 0]
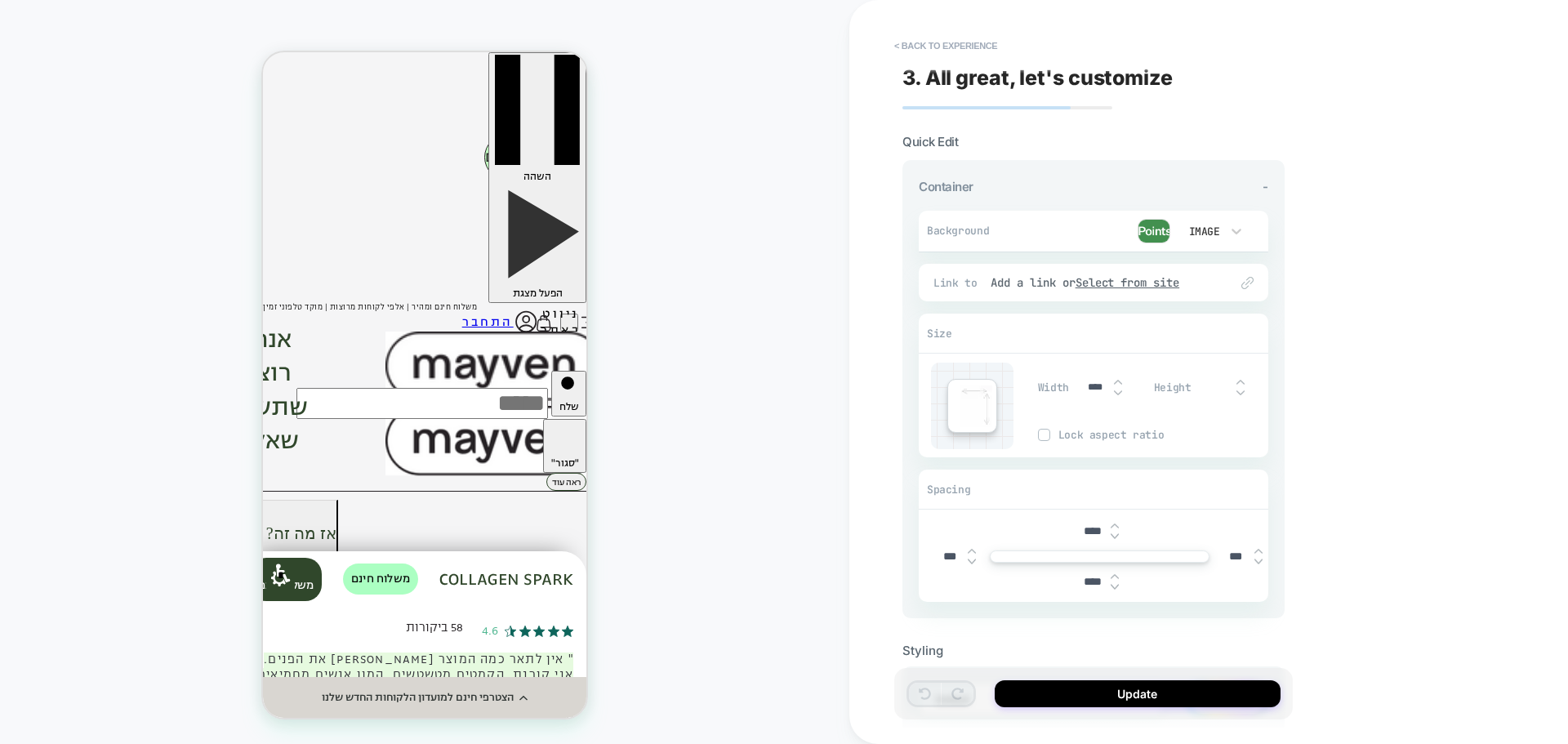
click at [1152, 231] on img at bounding box center [1154, 231] width 33 height 25
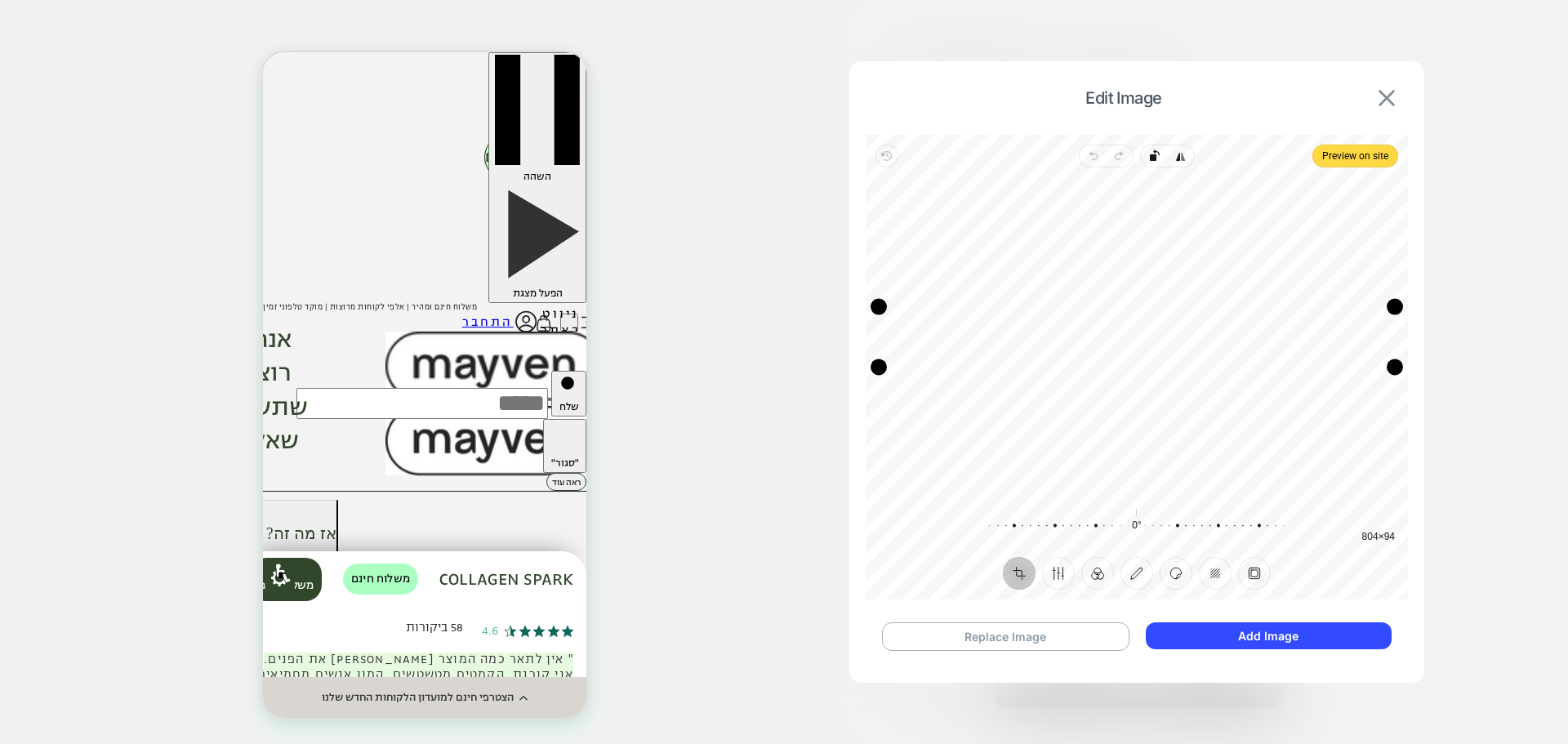
click at [1391, 100] on img at bounding box center [1386, 98] width 16 height 16
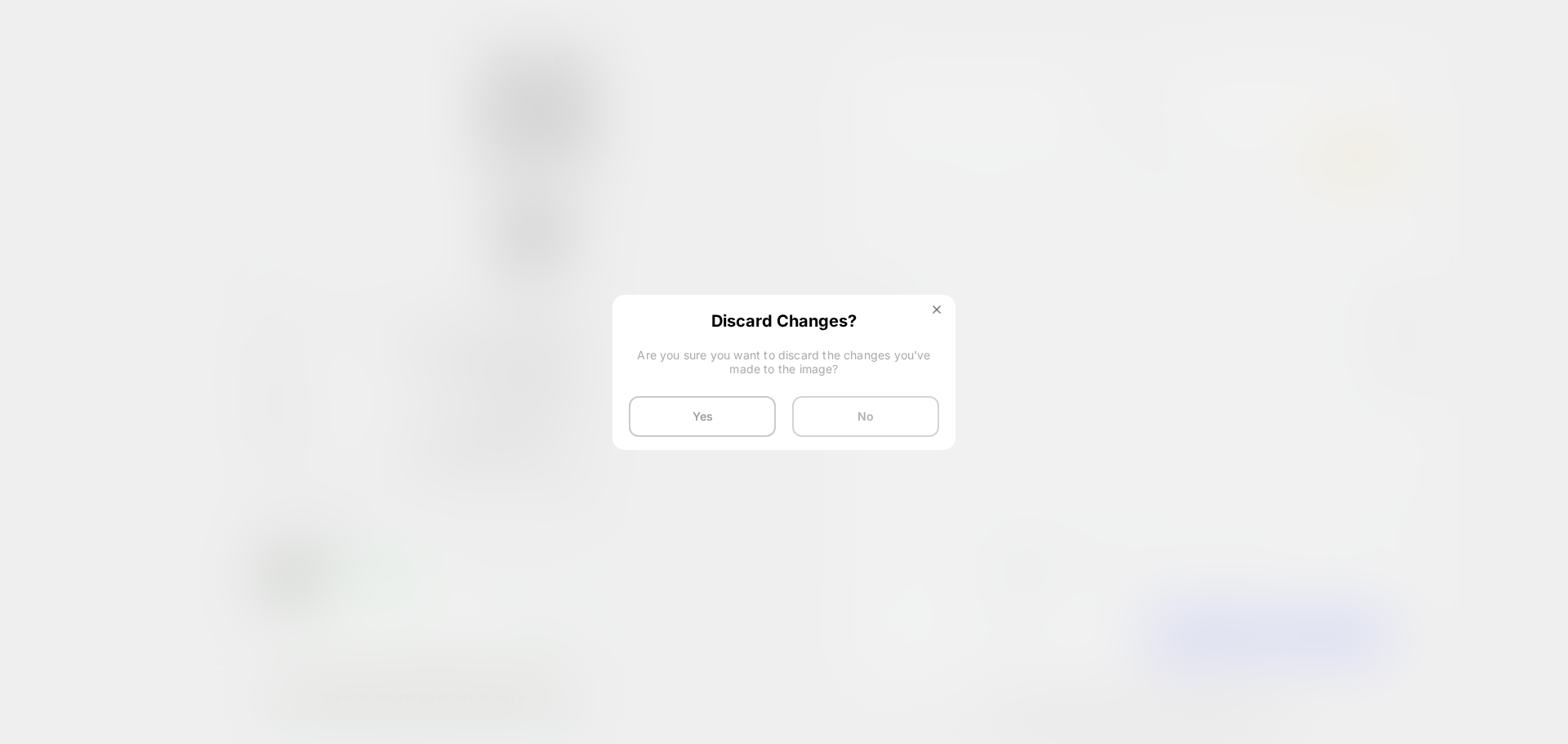
click at [881, 418] on button "No" at bounding box center [865, 416] width 147 height 41
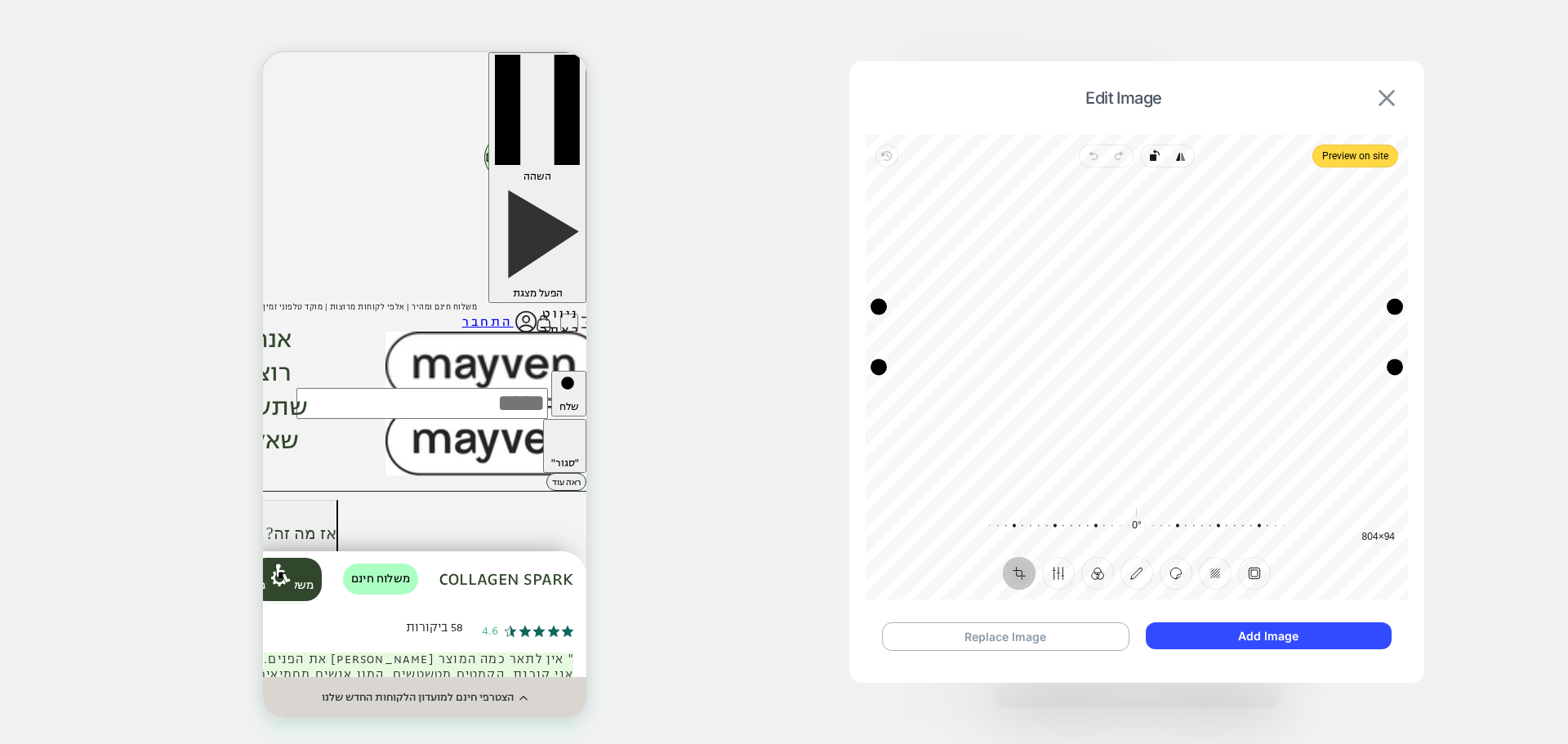
click at [1384, 95] on img at bounding box center [1386, 98] width 16 height 16
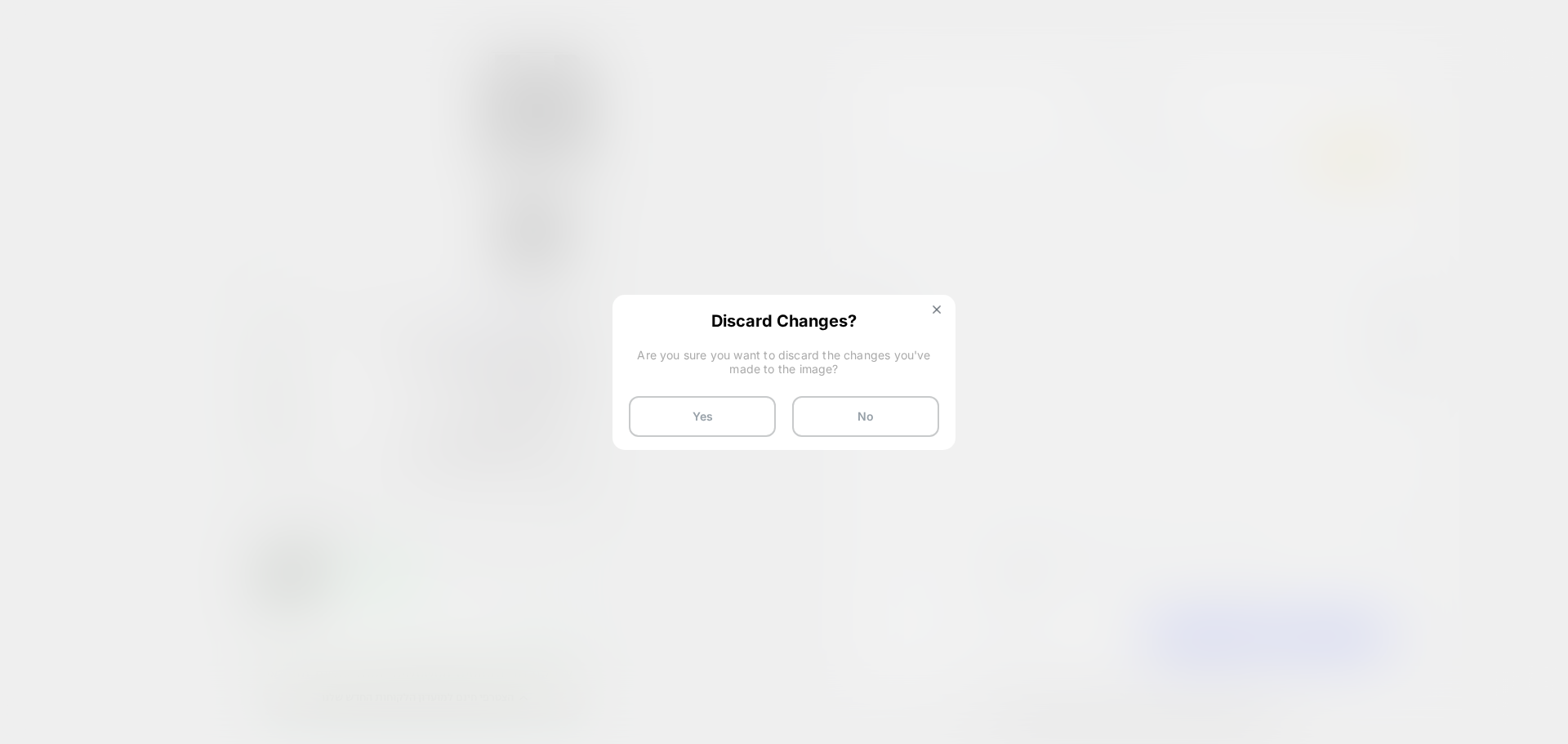
drag, startPoint x: 708, startPoint y: 416, endPoint x: 58, endPoint y: 348, distance: 653.5
click at [708, 415] on button "Yes" at bounding box center [702, 416] width 147 height 41
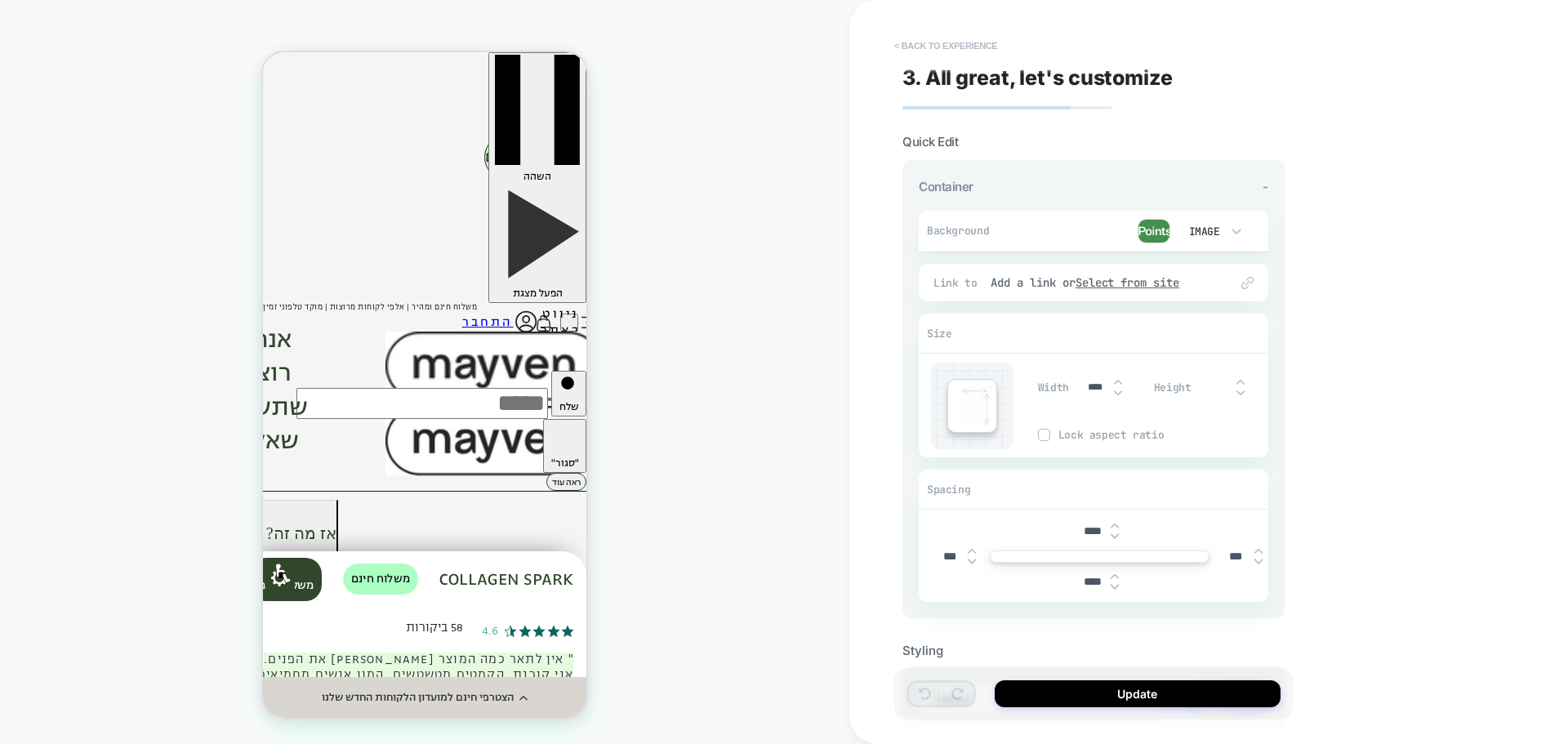
click at [947, 48] on button "< Back to experience" at bounding box center [946, 45] width 119 height 26
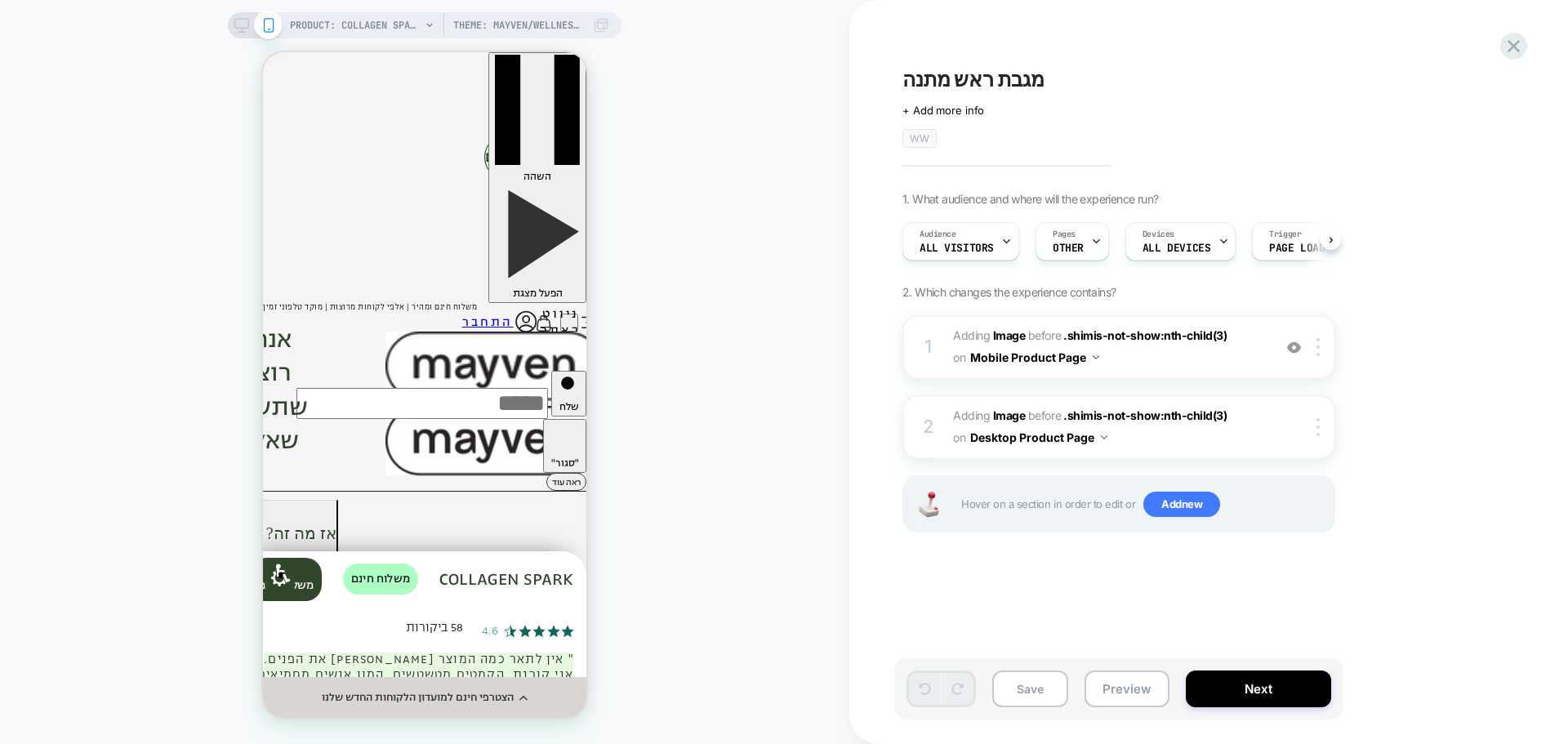
scroll to position [0, 1]
click at [1049, 84] on div "מגבת ראש מתנה" at bounding box center [1200, 80] width 596 height 25
click at [1049, 84] on textarea "**********" at bounding box center [1008, 80] width 211 height 25
click at [930, 107] on span "+ Add more info" at bounding box center [943, 110] width 82 height 13
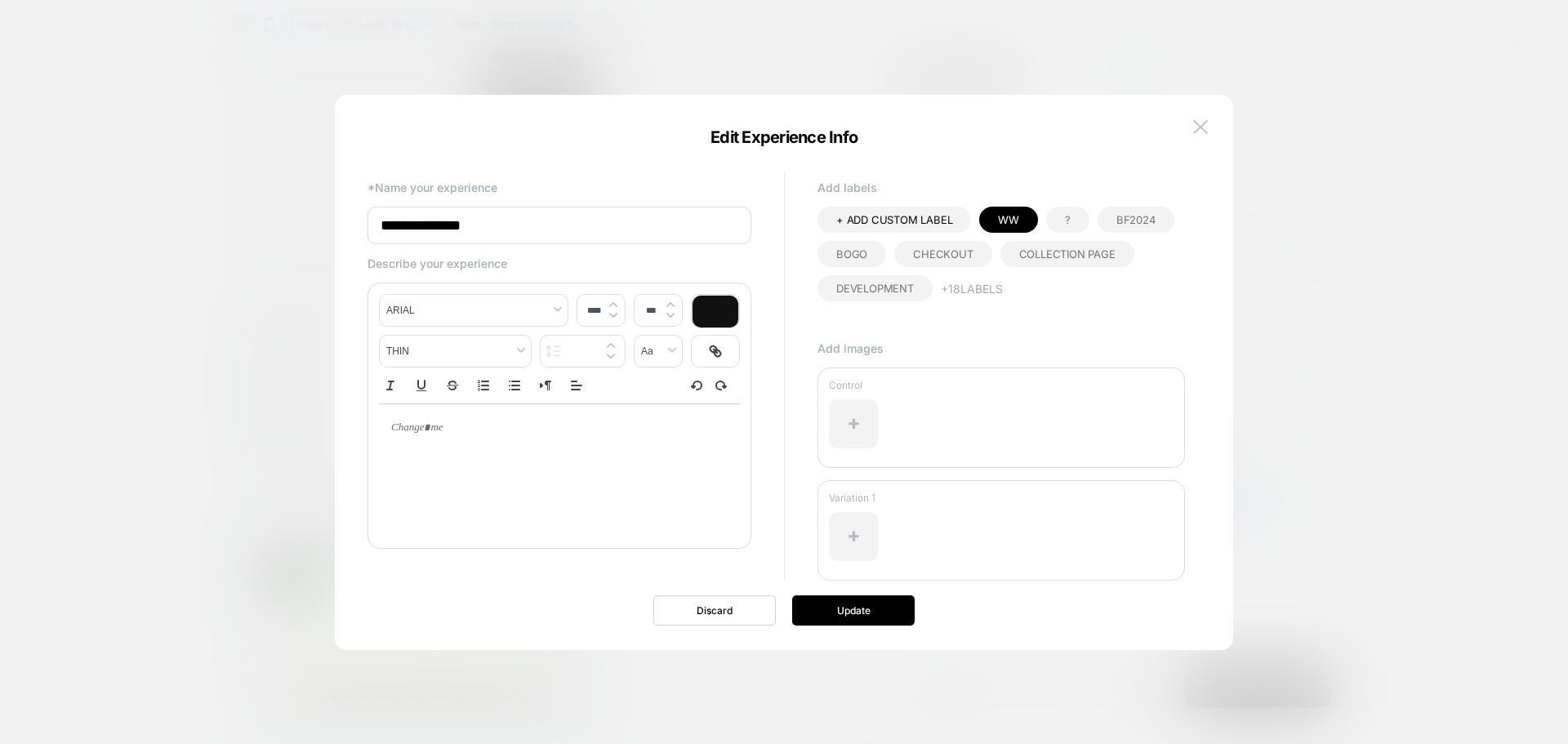
click at [544, 230] on input "**********" at bounding box center [560, 225] width 384 height 37
type input "**********"
click at [520, 437] on div at bounding box center [560, 427] width 361 height 47
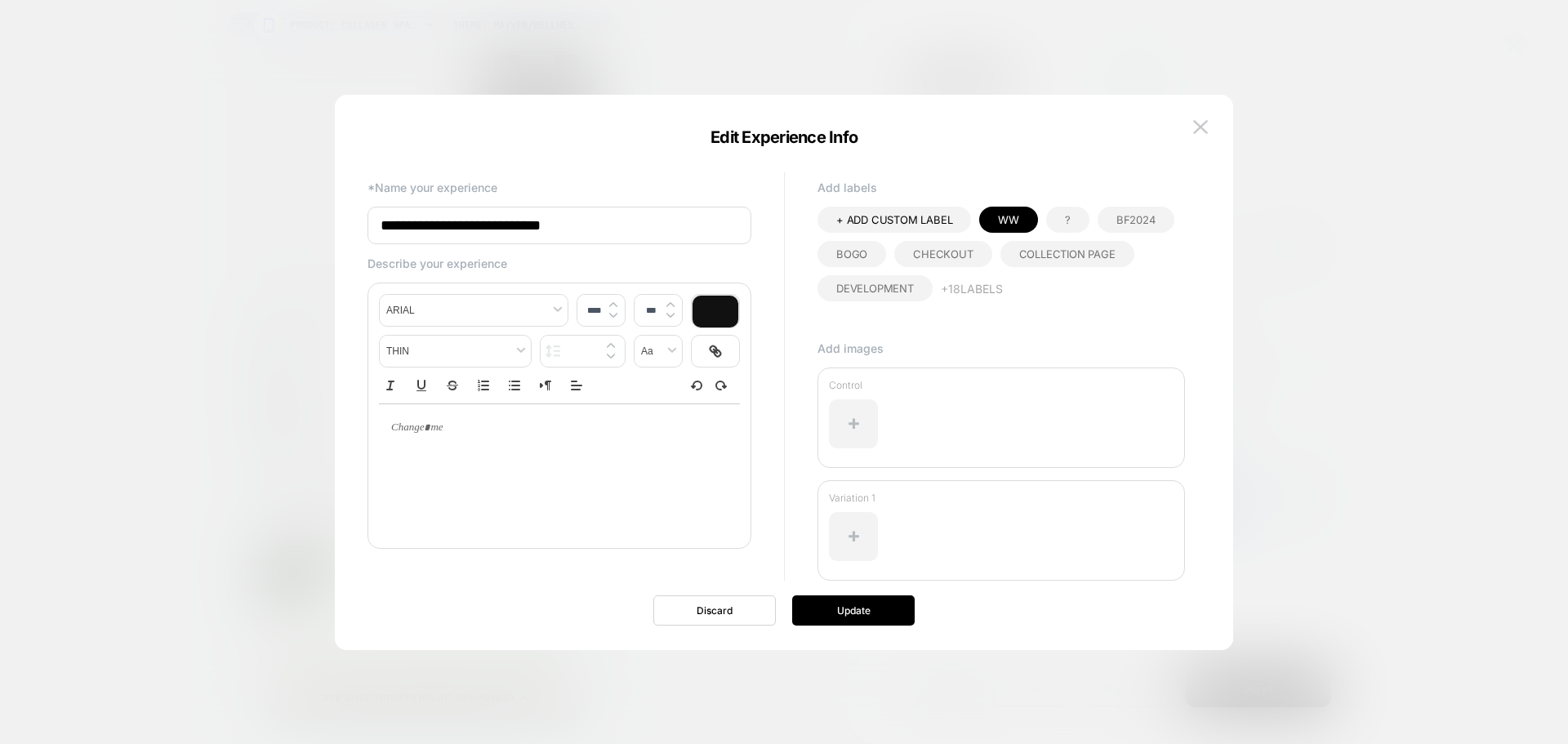
type input "****"
click at [978, 291] on button "+ 18 Labels" at bounding box center [972, 289] width 62 height 27
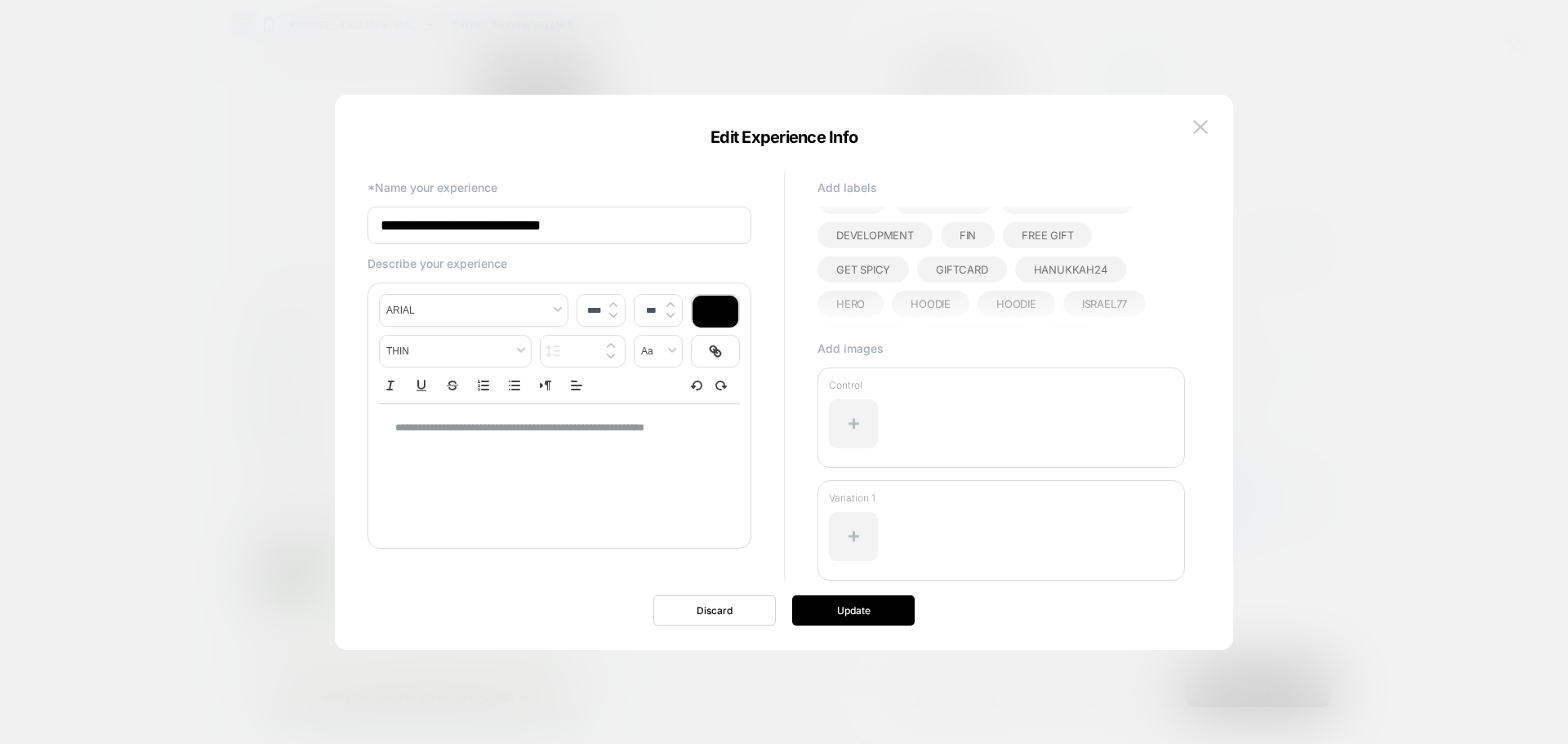
scroll to position [82, 0]
click at [1066, 310] on span "pdp" at bounding box center [1069, 309] width 19 height 13
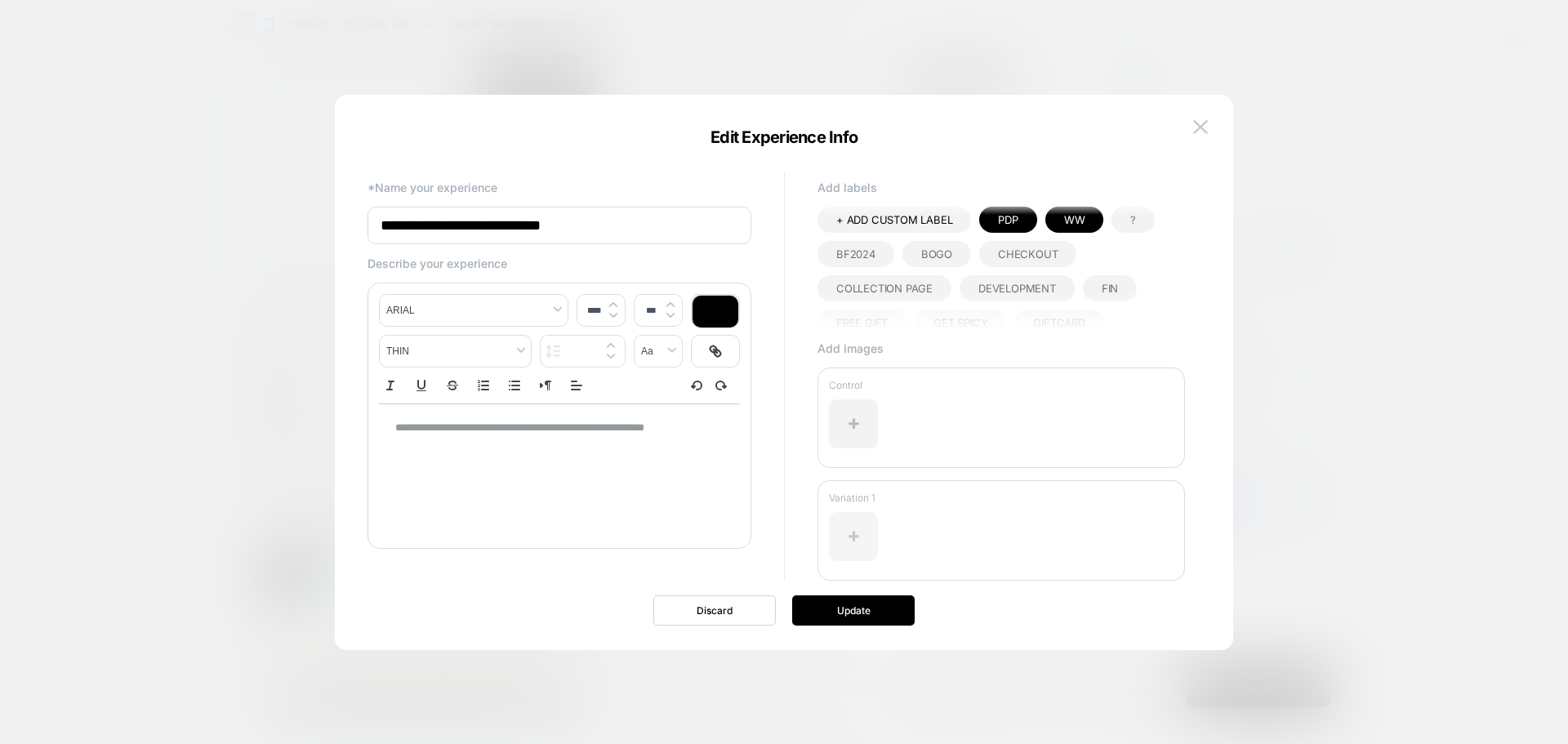
click at [856, 537] on div at bounding box center [853, 536] width 49 height 49
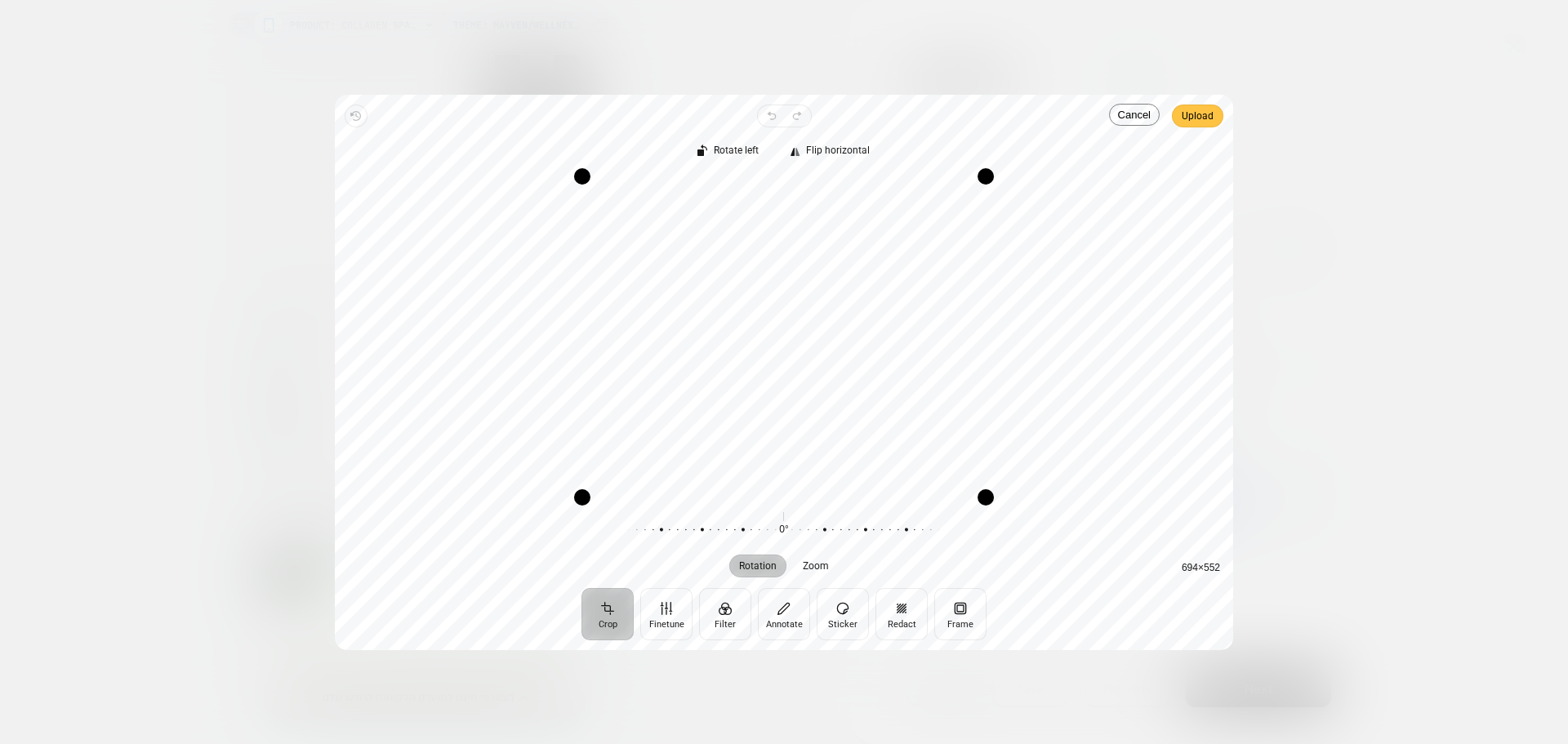
click at [1200, 115] on span "Upload" at bounding box center [1196, 116] width 32 height 19
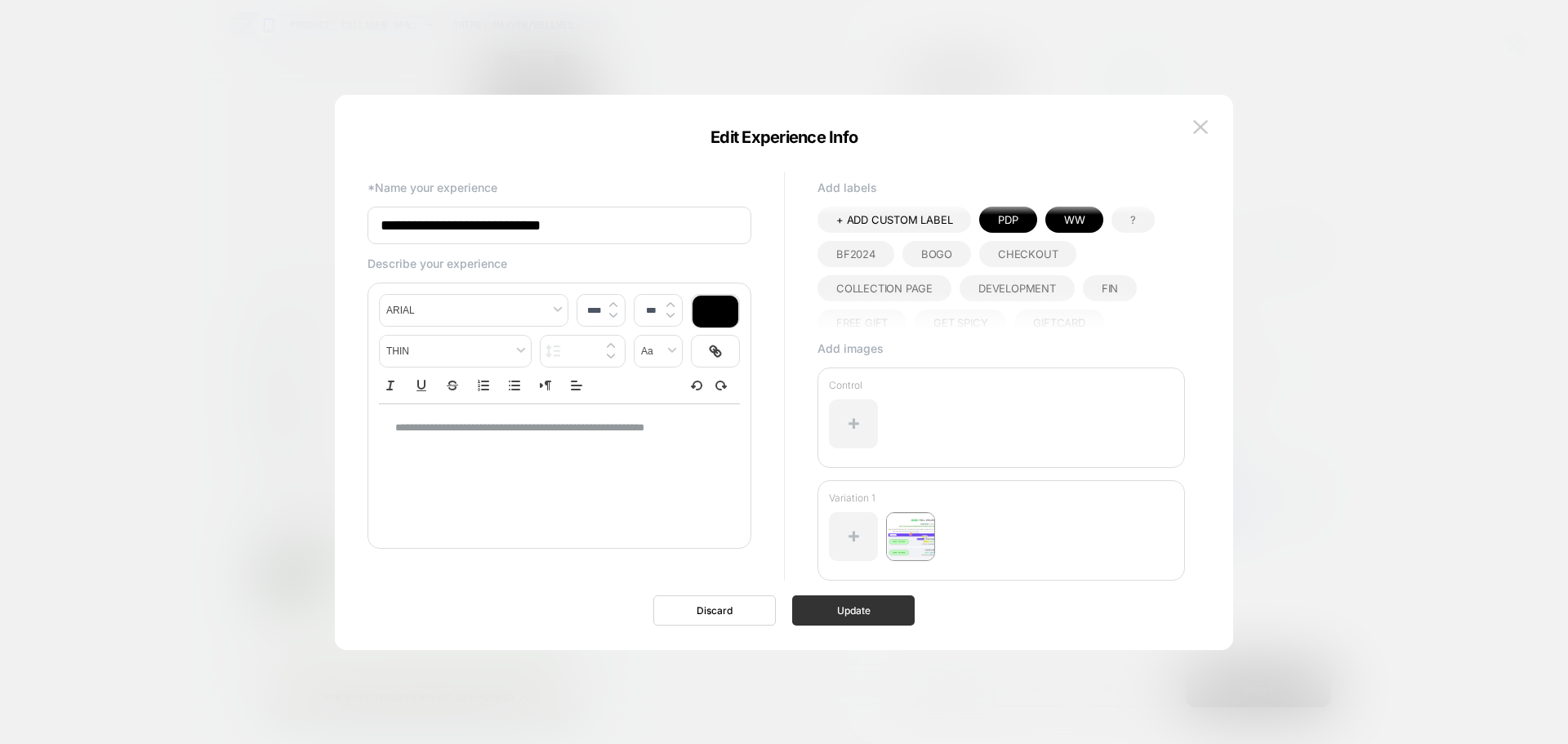
click at [877, 612] on button "Update" at bounding box center [854, 610] width 123 height 30
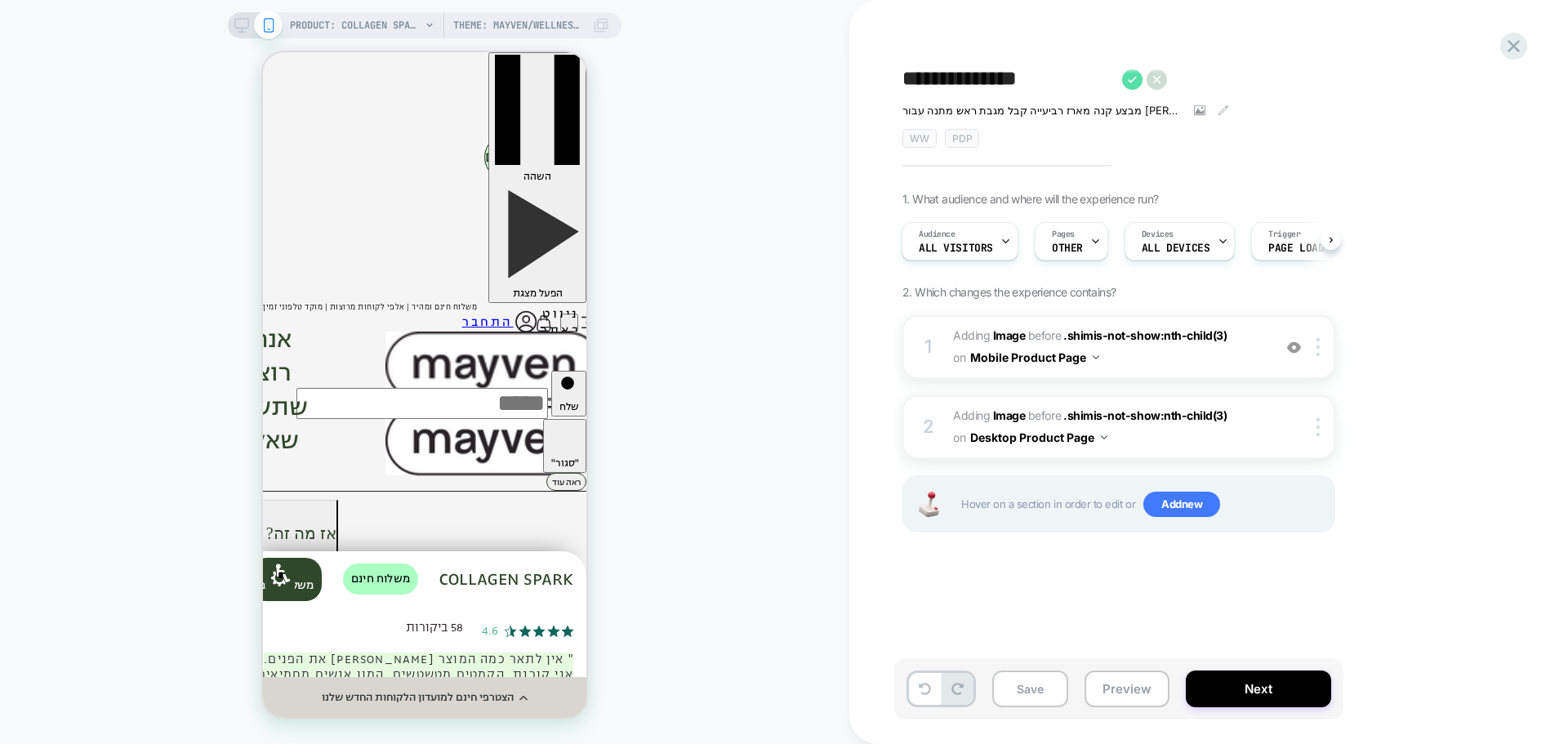
click at [0, 0] on icon at bounding box center [0, 0] width 0 height 0
click at [1005, 80] on span "מגבת ראש מתנה" at bounding box center [974, 80] width 142 height 25
click at [1005, 79] on textarea "**********" at bounding box center [1008, 80] width 211 height 25
click at [1007, 79] on textarea "**********" at bounding box center [1008, 80] width 211 height 25
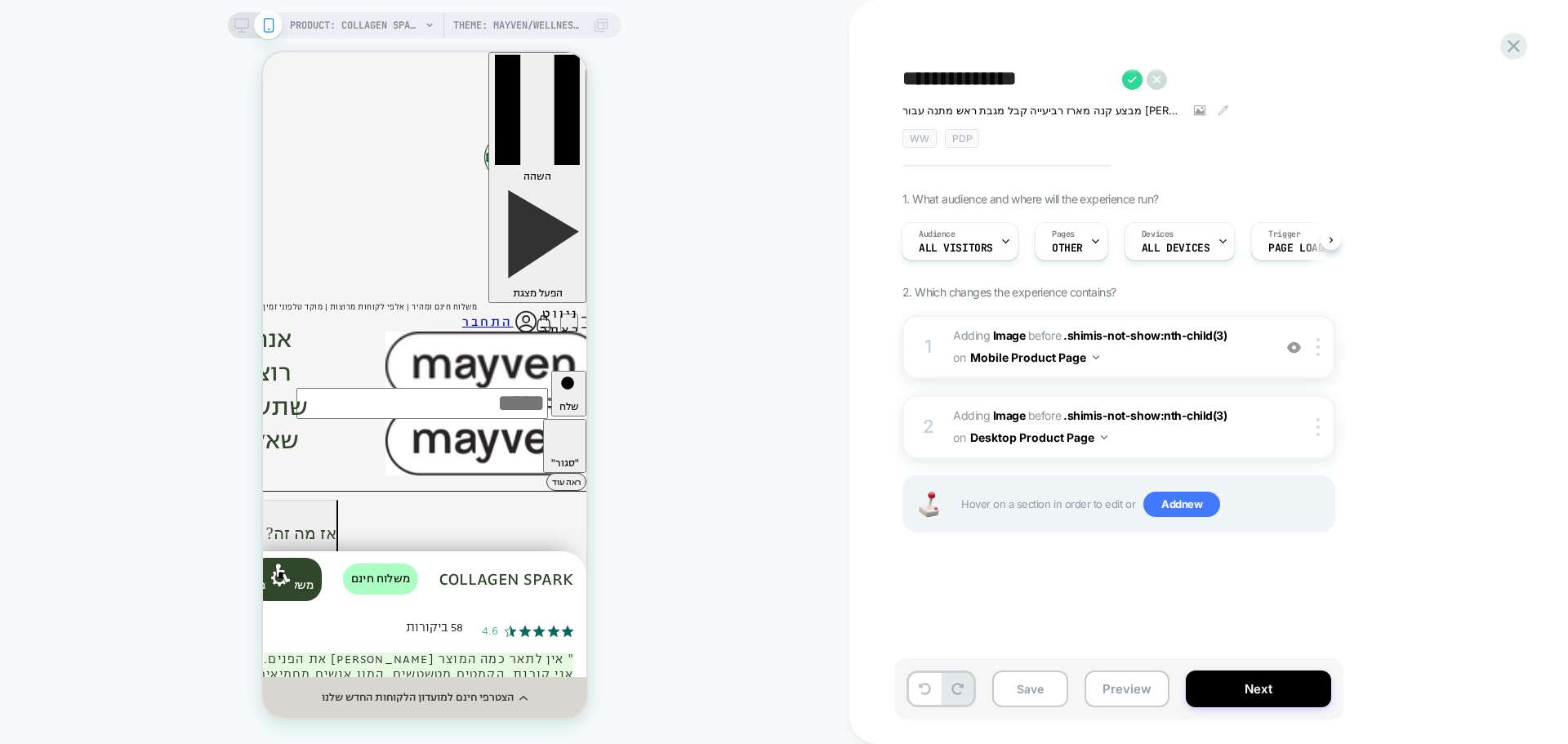
click at [1007, 79] on textarea "**********" at bounding box center [1008, 80] width 211 height 25
type textarea "**********"
click at [1281, 81] on icon at bounding box center [1288, 79] width 20 height 20
click at [0, 0] on span "OTHER" at bounding box center [0, 0] width 0 height 0
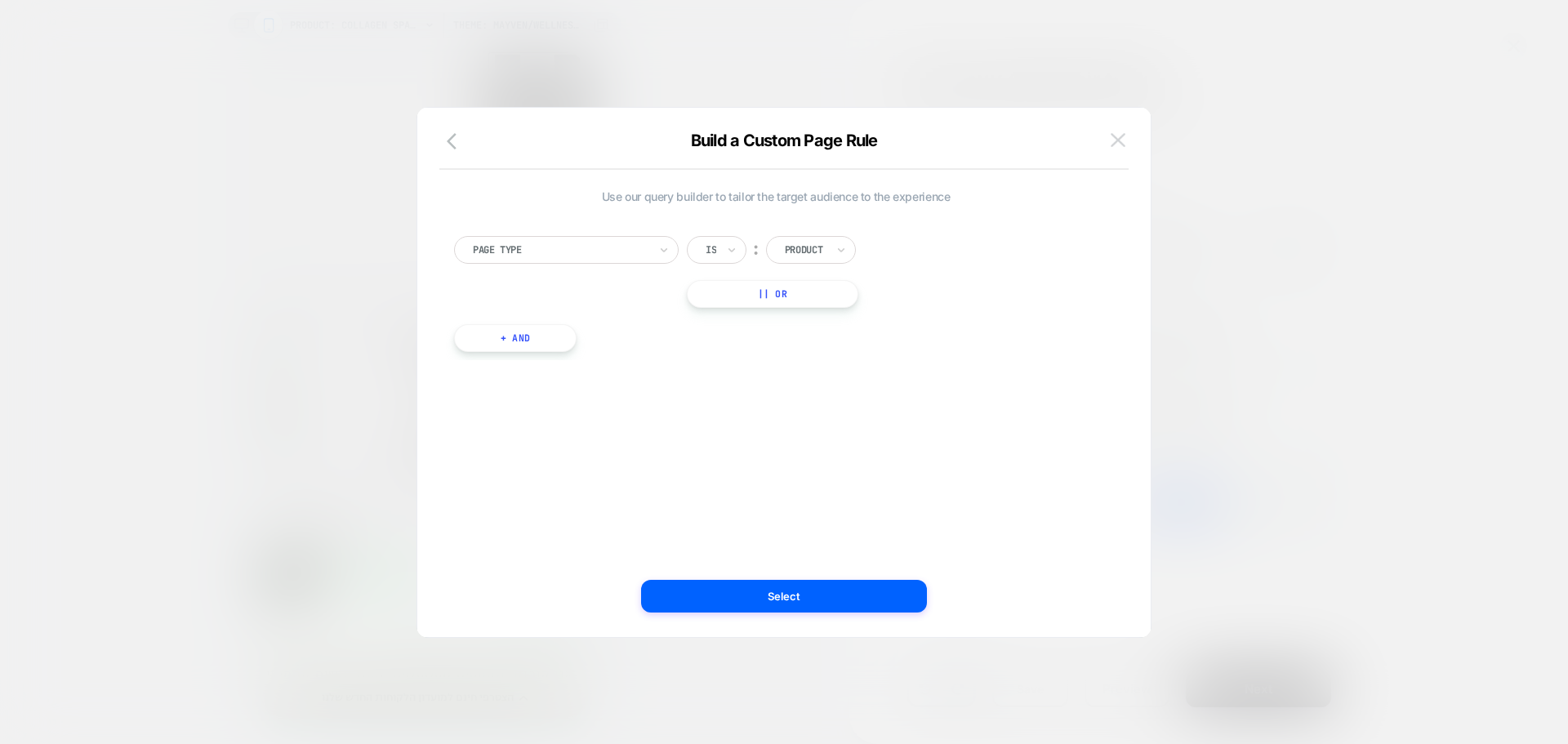
click at [317, 140] on button at bounding box center [274, 180] width 84 height 98
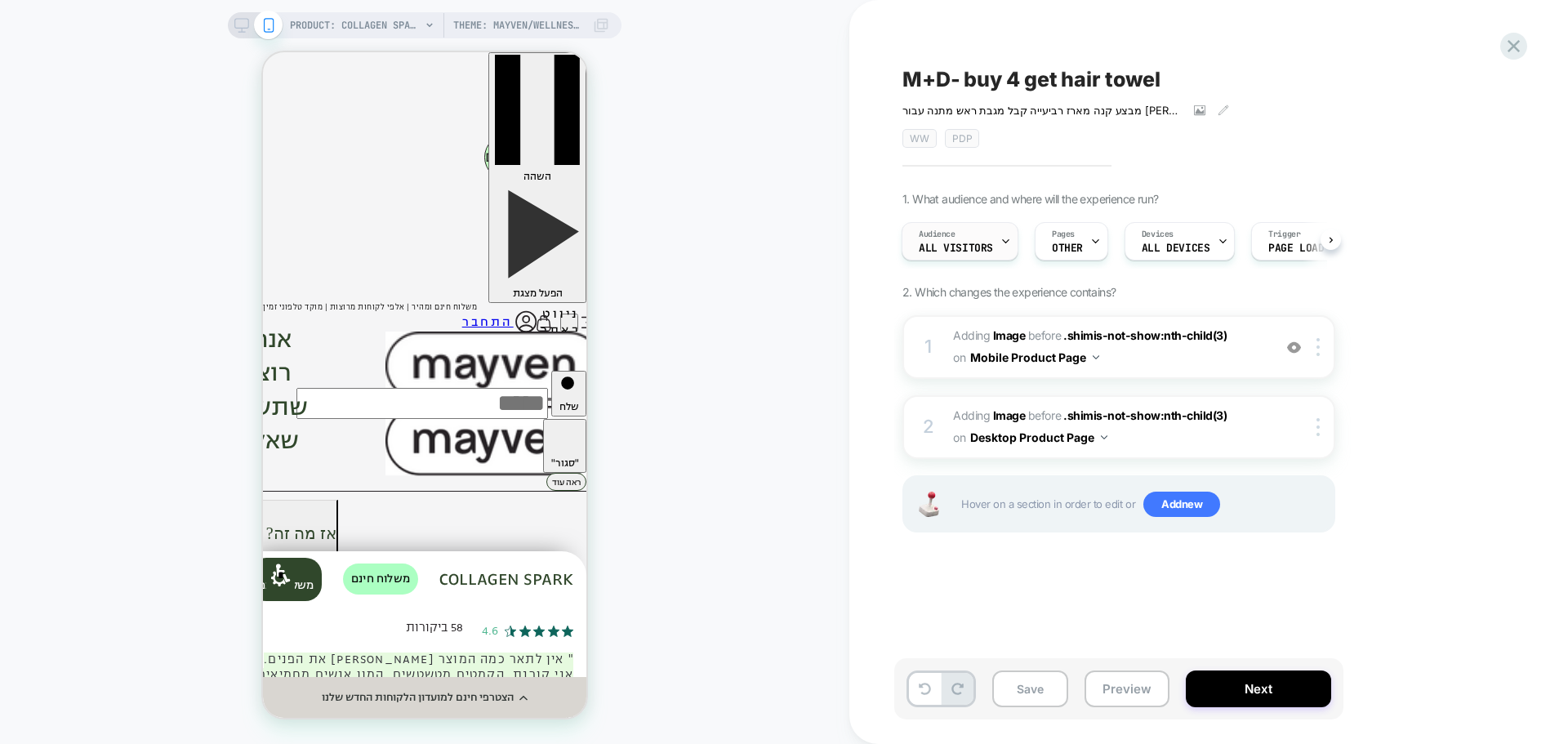
click at [971, 250] on span "All Visitors" at bounding box center [955, 249] width 74 height 12
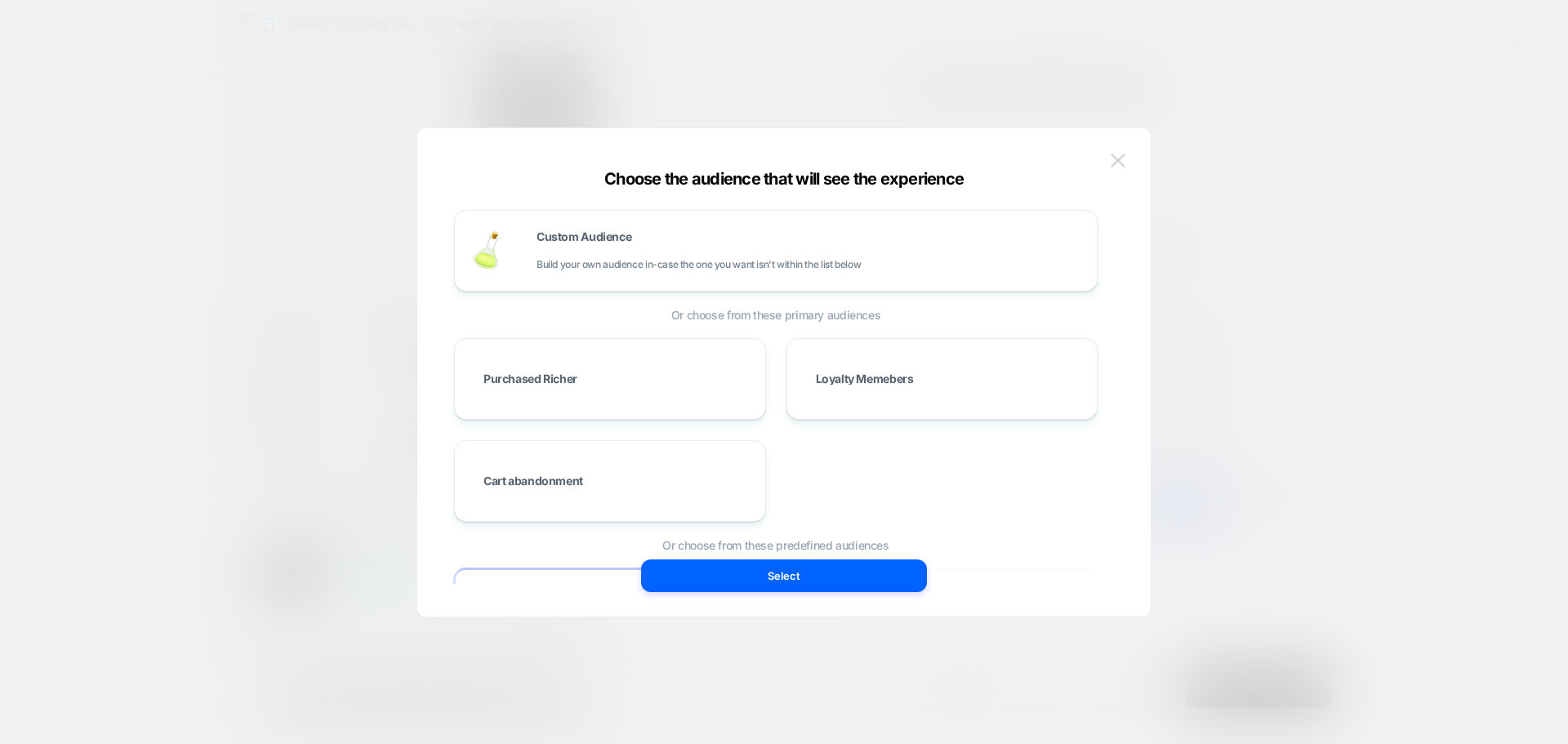
click at [0, 0] on img at bounding box center [0, 0] width 0 height 0
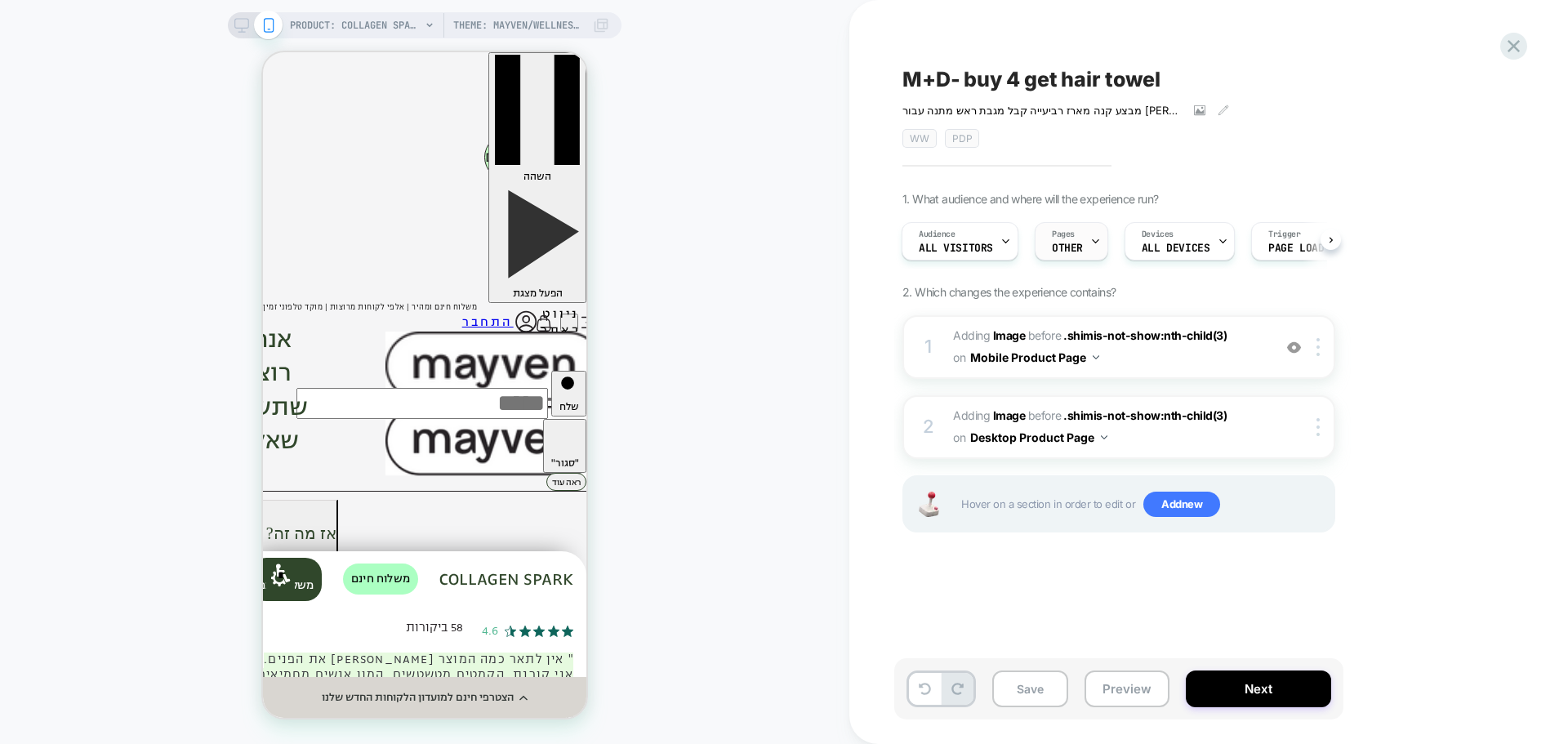
click at [1094, 243] on icon at bounding box center [1095, 241] width 11 height 11
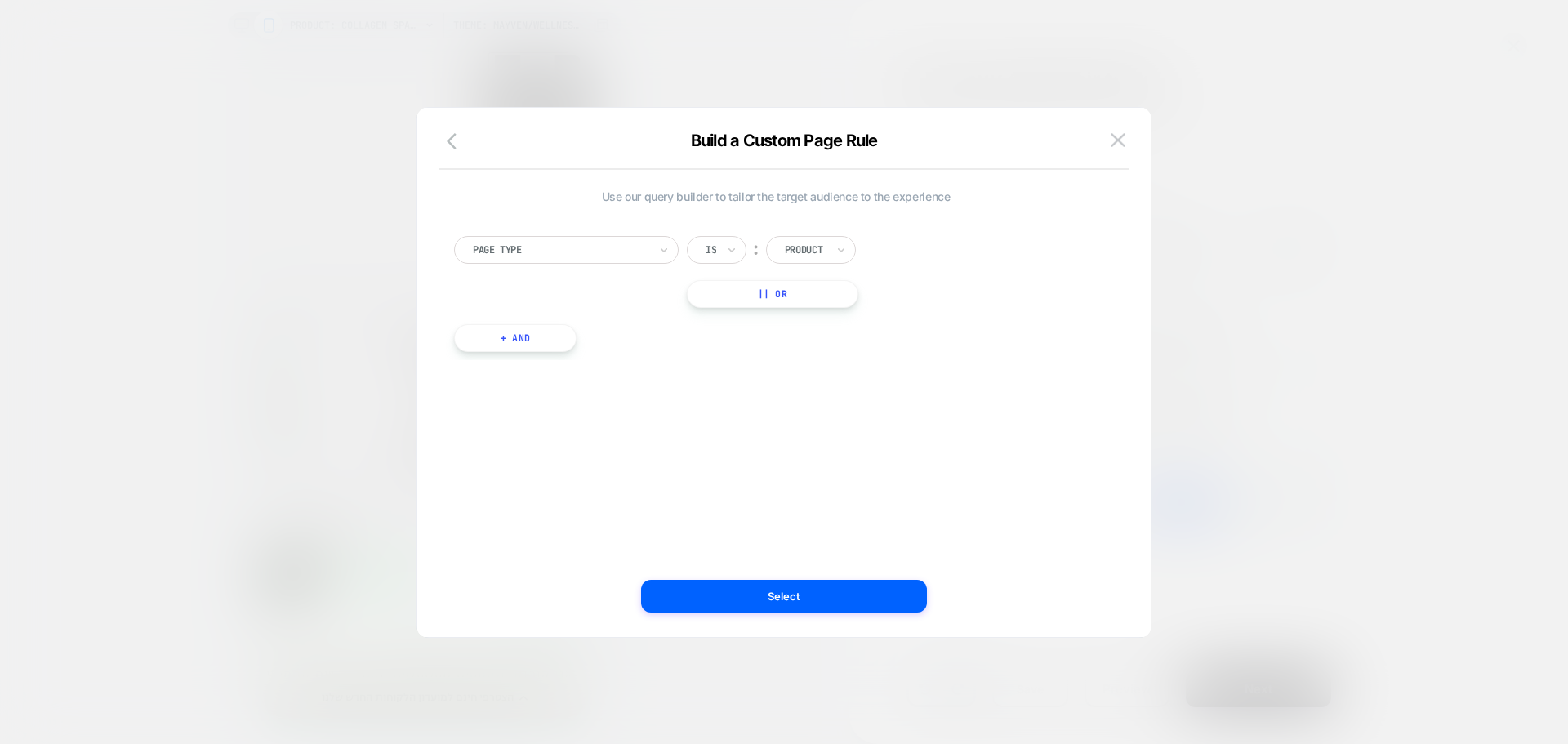
click at [625, 246] on div at bounding box center [560, 250] width 176 height 14
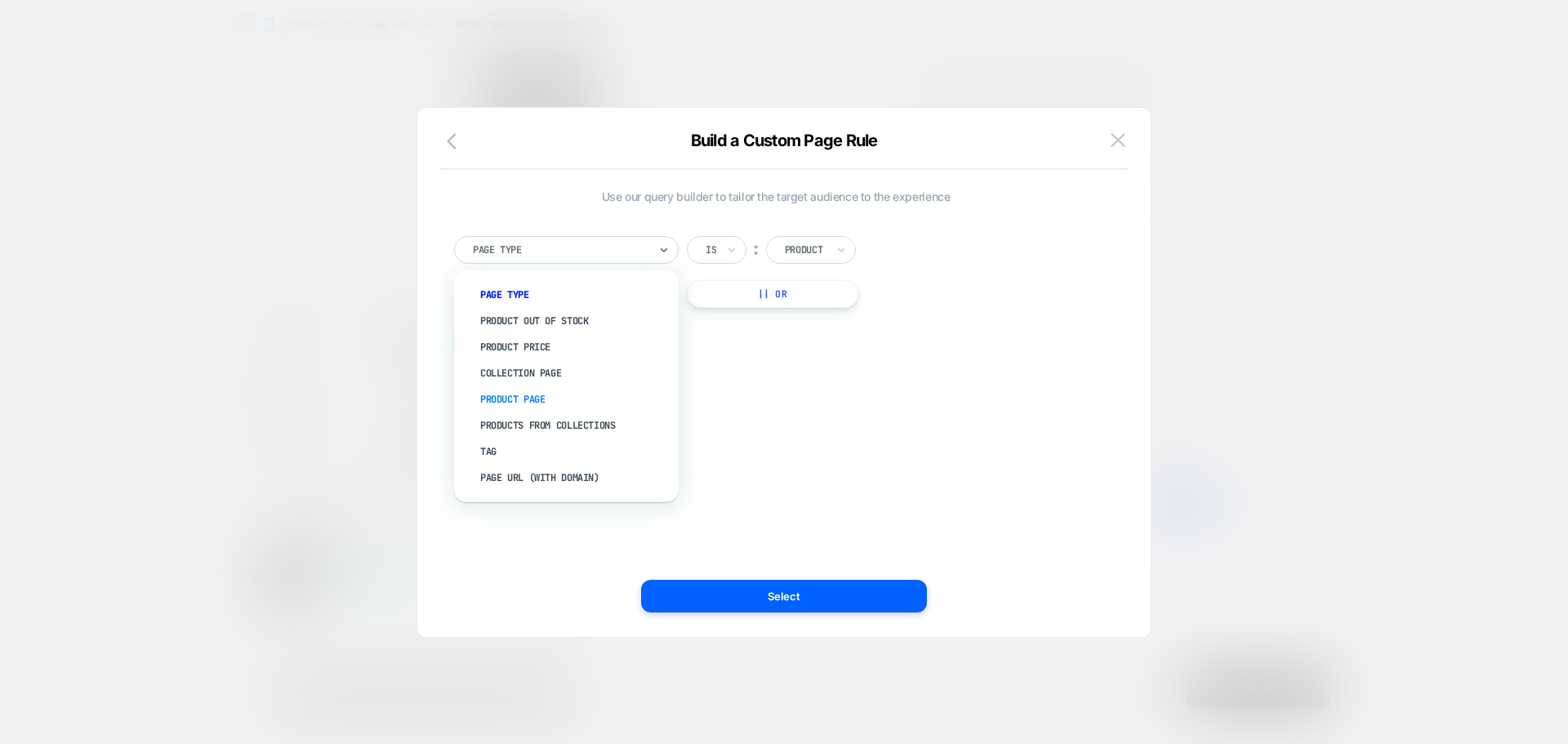
click at [553, 401] on div "Product Page" at bounding box center [574, 398] width 208 height 26
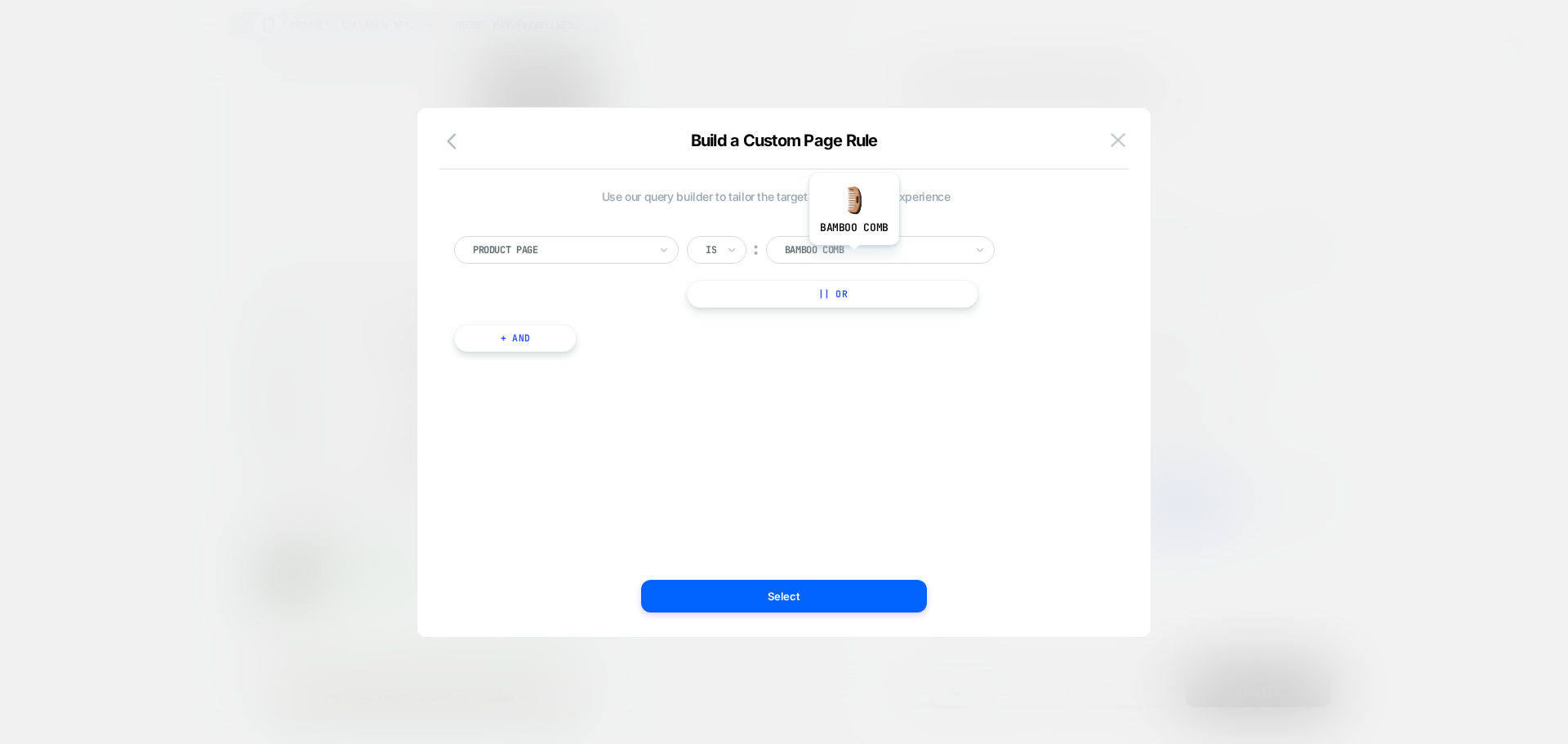
click at [855, 254] on div at bounding box center [874, 250] width 180 height 14
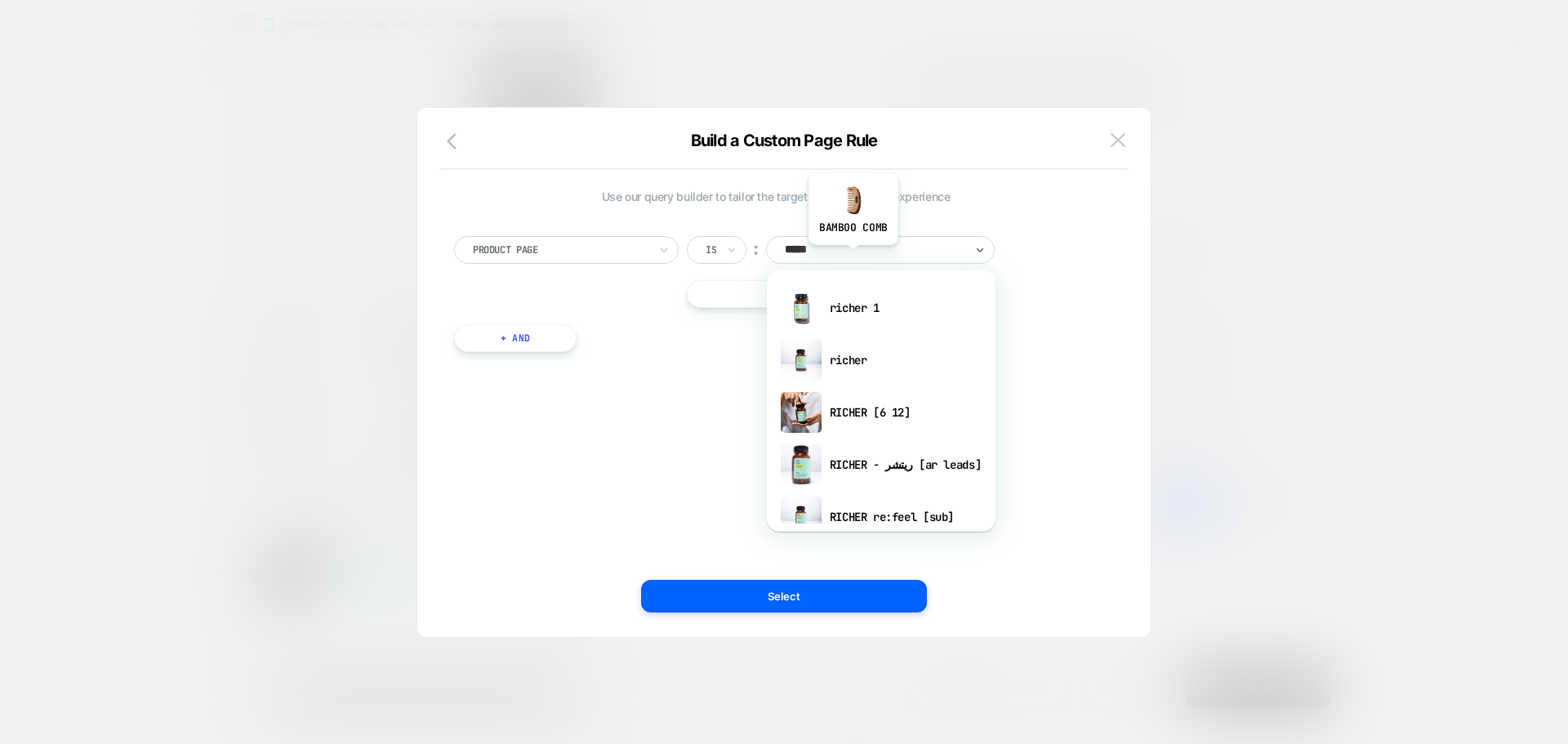
type input "******"
click at [859, 366] on div "richer" at bounding box center [880, 360] width 212 height 52
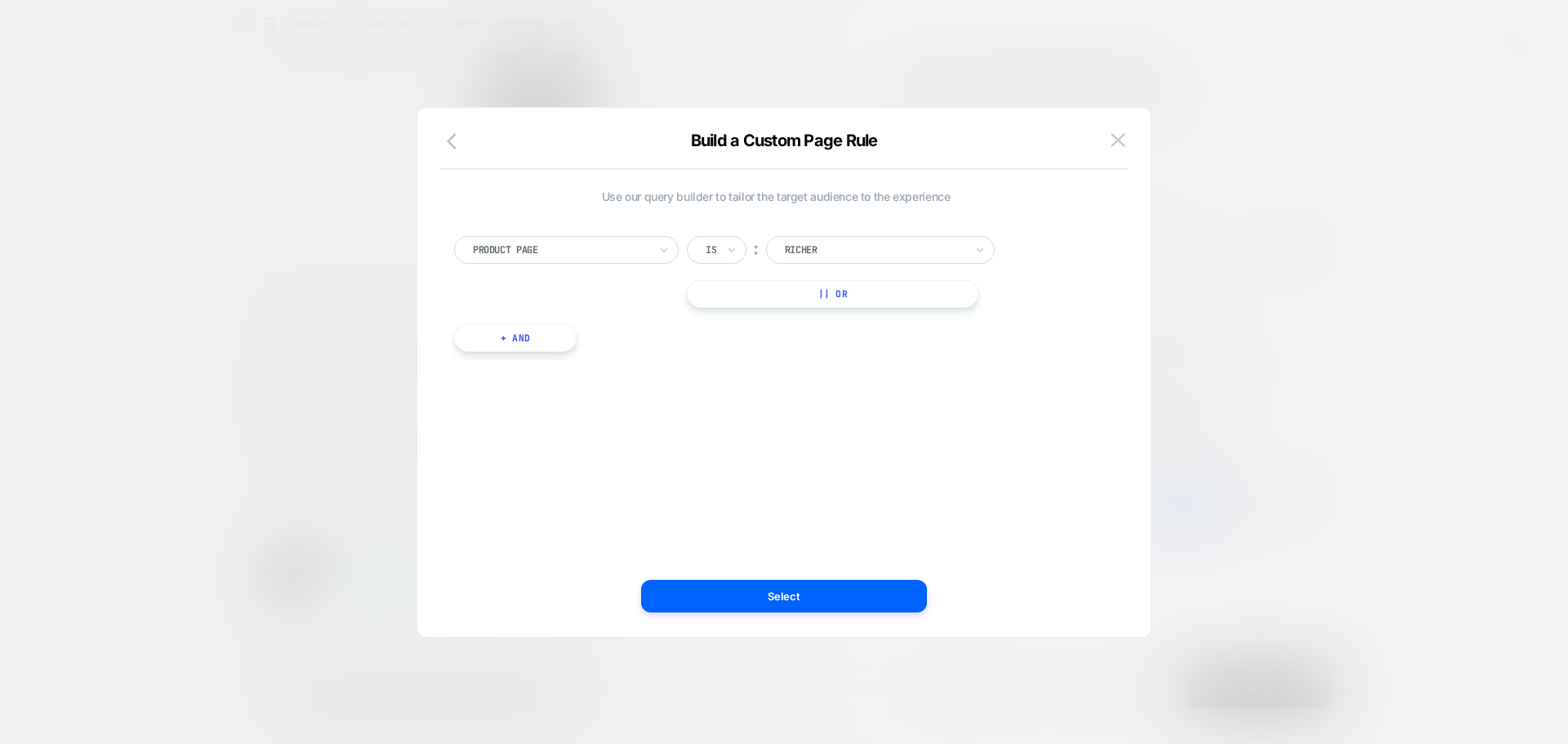
click at [737, 302] on button "|| Or" at bounding box center [832, 294] width 292 height 28
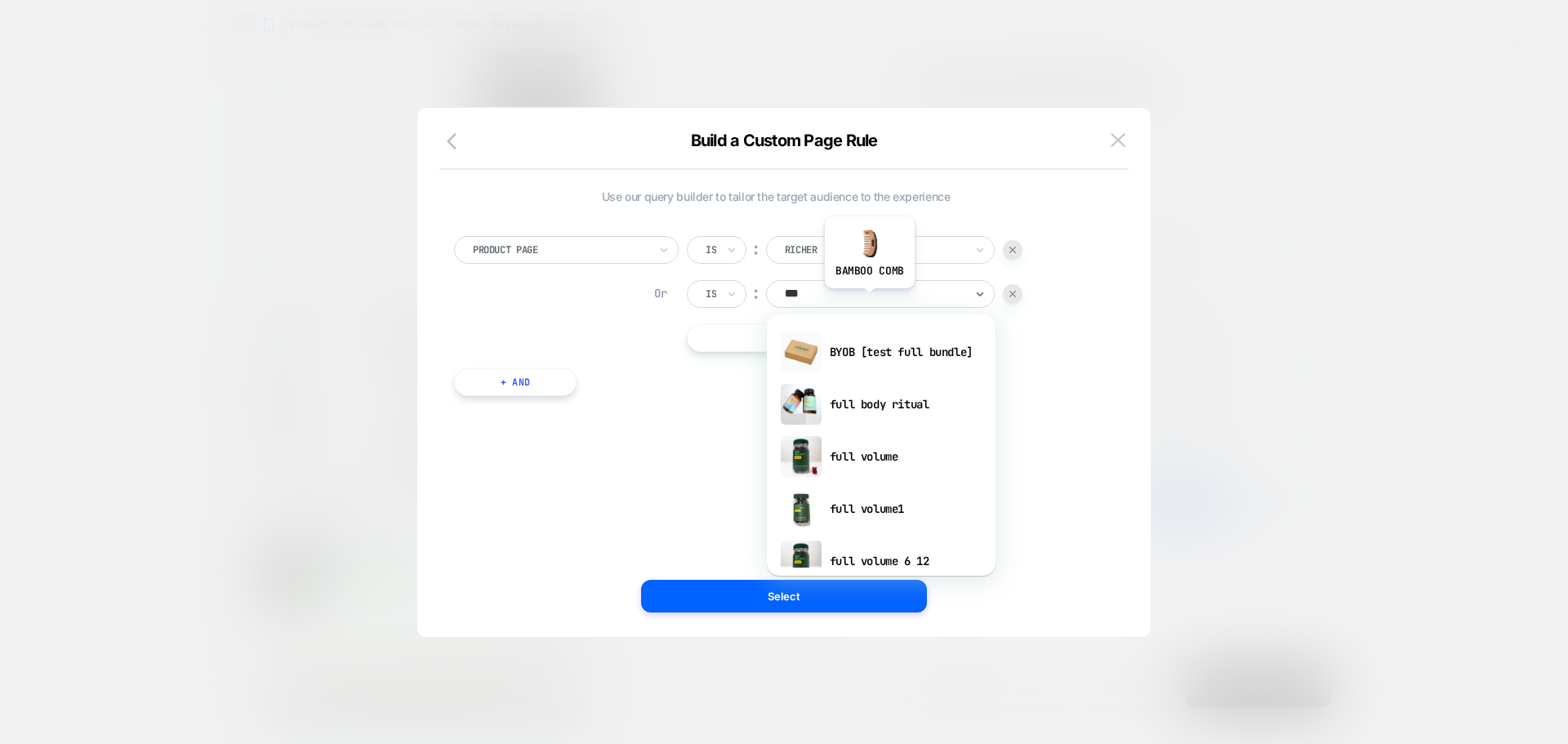
type input "****"
click at [0, 0] on div "full volume" at bounding box center [0, 0] width 0 height 0
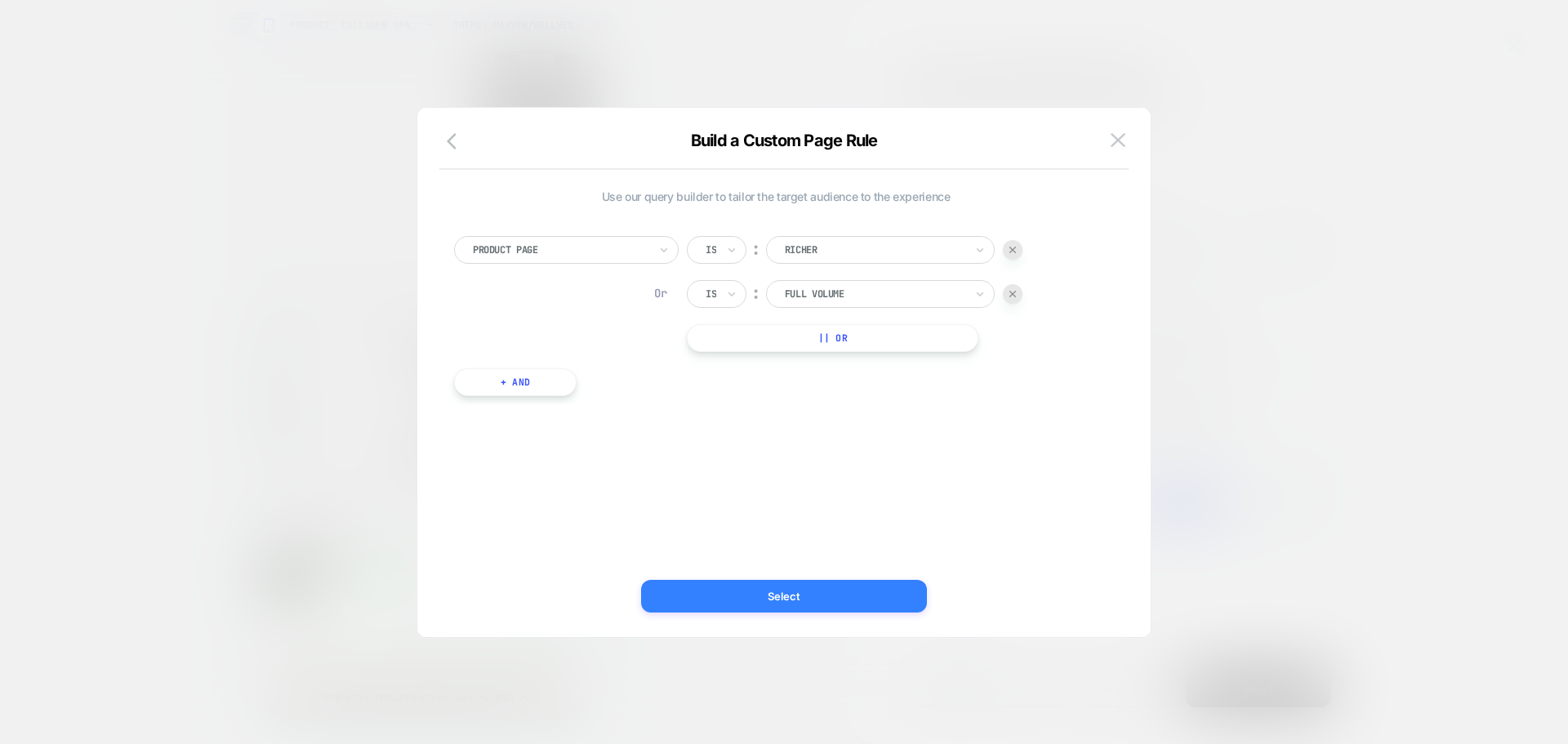
click at [842, 599] on button "Select" at bounding box center [784, 596] width 286 height 33
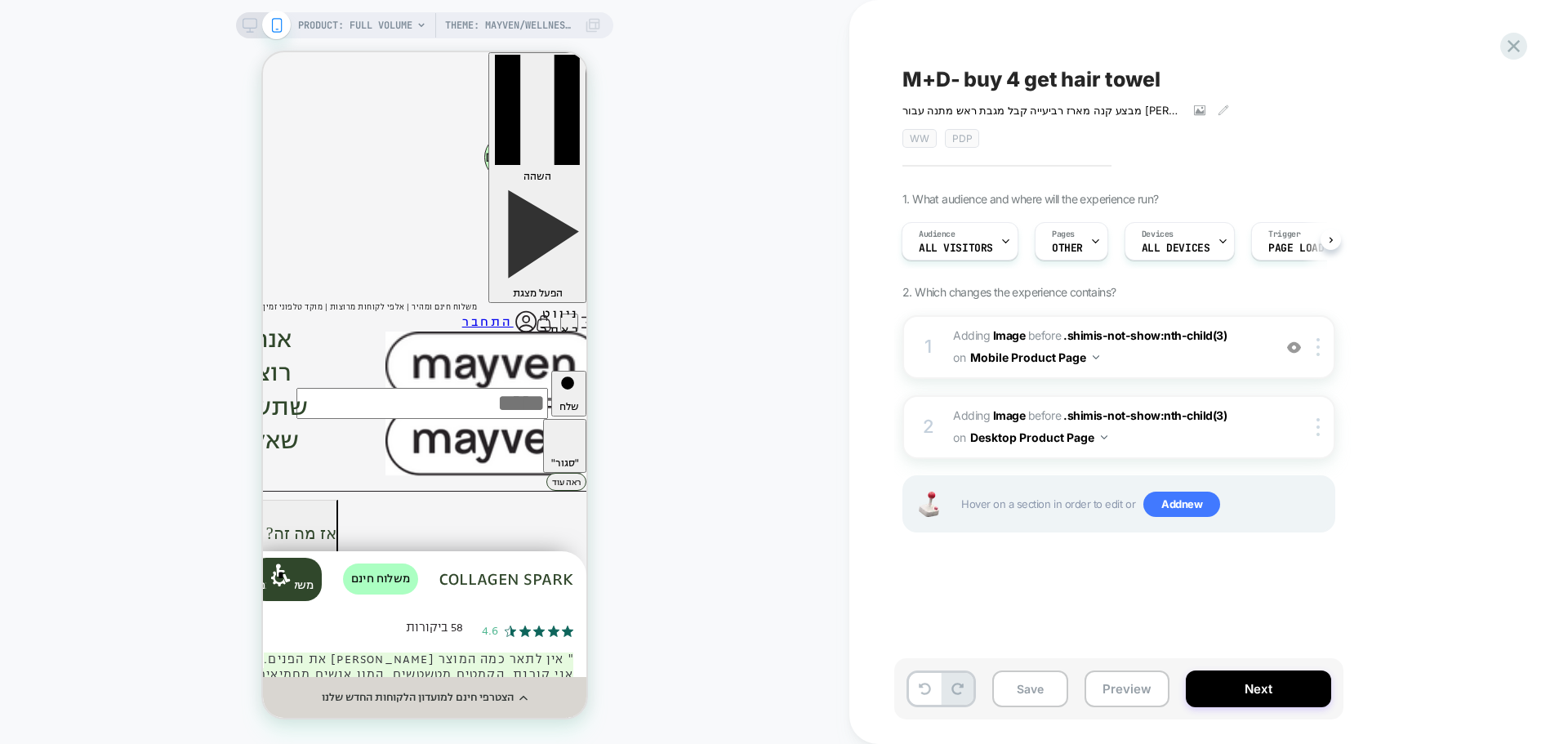
scroll to position [0, 2]
click at [517, 22] on span "Theme: mayven/Wellness-week-day-2" at bounding box center [510, 25] width 131 height 26
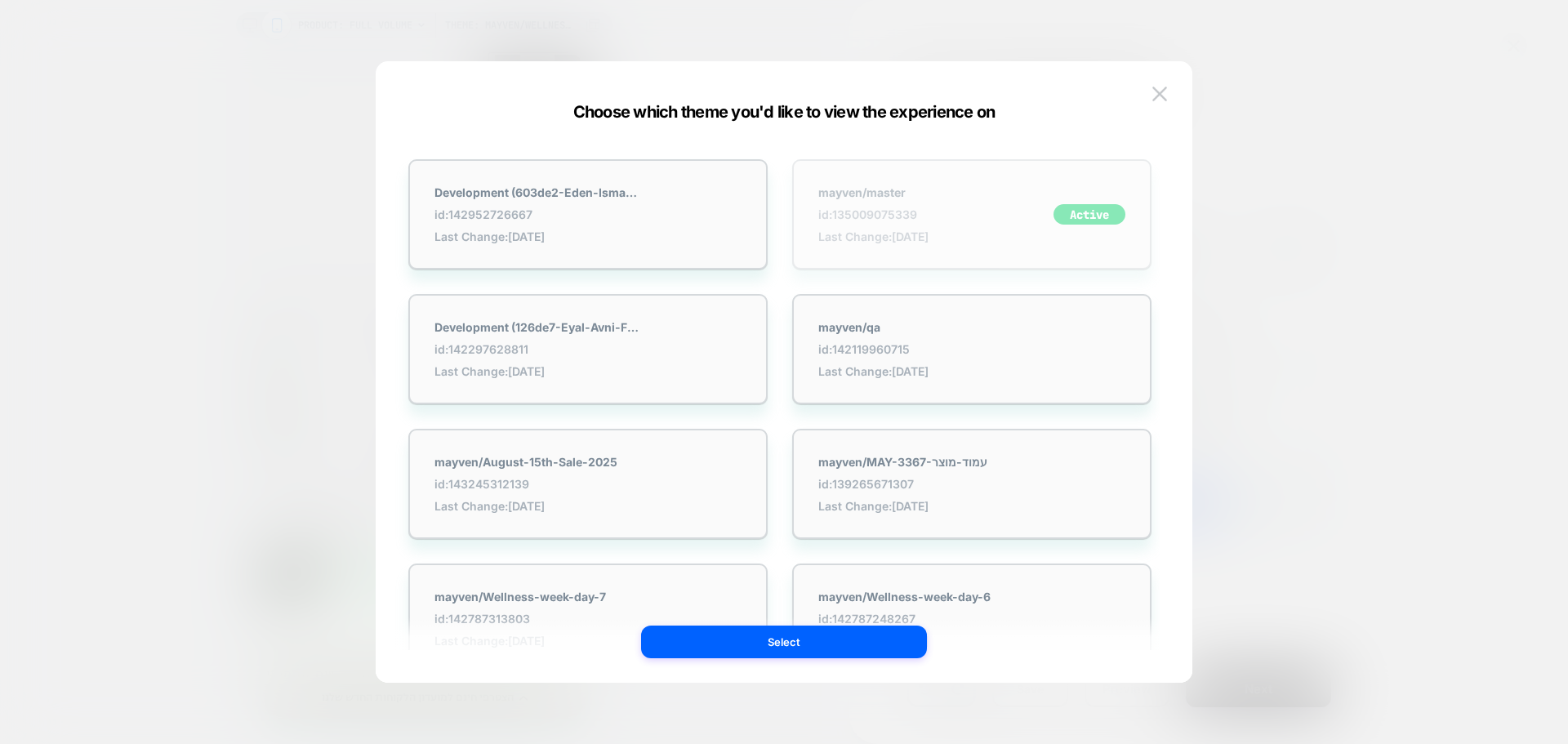
drag, startPoint x: 922, startPoint y: 200, endPoint x: 917, endPoint y: 222, distance: 22.6
click at [922, 199] on div "mayven/master id: 135009075339 Last Change: 9/7/2025" at bounding box center [873, 214] width 110 height 58
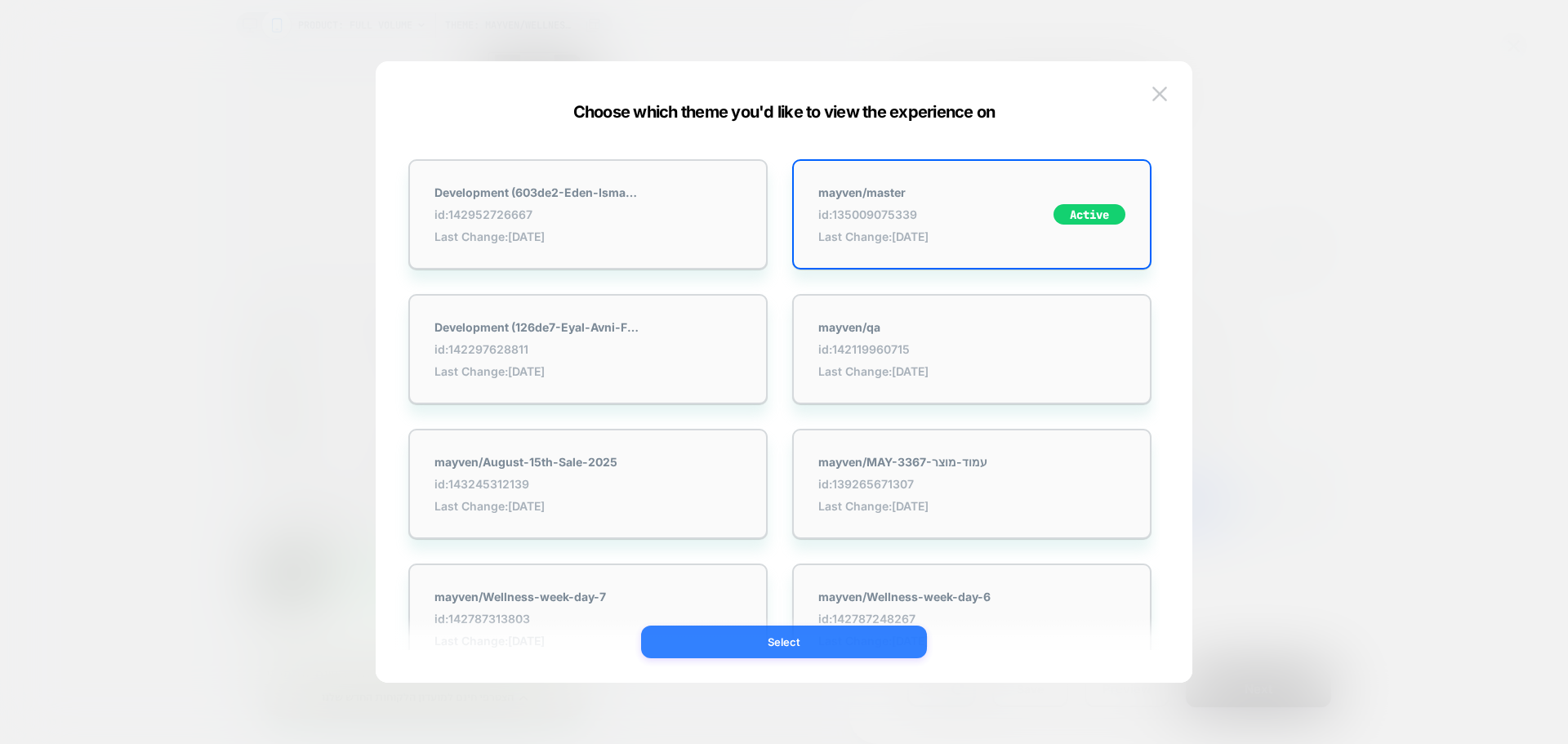
click at [791, 642] on button "Select" at bounding box center [784, 641] width 286 height 33
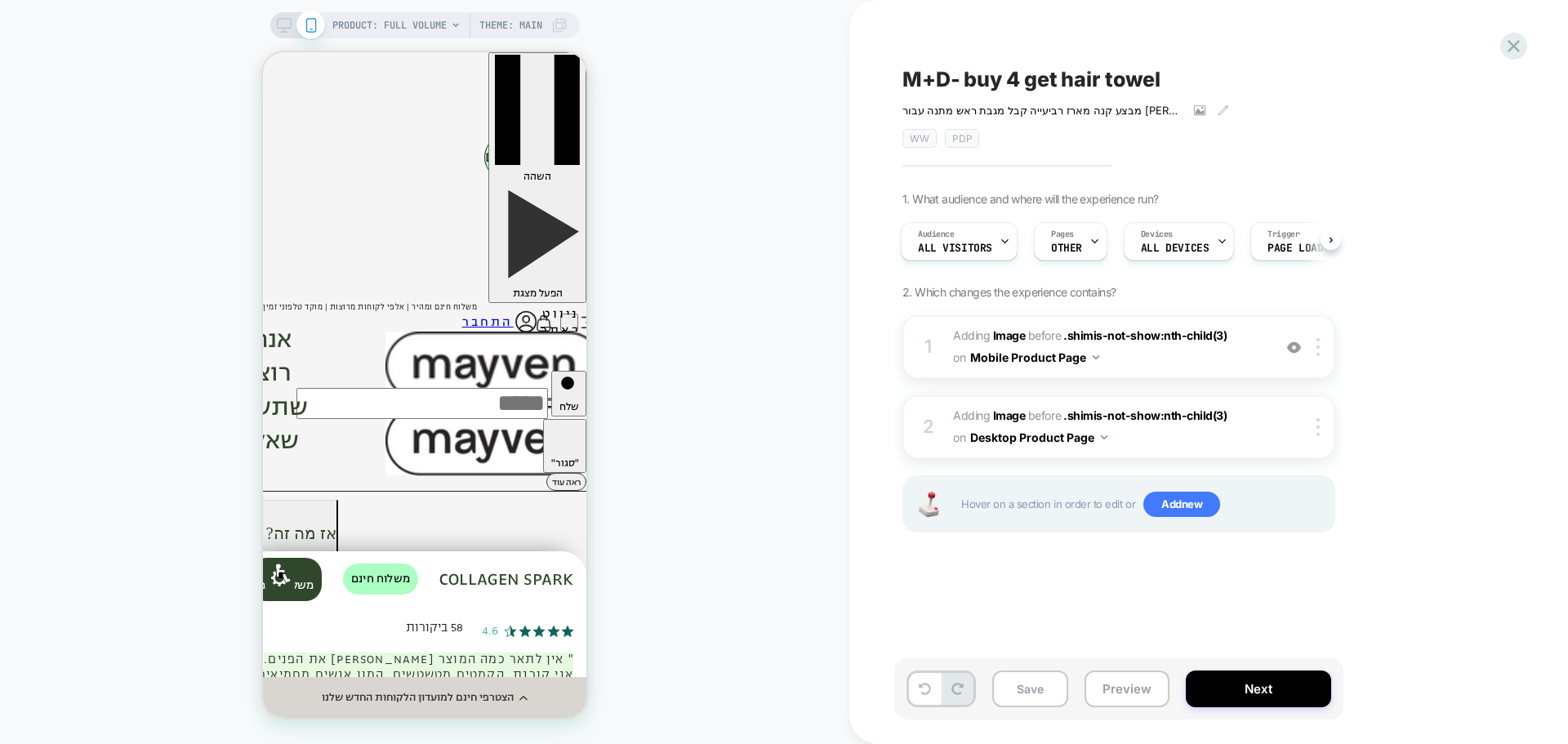
scroll to position [0, 3]
click at [0, 0] on button "Save" at bounding box center [0, 0] width 0 height 0
